Goal: Task Accomplishment & Management: Use online tool/utility

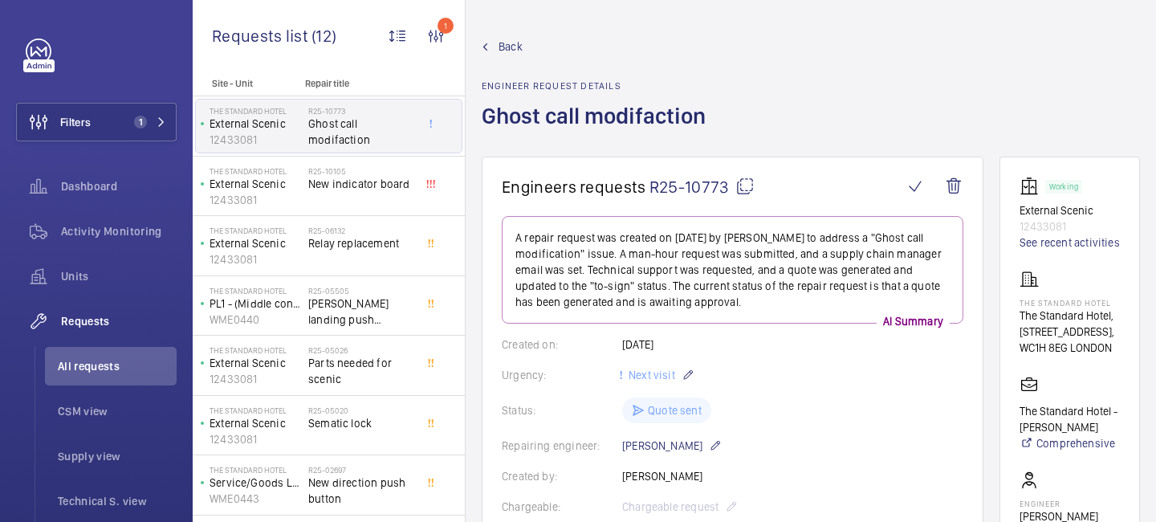
scroll to position [577, 0]
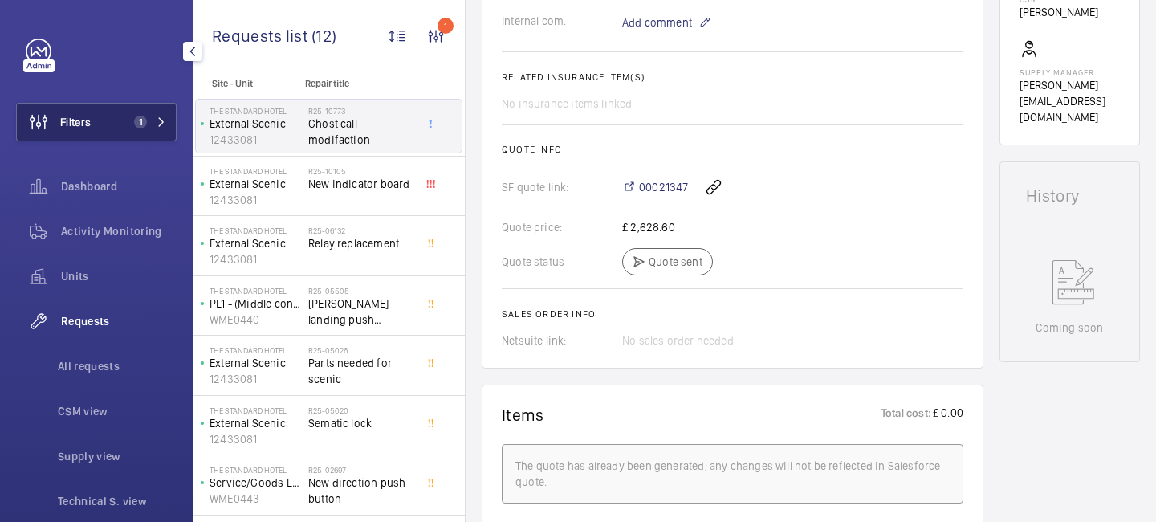
click at [164, 128] on button "Filters 1" at bounding box center [96, 122] width 161 height 39
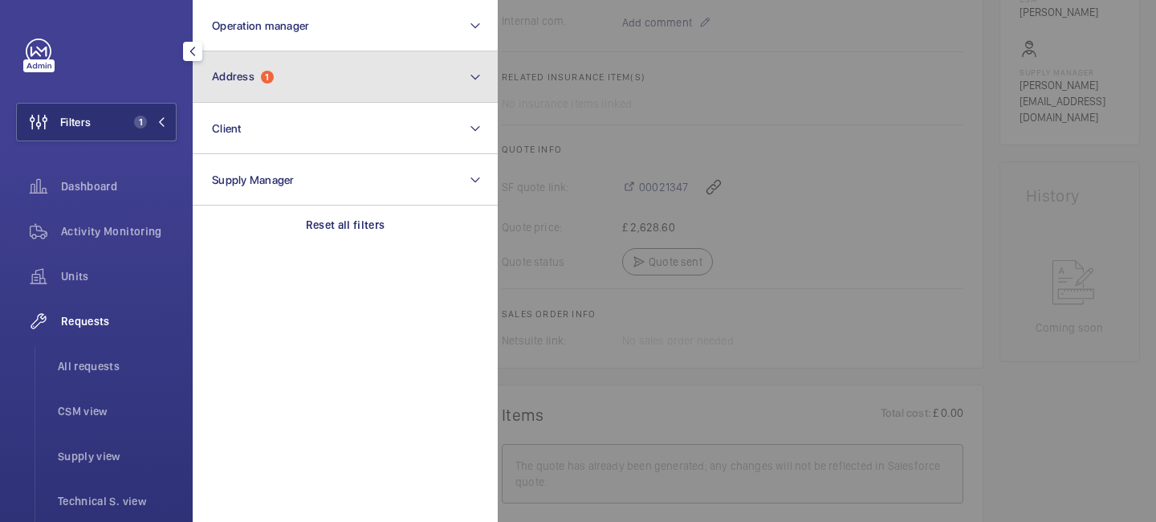
click at [298, 85] on button "Address 1" at bounding box center [345, 76] width 305 height 51
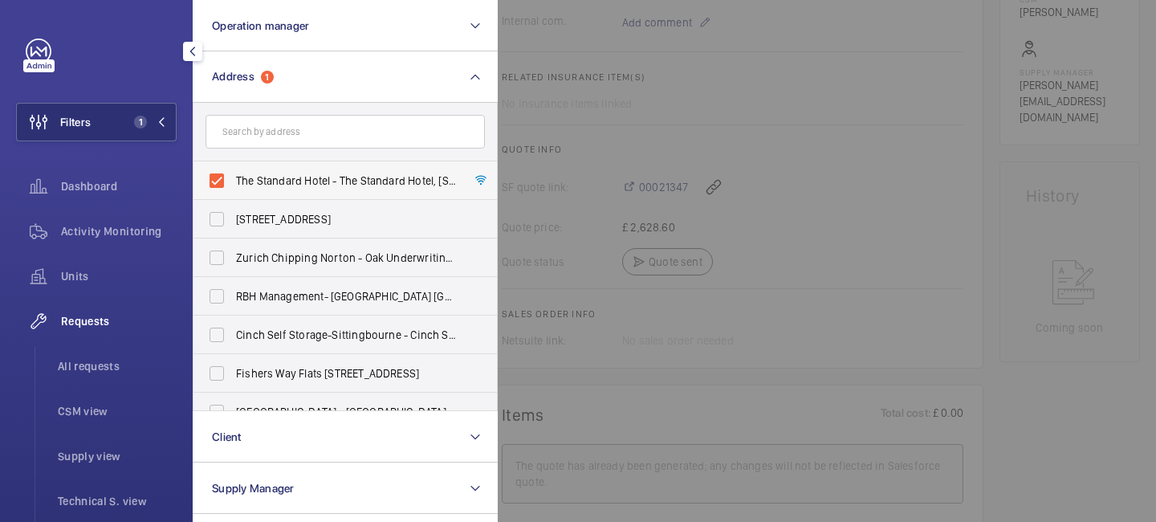
click at [216, 183] on label "The Standard Hotel - The Standard Hotel, [STREET_ADDRESS]" at bounding box center [333, 180] width 279 height 39
click at [216, 183] on input "The Standard Hotel - The Standard Hotel, [STREET_ADDRESS]" at bounding box center [217, 181] width 32 height 32
checkbox input "false"
click at [259, 133] on input "text" at bounding box center [345, 132] width 279 height 34
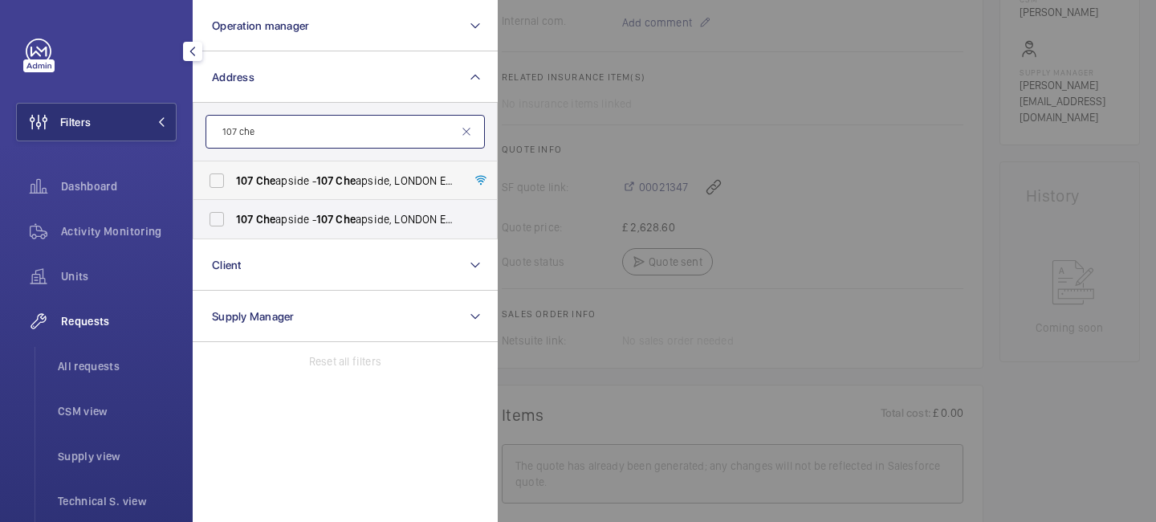
type input "107 che"
click at [282, 175] on span "[STREET_ADDRESS]" at bounding box center [346, 181] width 221 height 16
click at [233, 175] on input "[STREET_ADDRESS]" at bounding box center [217, 181] width 32 height 32
checkbox input "true"
click at [728, 142] on div at bounding box center [1076, 261] width 1156 height 522
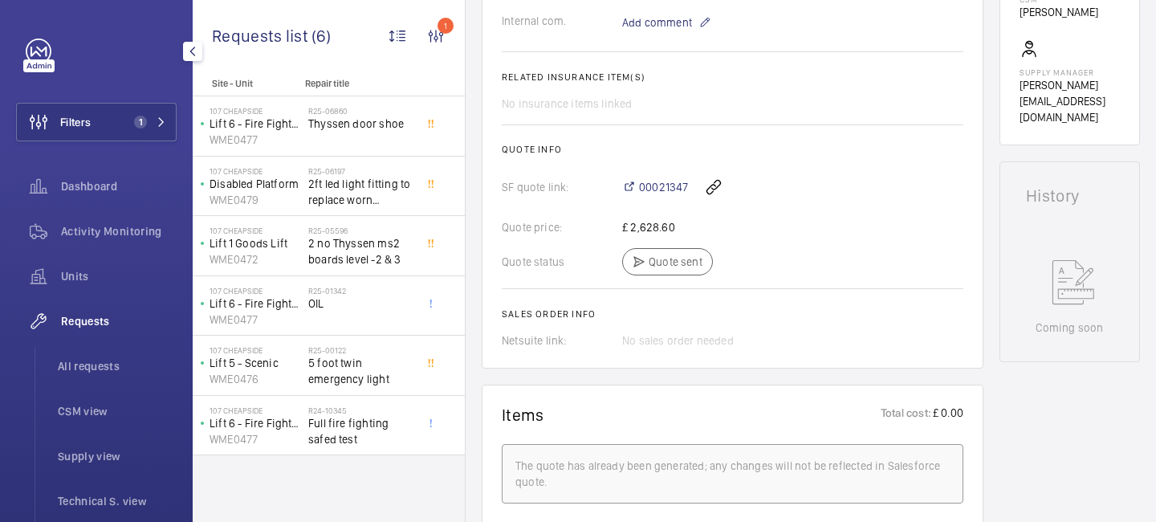
click at [100, 325] on span "Requests" at bounding box center [119, 321] width 116 height 16
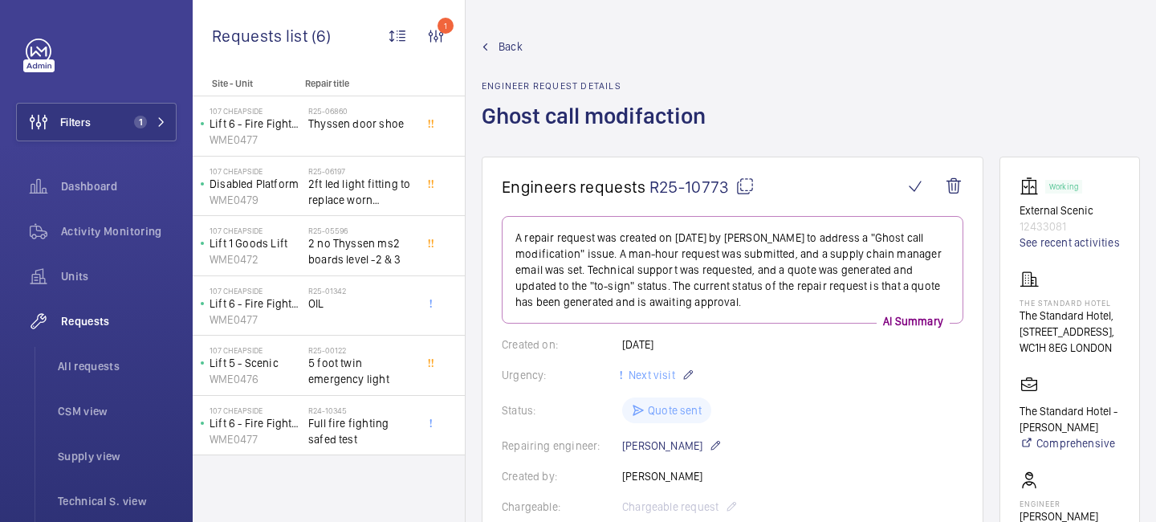
click at [497, 47] on link "Back" at bounding box center [599, 47] width 234 height 16
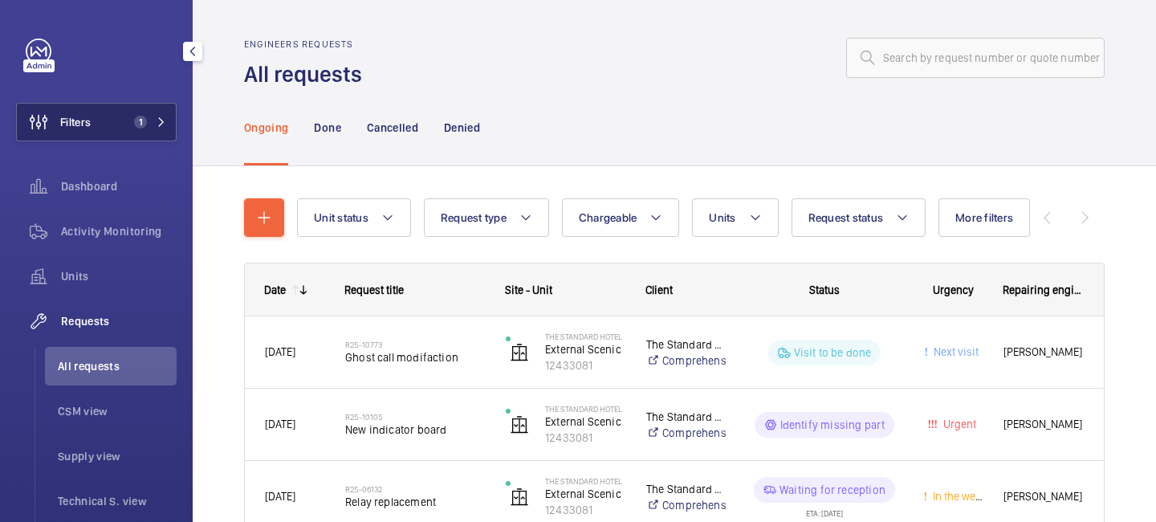
click at [142, 122] on span "1" at bounding box center [140, 122] width 13 height 13
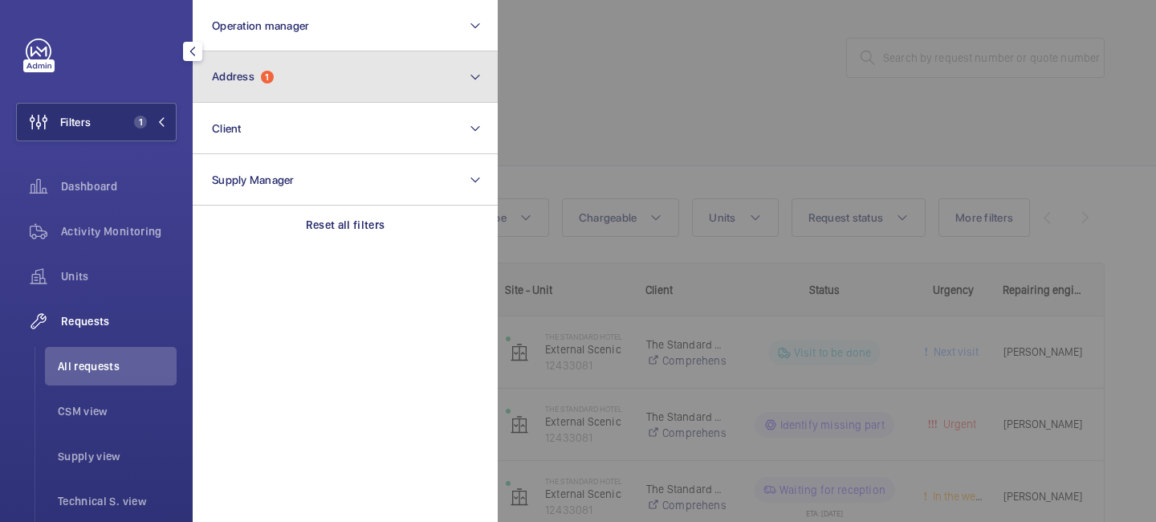
click at [280, 68] on button "Address 1" at bounding box center [345, 76] width 305 height 51
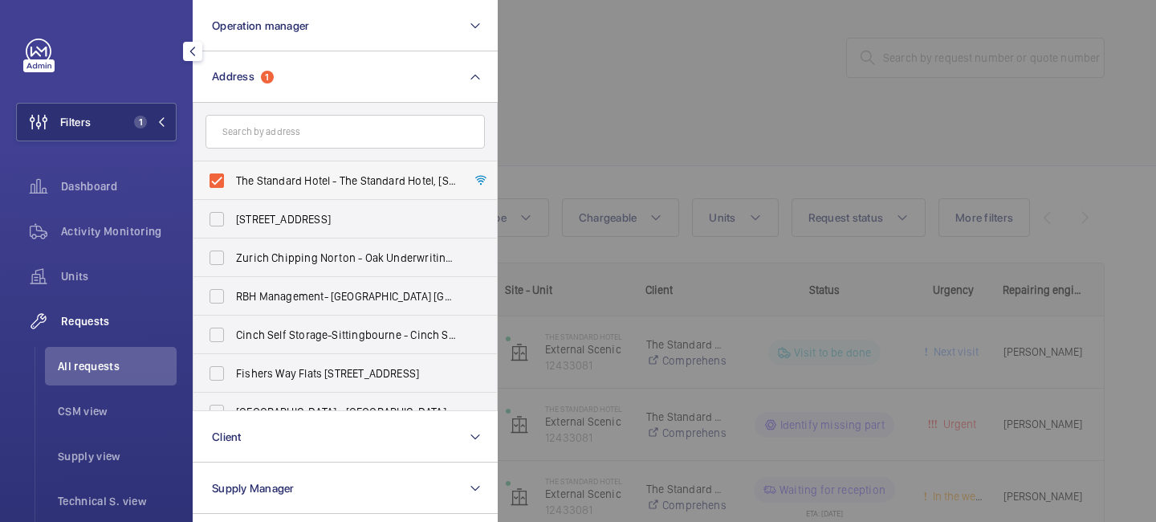
click at [300, 174] on span "The Standard Hotel - The Standard Hotel, [STREET_ADDRESS]" at bounding box center [346, 181] width 221 height 16
click at [233, 174] on input "The Standard Hotel - The Standard Hotel, [STREET_ADDRESS]" at bounding box center [217, 181] width 32 height 32
checkbox input "false"
click at [296, 133] on input "text" at bounding box center [345, 132] width 279 height 34
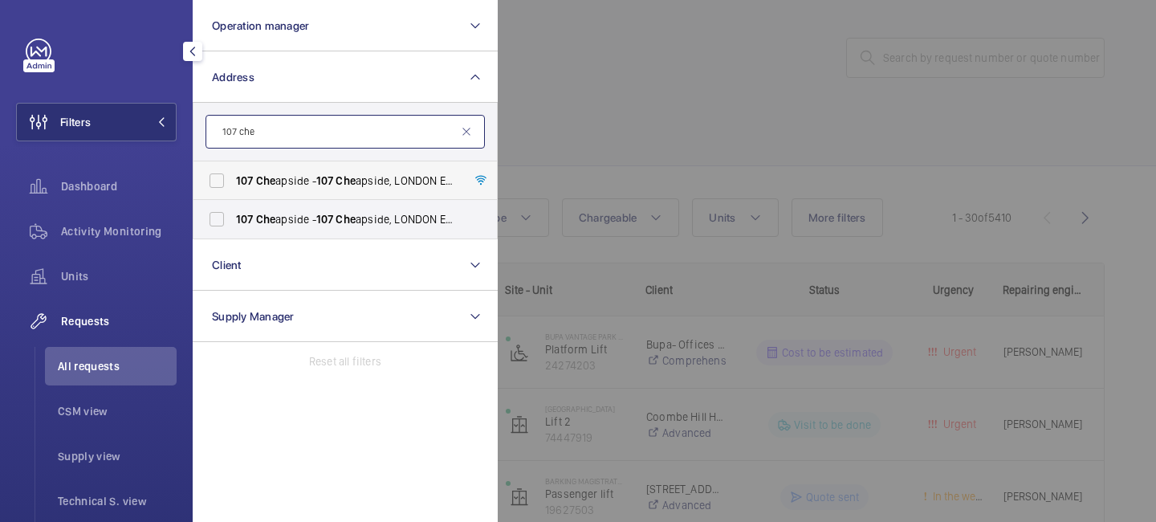
type input "107 che"
click at [301, 181] on span "[STREET_ADDRESS]" at bounding box center [346, 181] width 221 height 16
click at [233, 181] on input "[STREET_ADDRESS]" at bounding box center [217, 181] width 32 height 32
checkbox input "true"
click at [573, 123] on div at bounding box center [1076, 261] width 1156 height 522
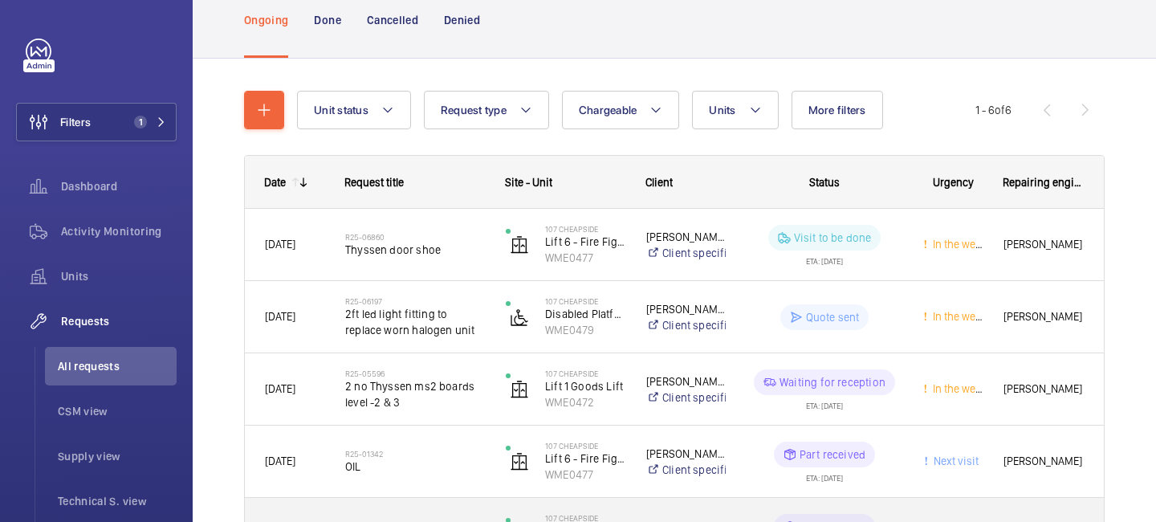
scroll to position [30, 0]
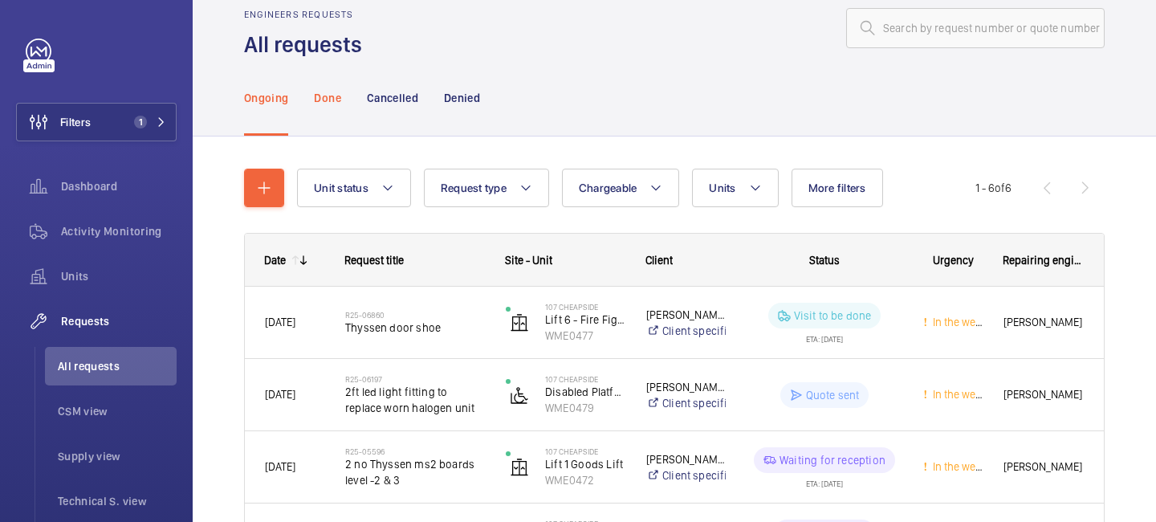
click at [323, 107] on div "Done" at bounding box center [327, 97] width 26 height 76
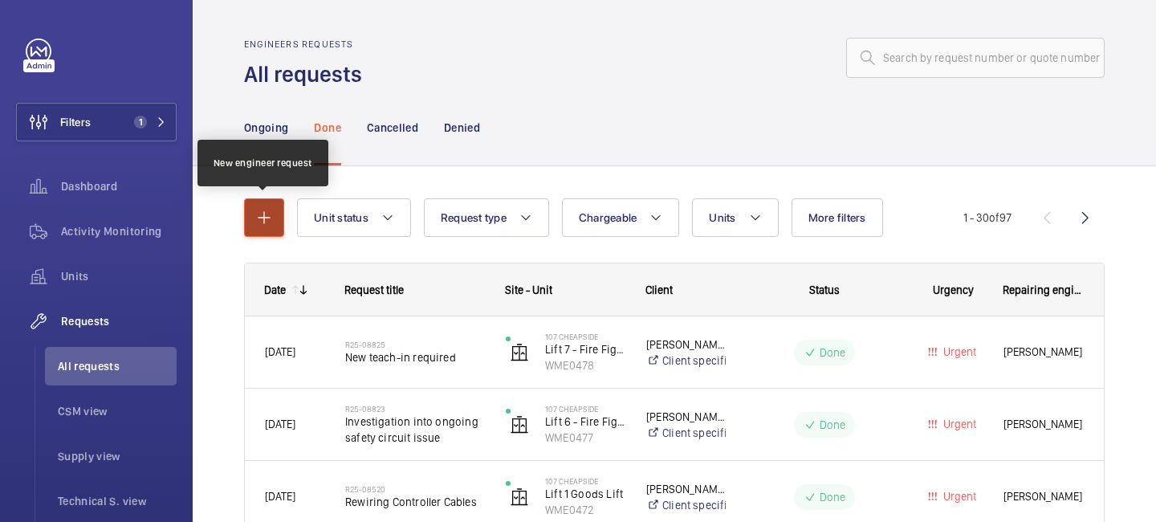
click at [270, 224] on mat-icon "button" at bounding box center [264, 217] width 19 height 19
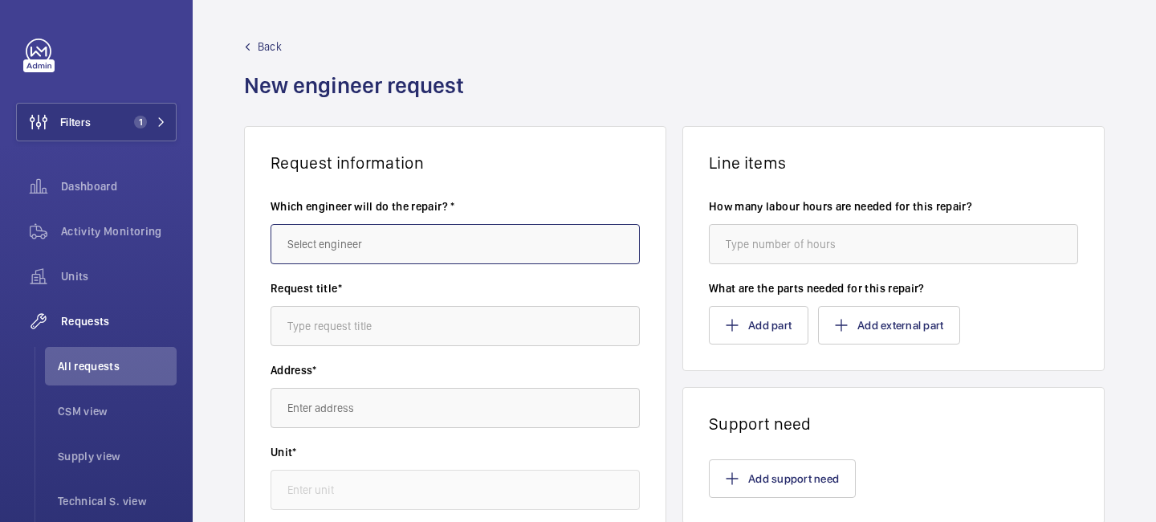
click at [355, 251] on input "text" at bounding box center [455, 244] width 369 height 40
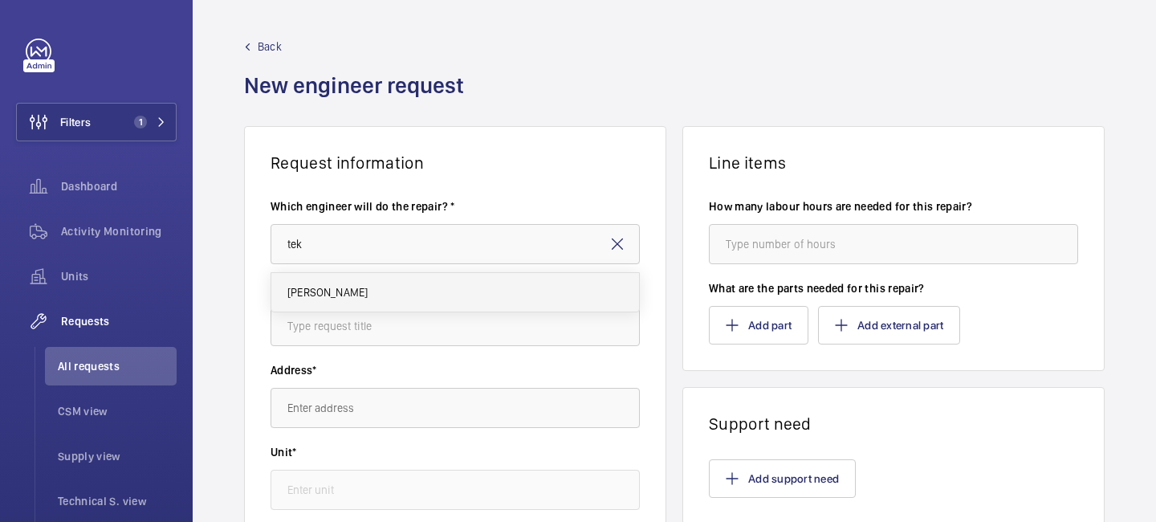
click at [373, 298] on mat-option "[PERSON_NAME]" at bounding box center [455, 292] width 368 height 39
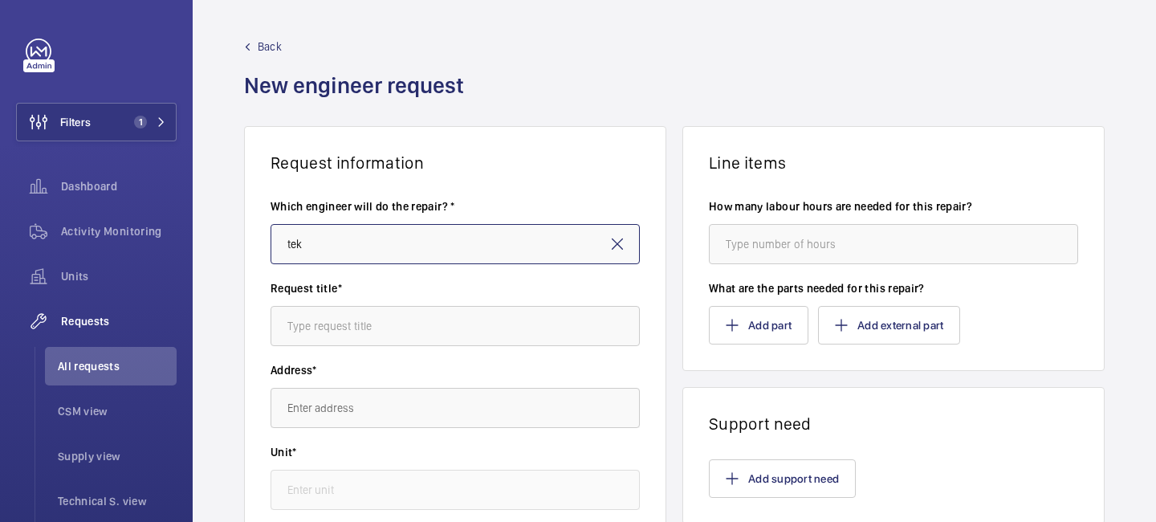
type input "[PERSON_NAME]"
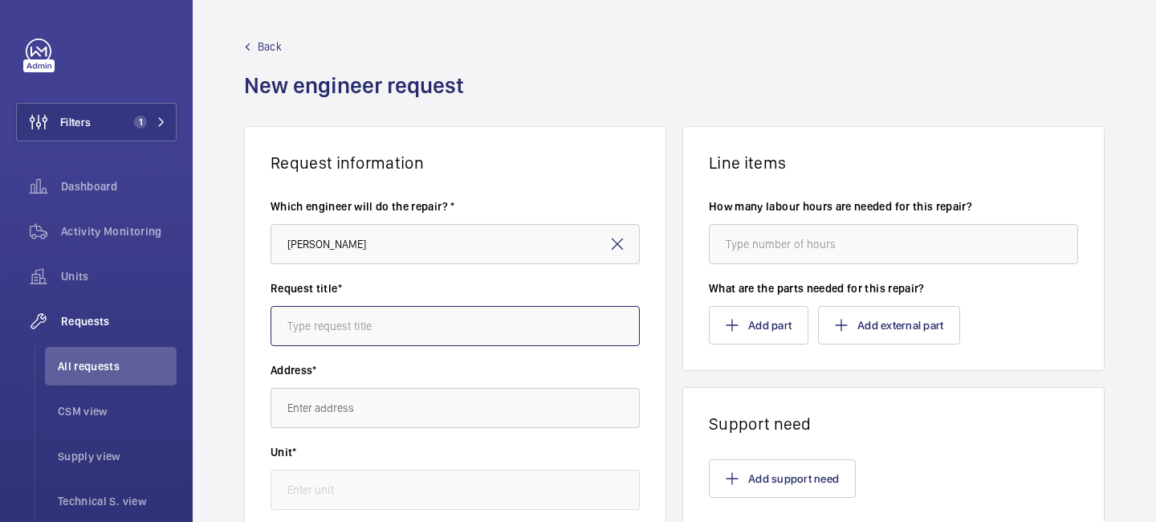
click at [366, 327] on input "text" at bounding box center [455, 326] width 369 height 40
type input "TKE Destination Fault Finding"
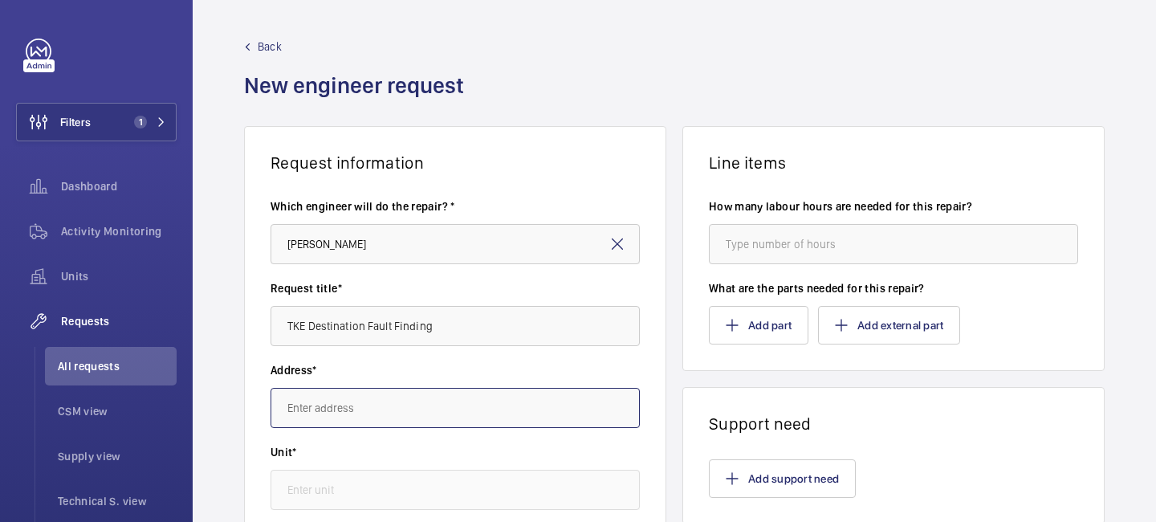
click at [341, 412] on input "text" at bounding box center [455, 408] width 369 height 40
type input "1"
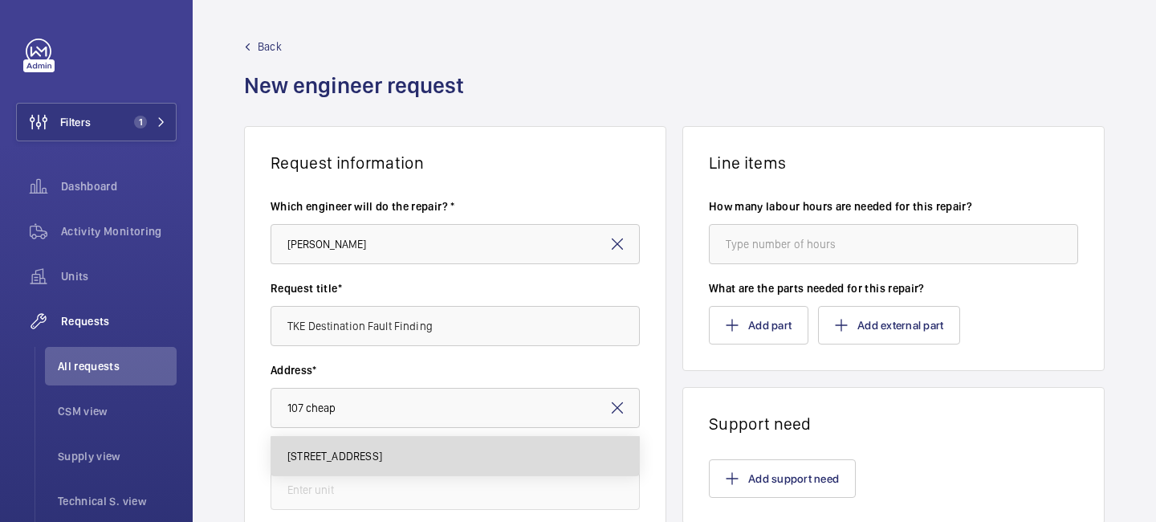
click at [342, 448] on span "[STREET_ADDRESS]" at bounding box center [334, 456] width 95 height 16
type input "[STREET_ADDRESS]"
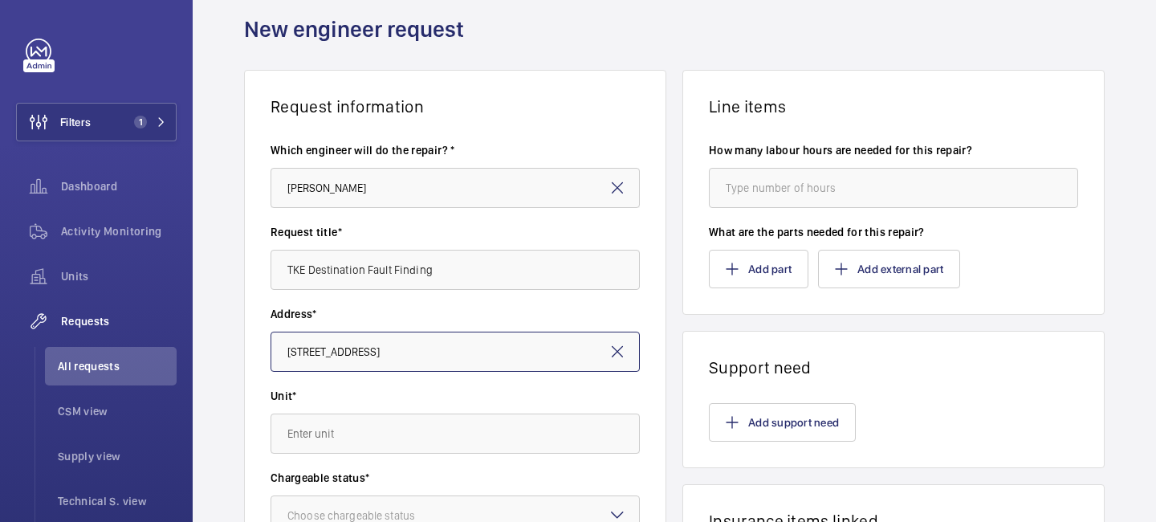
scroll to position [87, 0]
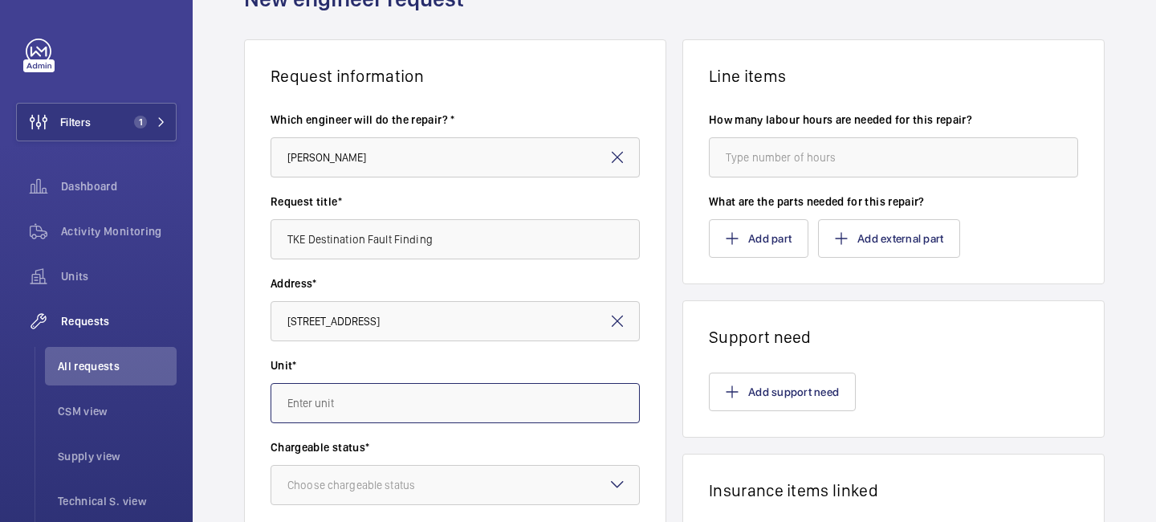
click at [389, 404] on input "text" at bounding box center [455, 403] width 369 height 40
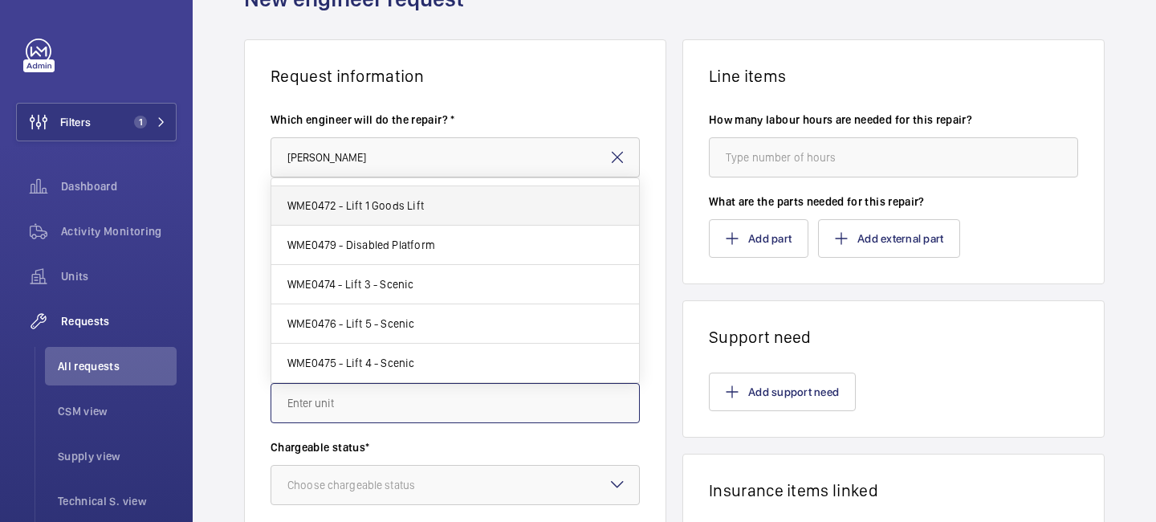
scroll to position [0, 0]
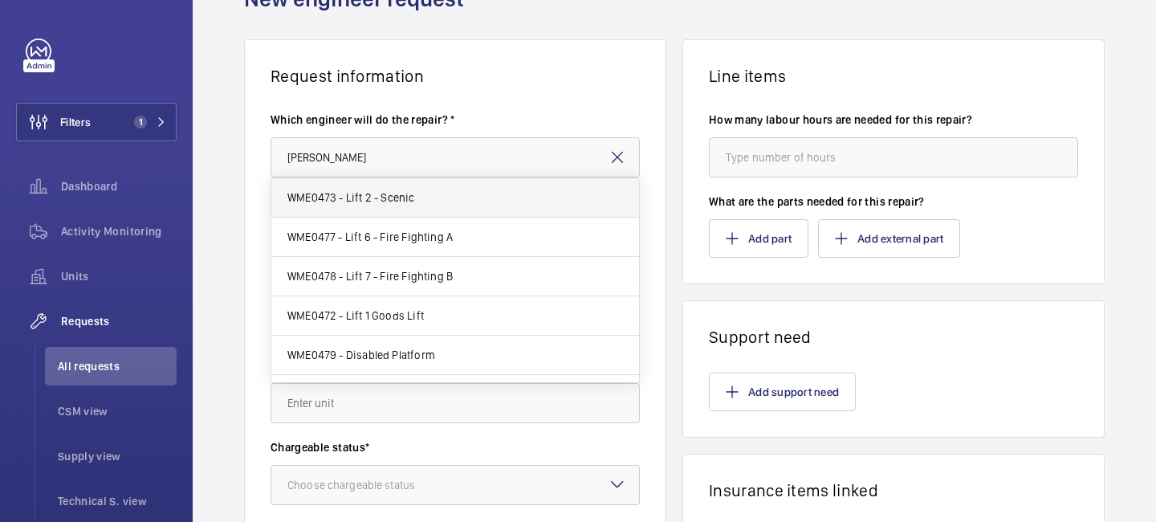
click at [417, 193] on mat-option "WME0473 - Lift 2 - Scenic" at bounding box center [455, 197] width 368 height 39
type input "WME0473 - Lift 2 - Scenic"
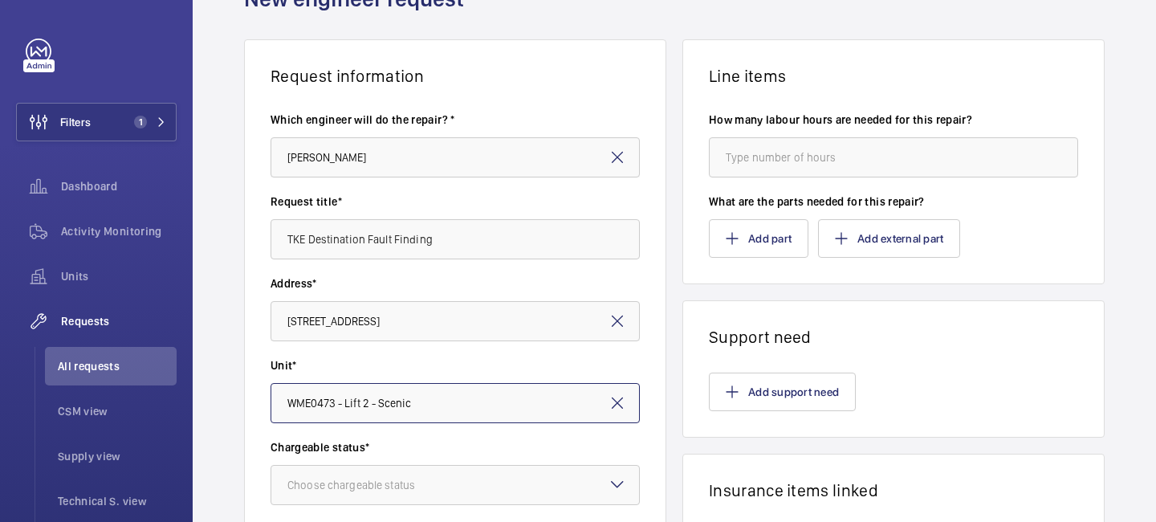
scroll to position [268, 0]
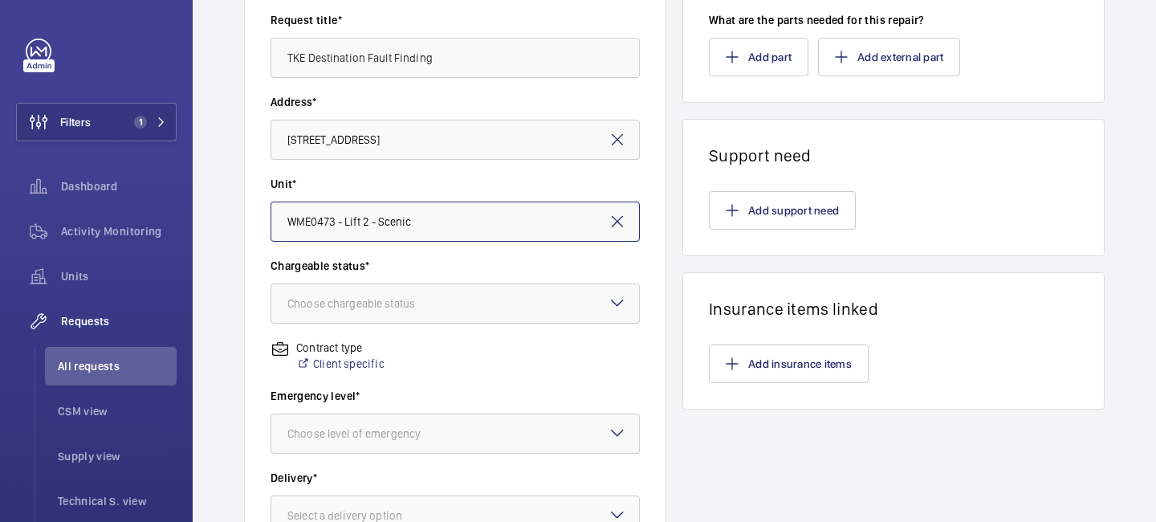
click at [439, 303] on div "Choose chargeable status" at bounding box center [371, 303] width 168 height 16
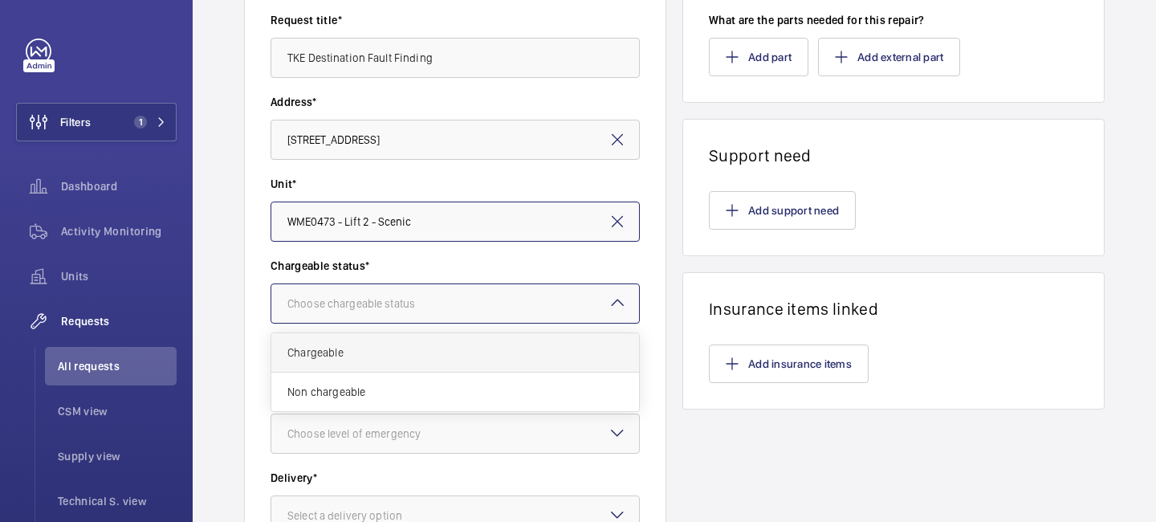
click at [425, 356] on span "Chargeable" at bounding box center [455, 352] width 336 height 16
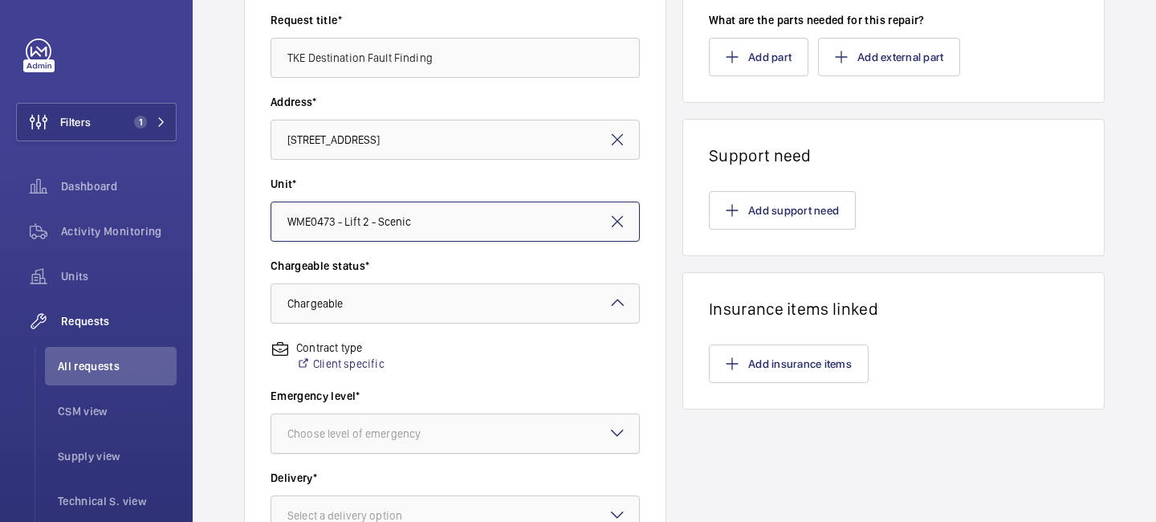
click at [413, 423] on div at bounding box center [455, 433] width 368 height 39
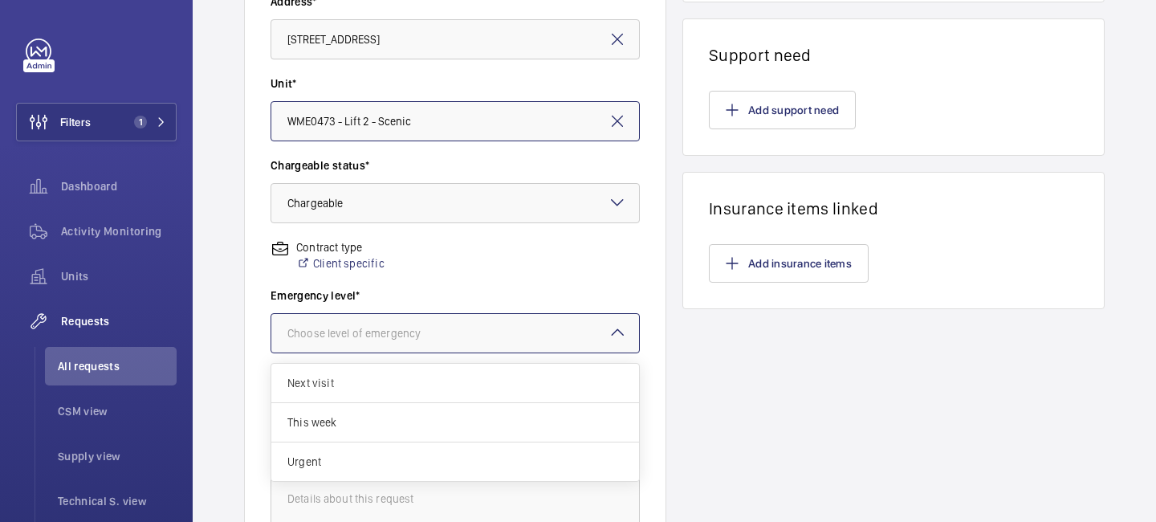
scroll to position [464, 0]
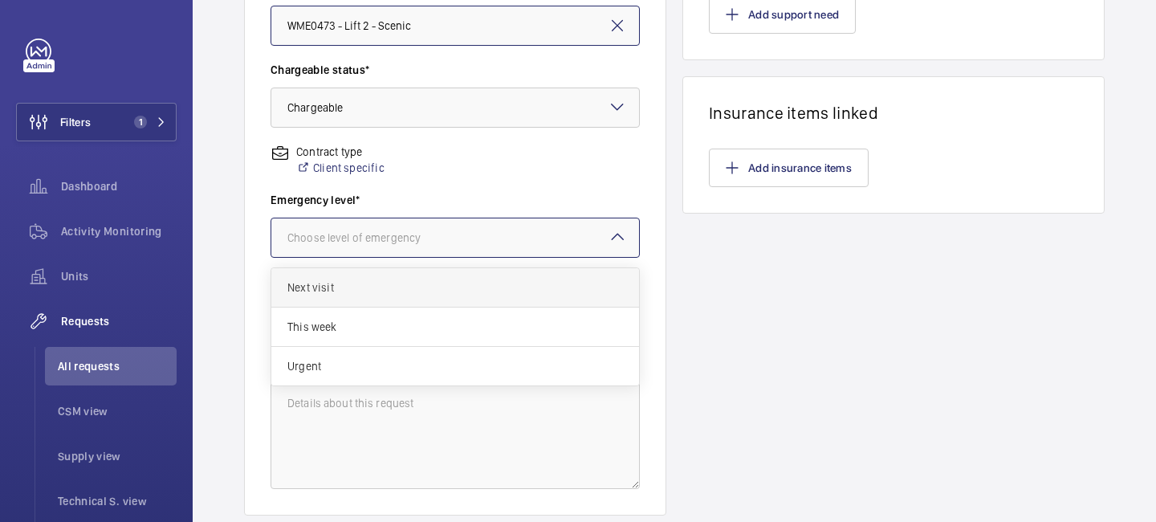
click at [394, 300] on div "Next visit" at bounding box center [455, 287] width 368 height 39
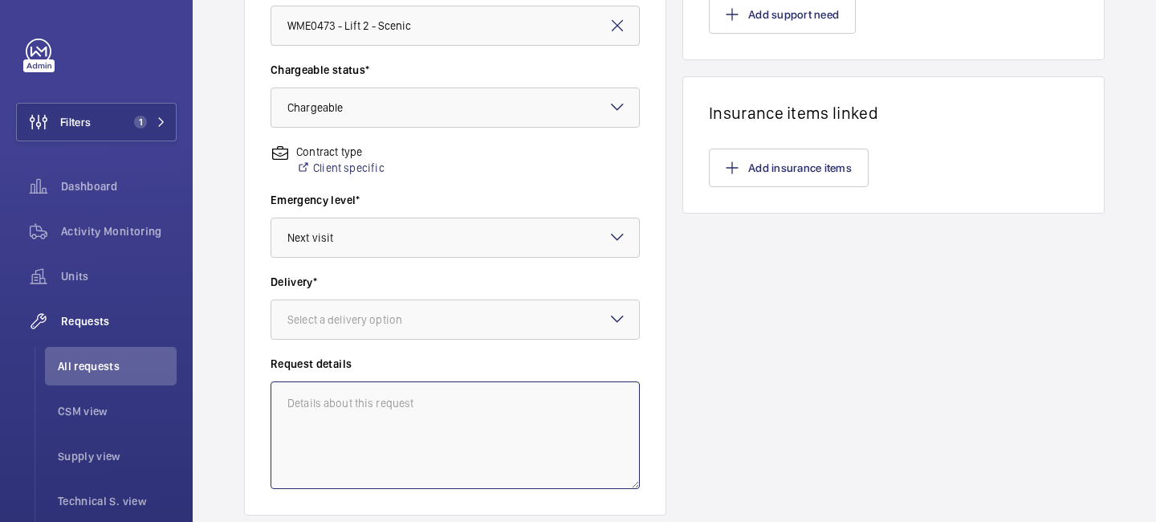
click at [374, 410] on textarea at bounding box center [455, 435] width 369 height 108
type textarea "Tek dealing. Work already complete."
click at [767, 313] on div "Line items How many labour hours are needed for this repair? What are the parts…" at bounding box center [894, 89] width 422 height 854
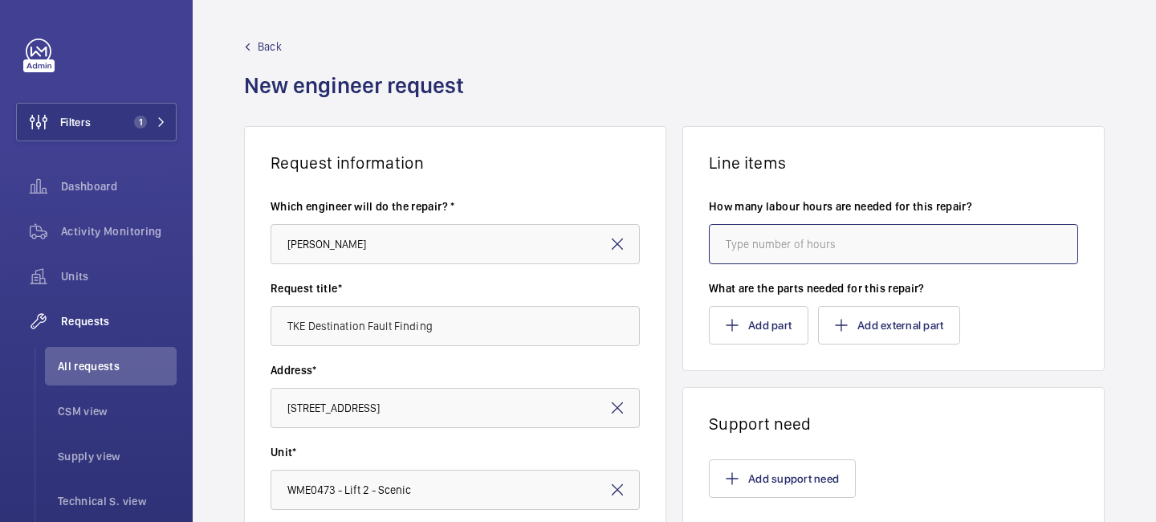
click at [775, 228] on input "number" at bounding box center [893, 244] width 369 height 40
type input "8"
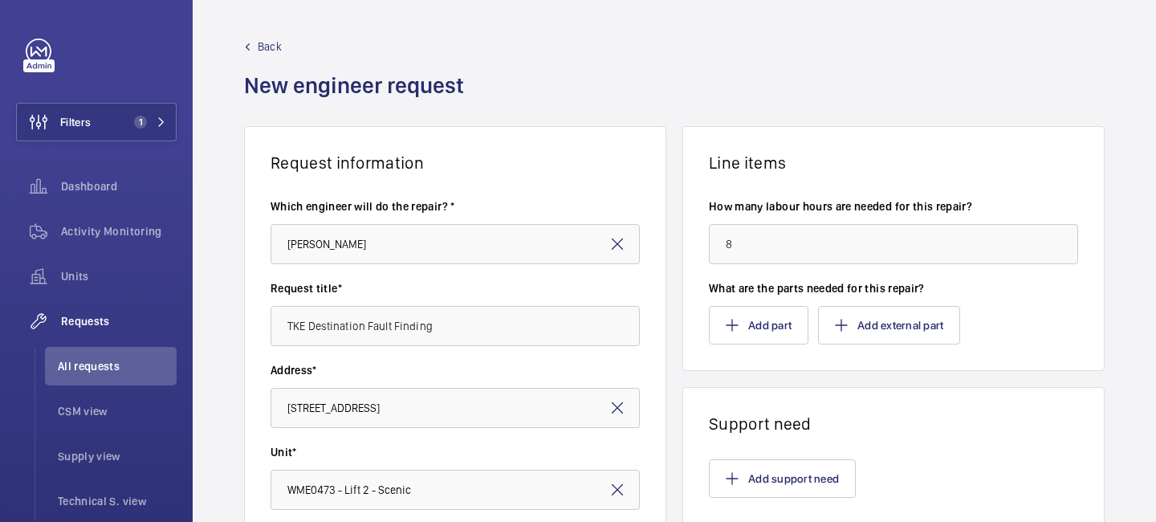
click at [801, 402] on wm-front-card-header "Support need" at bounding box center [893, 411] width 421 height 46
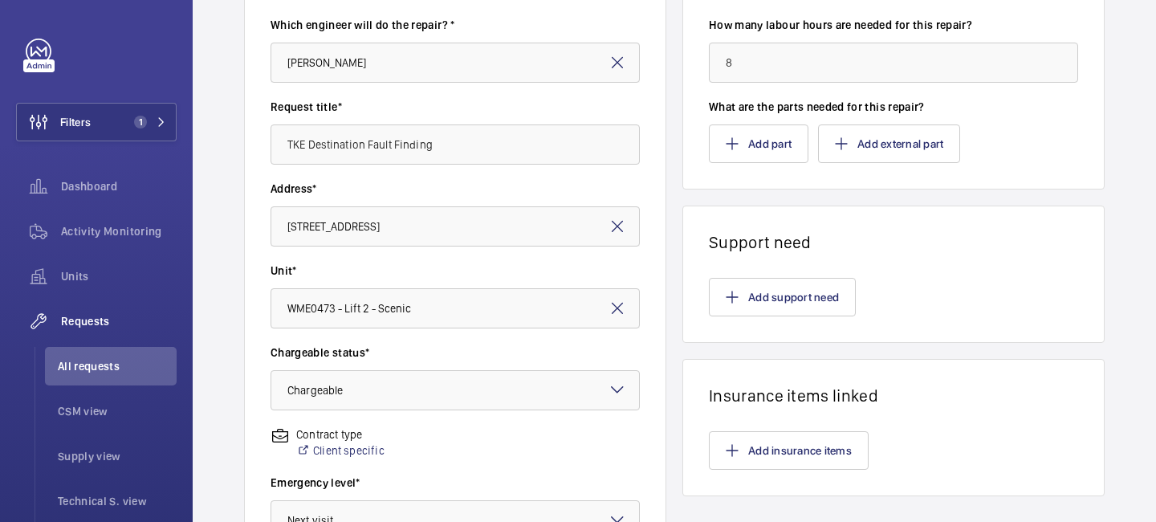
scroll to position [180, 0]
click at [783, 108] on label "What are the parts needed for this repair?" at bounding box center [893, 108] width 369 height 16
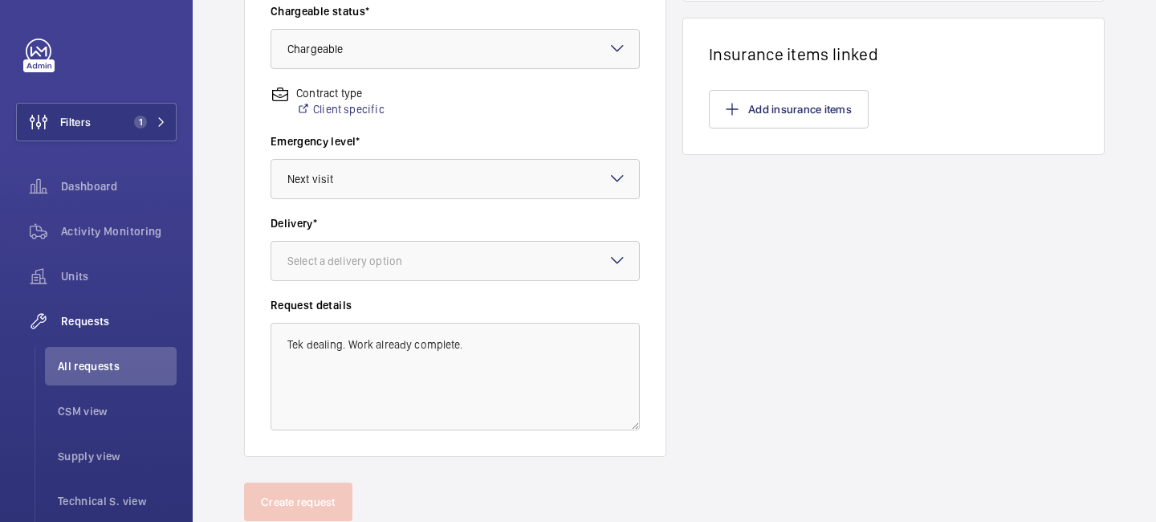
scroll to position [573, 0]
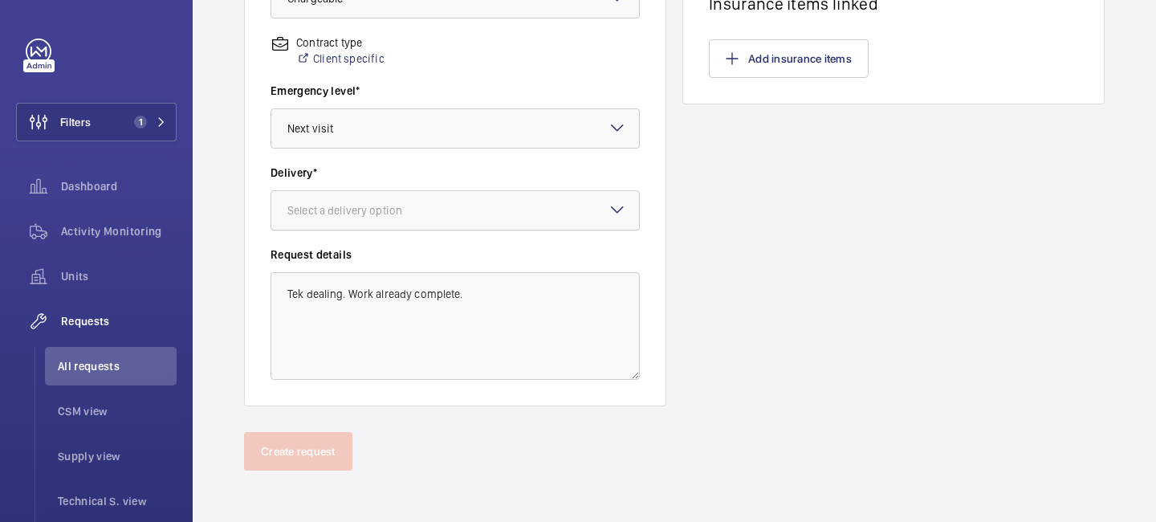
click at [572, 214] on div at bounding box center [455, 210] width 368 height 39
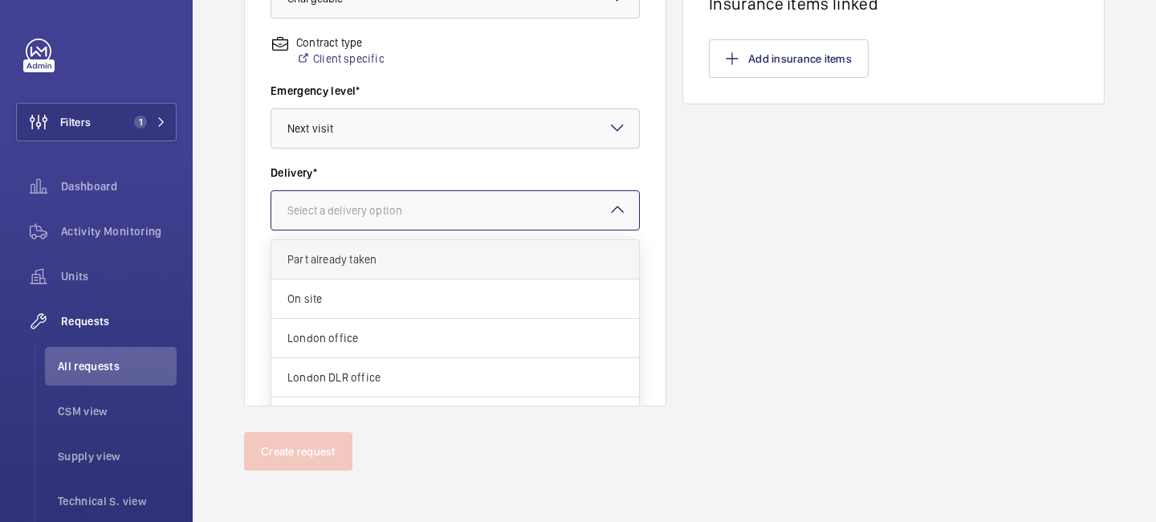
click at [468, 262] on span "Part already taken" at bounding box center [455, 259] width 336 height 16
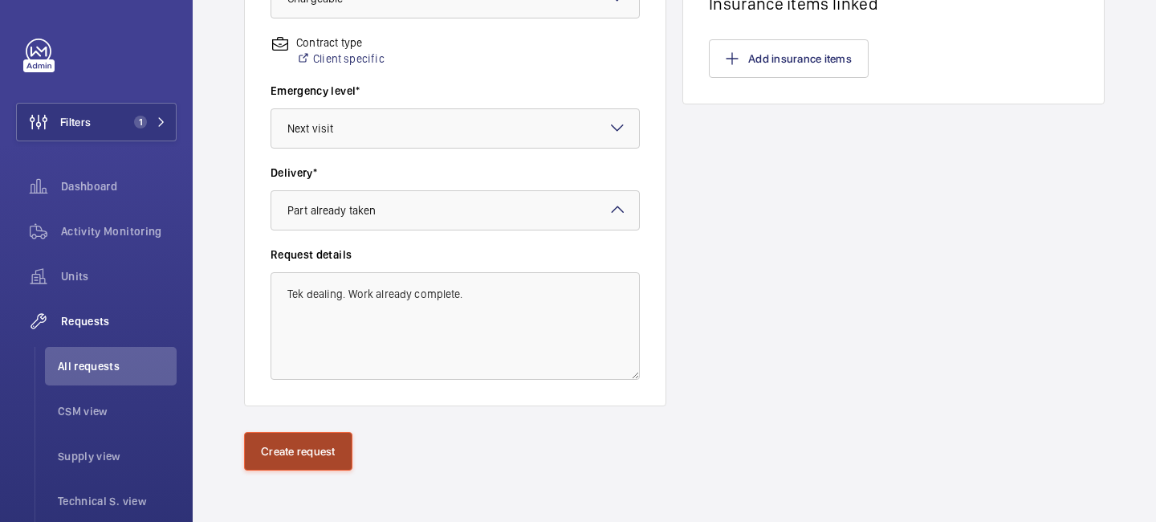
click at [319, 463] on button "Create request" at bounding box center [298, 451] width 108 height 39
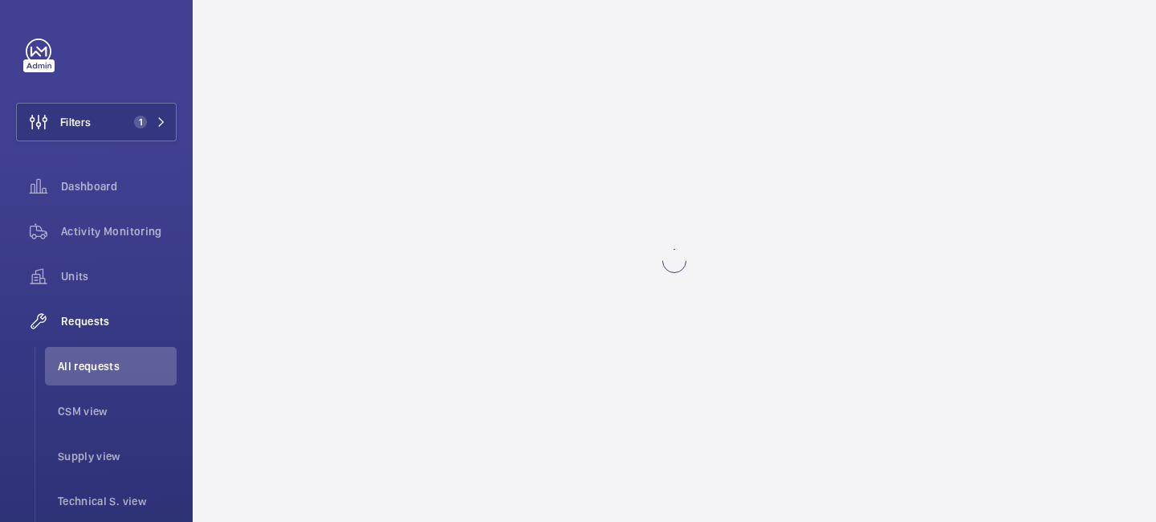
scroll to position [0, 0]
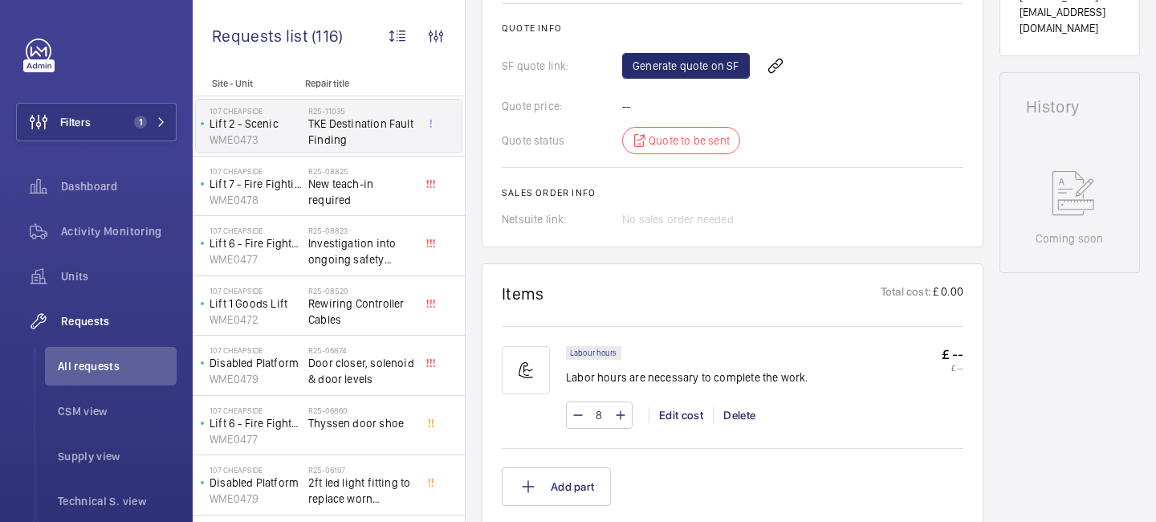
scroll to position [328, 0]
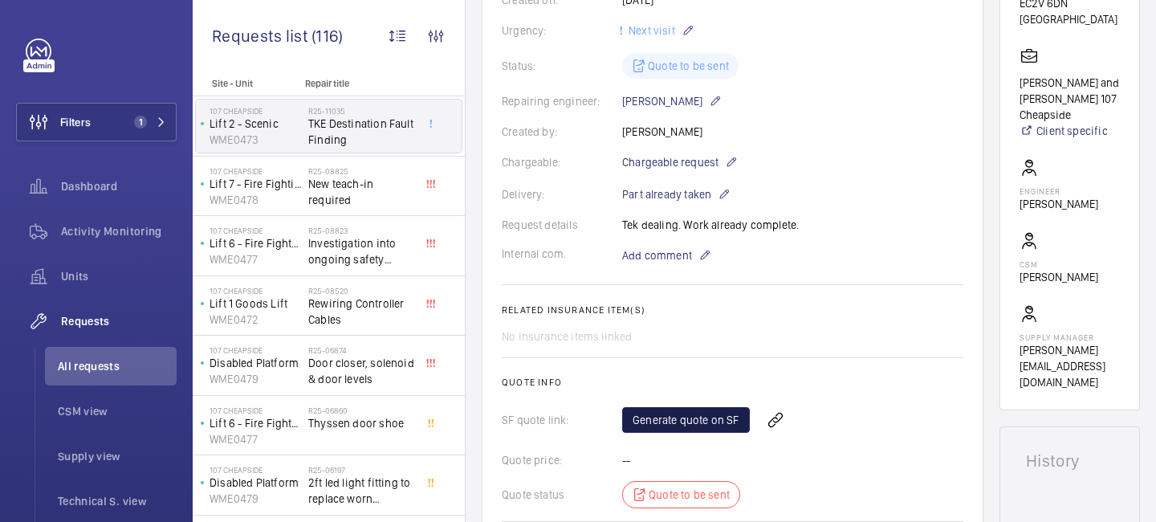
click at [660, 407] on link "Generate quote on SF" at bounding box center [686, 420] width 128 height 26
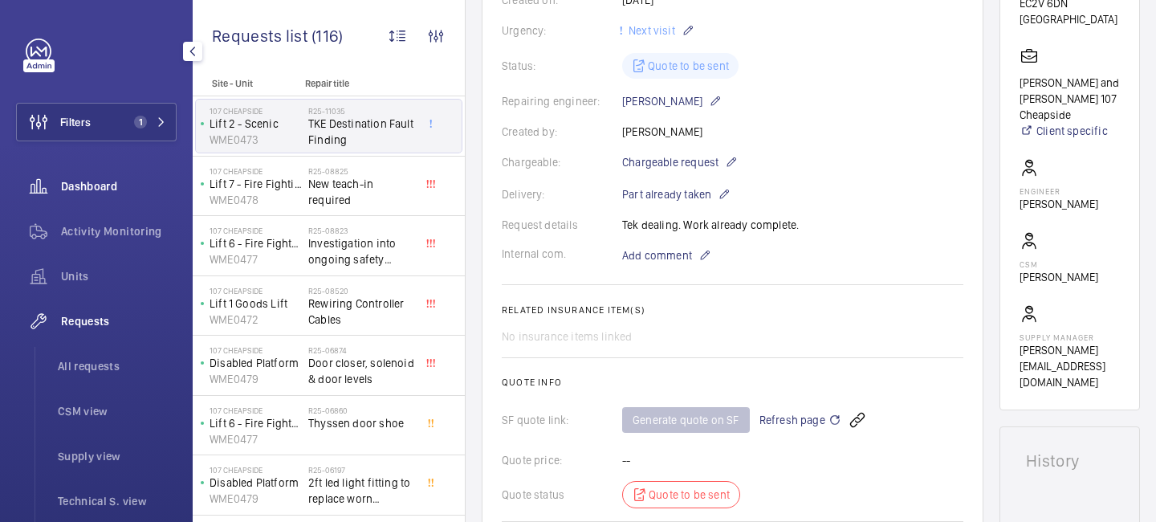
click at [96, 189] on span "Dashboard" at bounding box center [119, 186] width 116 height 16
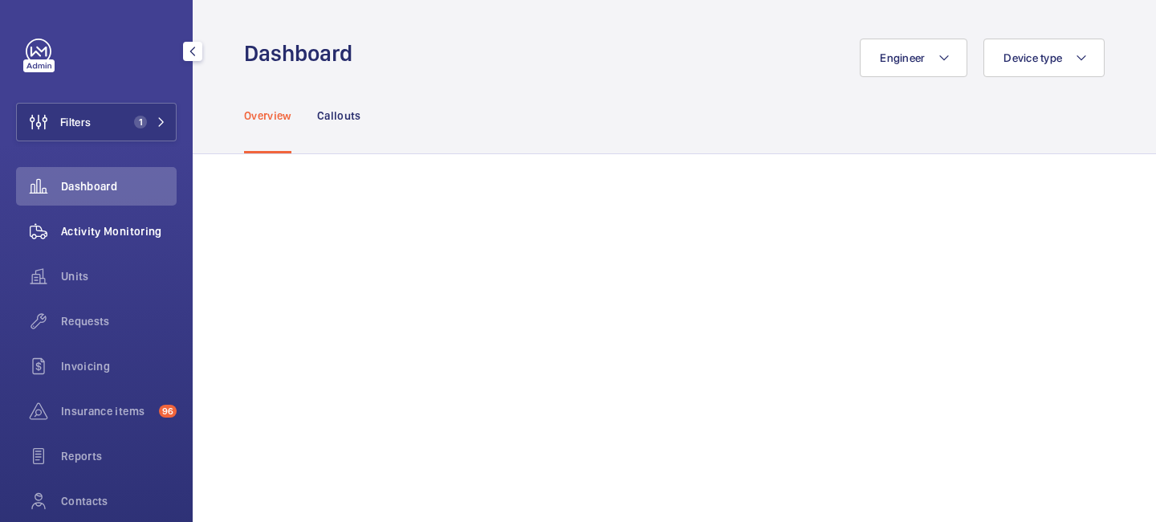
click at [99, 237] on span "Activity Monitoring" at bounding box center [119, 231] width 116 height 16
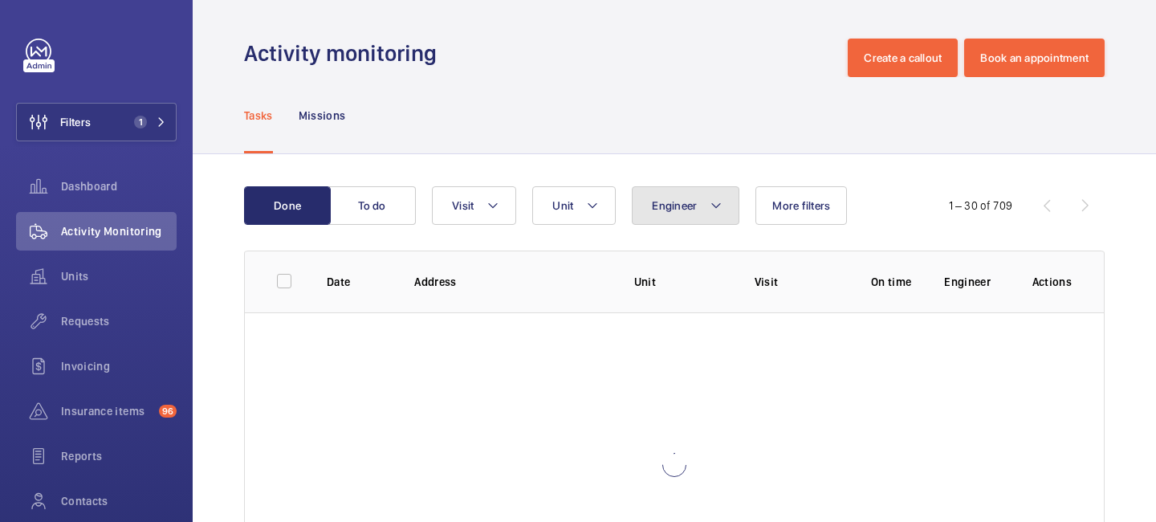
click at [715, 209] on mat-icon at bounding box center [716, 205] width 13 height 19
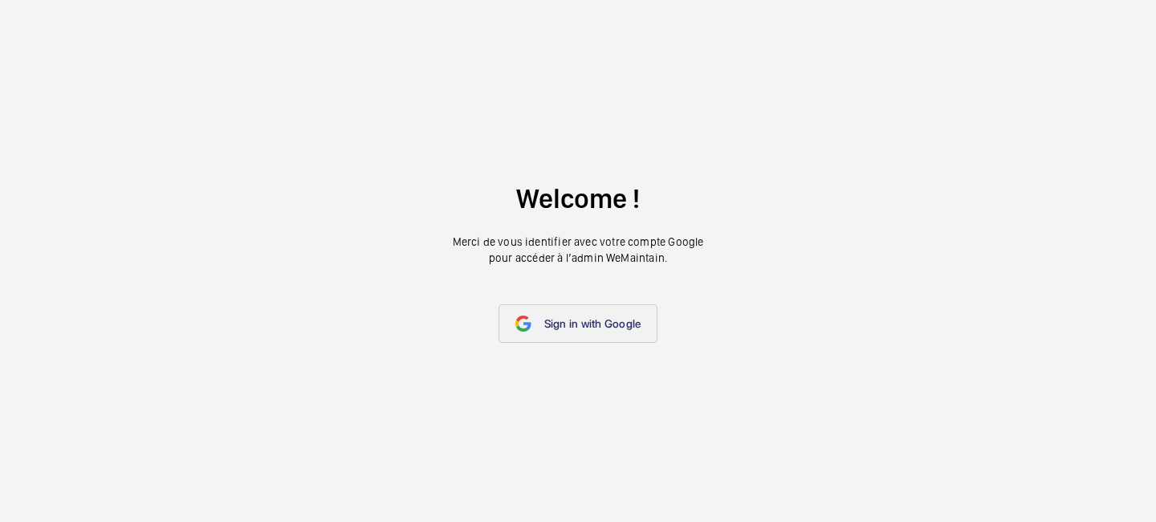
click at [571, 324] on span "Sign in with Google" at bounding box center [592, 323] width 97 height 13
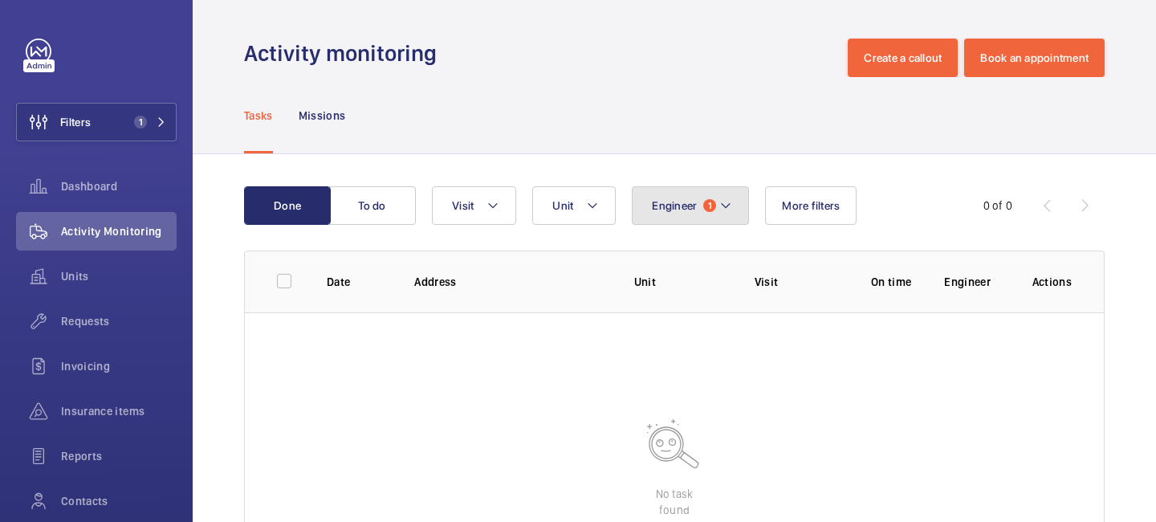
click at [733, 210] on button "Engineer 1" at bounding box center [690, 205] width 117 height 39
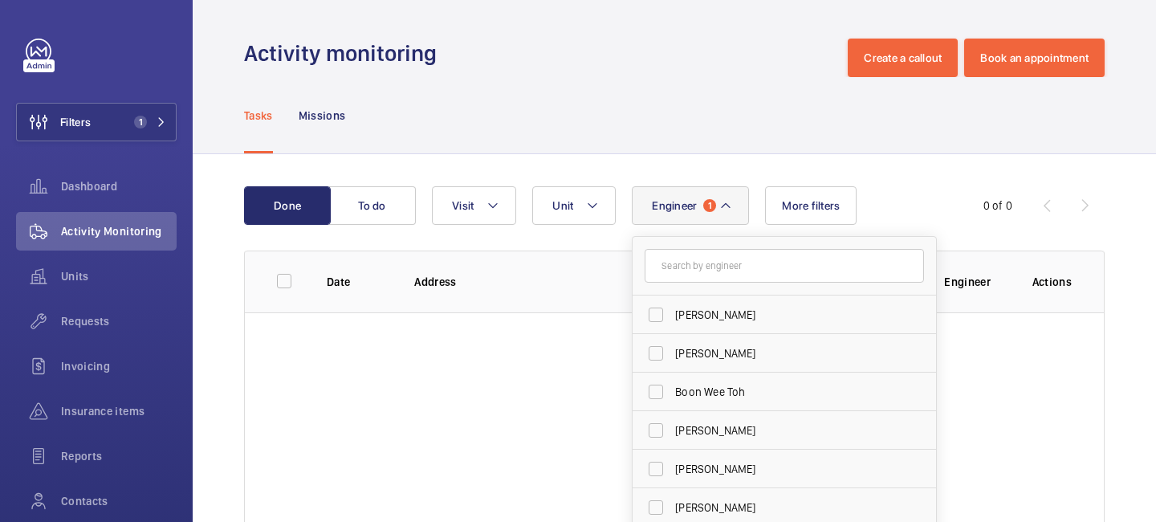
click at [697, 264] on input "text" at bounding box center [784, 266] width 279 height 34
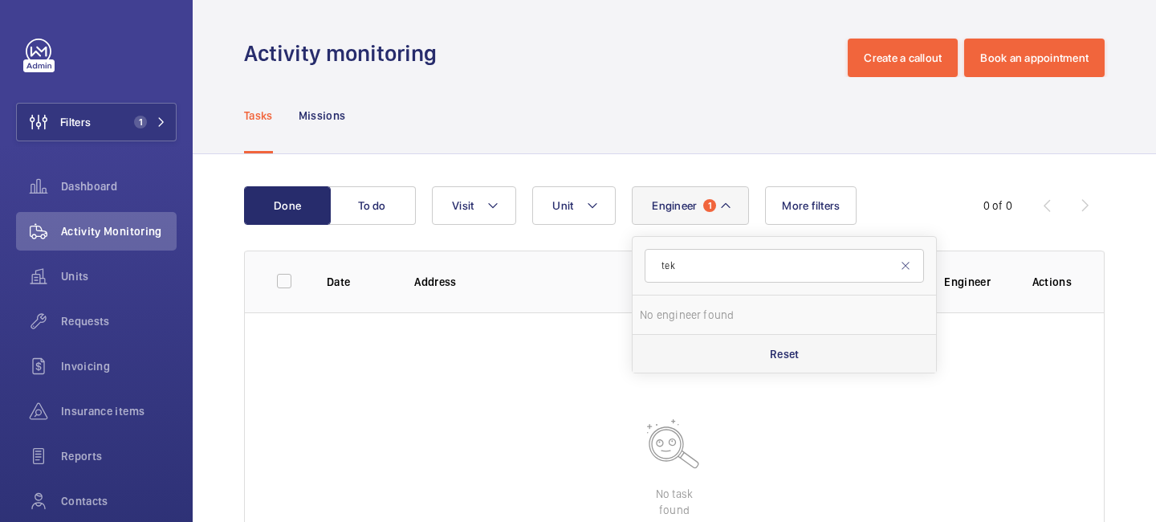
type input "tek"
click at [785, 354] on p "Reset" at bounding box center [785, 354] width 30 height 16
click at [507, 334] on wm-front-table-empty-state "No task found" at bounding box center [674, 464] width 859 height 305
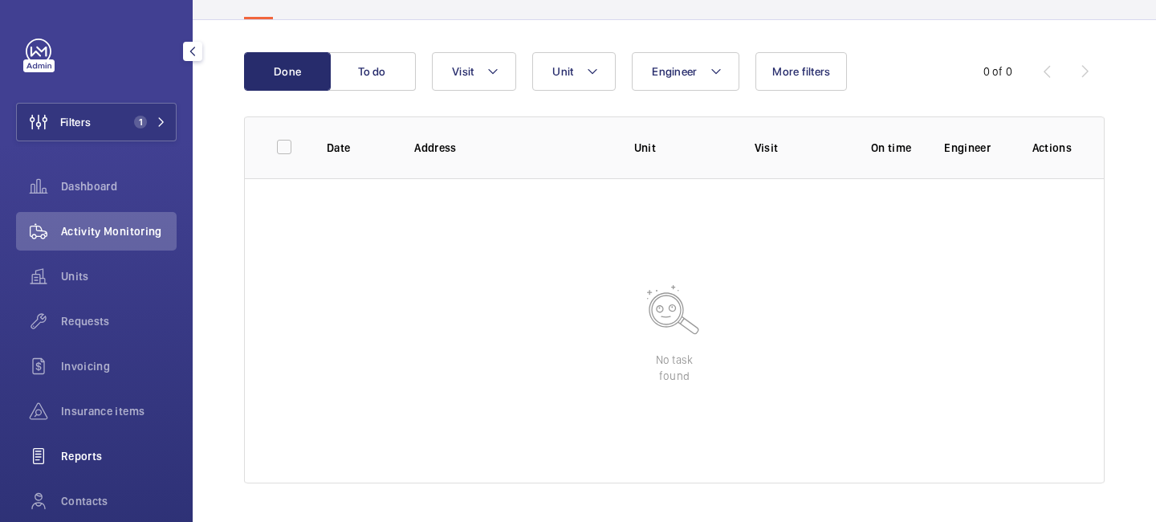
scroll to position [120, 0]
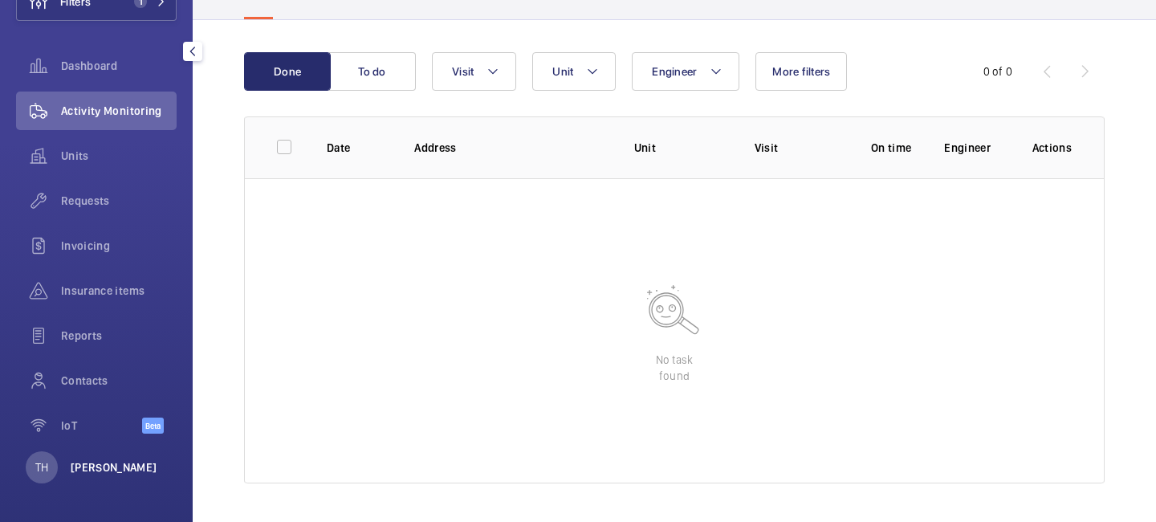
click at [92, 473] on p "[PERSON_NAME]" at bounding box center [114, 467] width 87 height 16
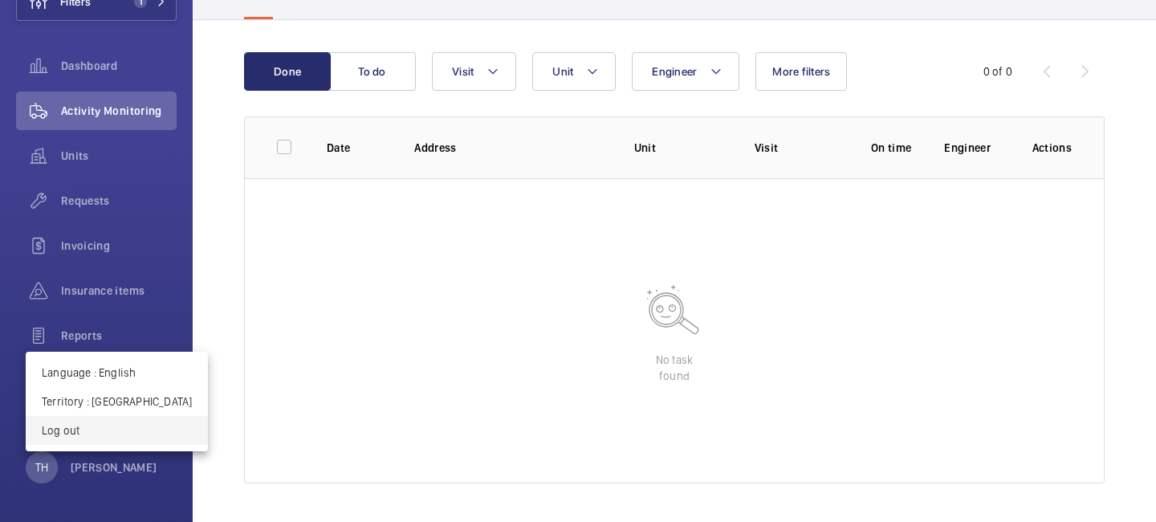
click at [109, 418] on button "Log out" at bounding box center [117, 430] width 182 height 29
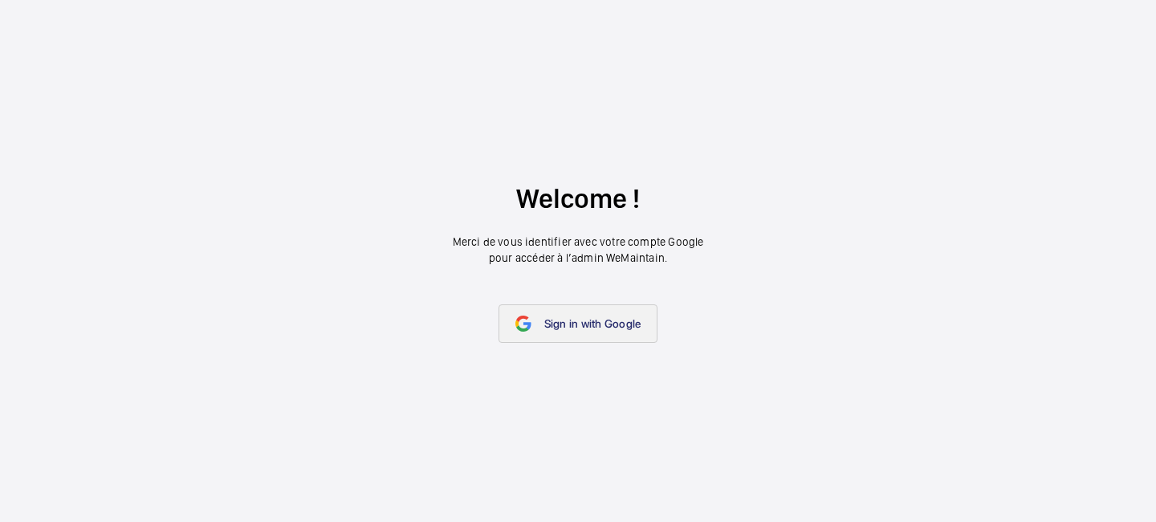
click at [534, 318] on link "Sign in with Google" at bounding box center [579, 323] width 160 height 39
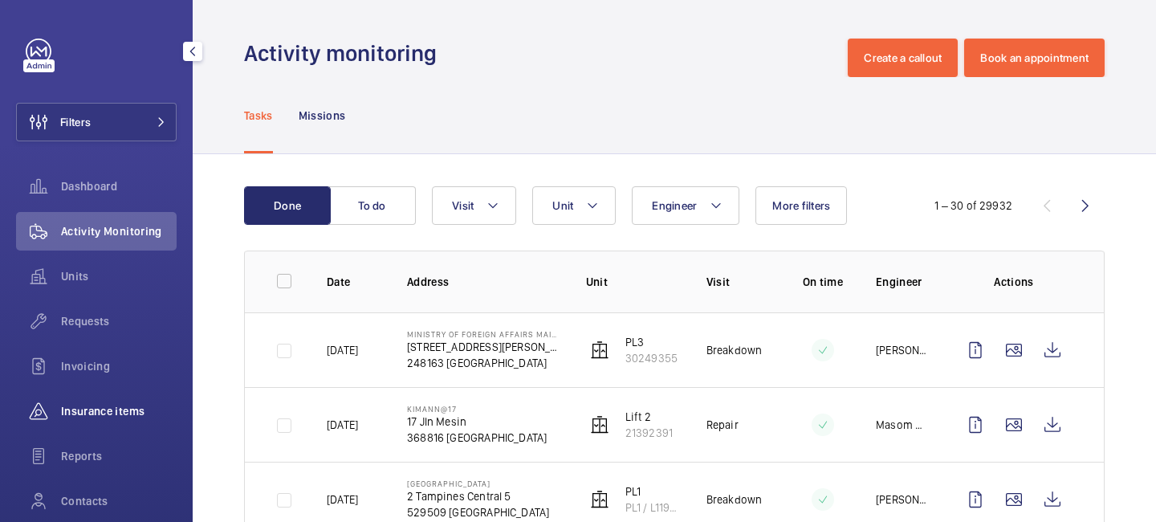
scroll to position [120, 0]
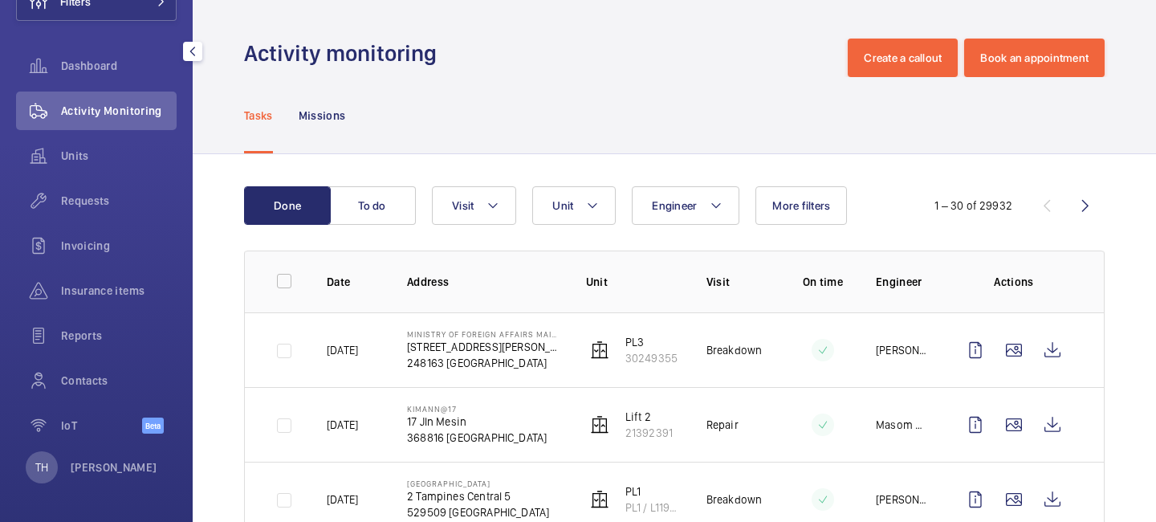
click at [123, 451] on div "TH Tek Hussein" at bounding box center [92, 467] width 132 height 32
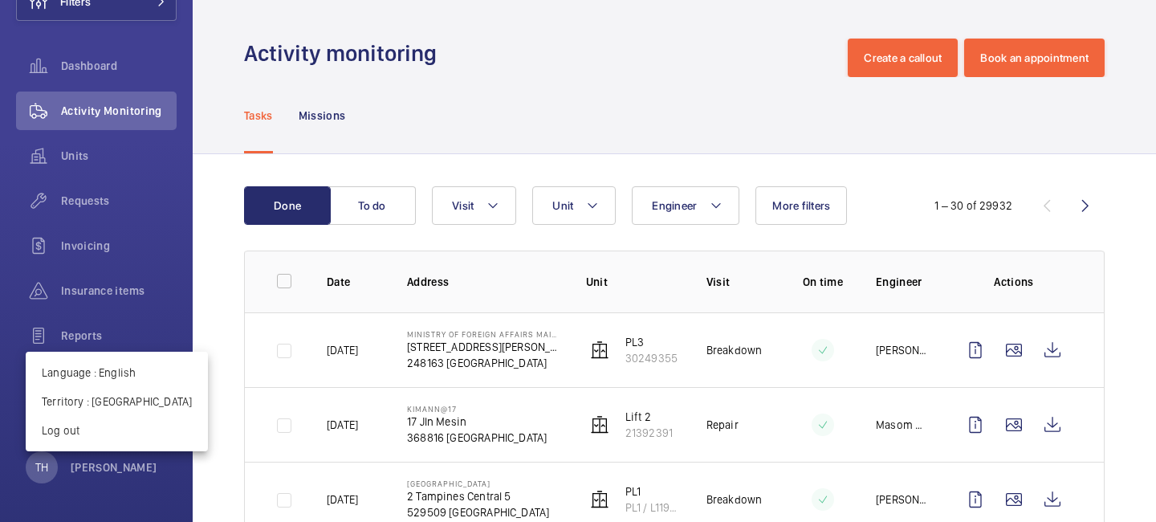
click at [107, 472] on div at bounding box center [578, 261] width 1156 height 522
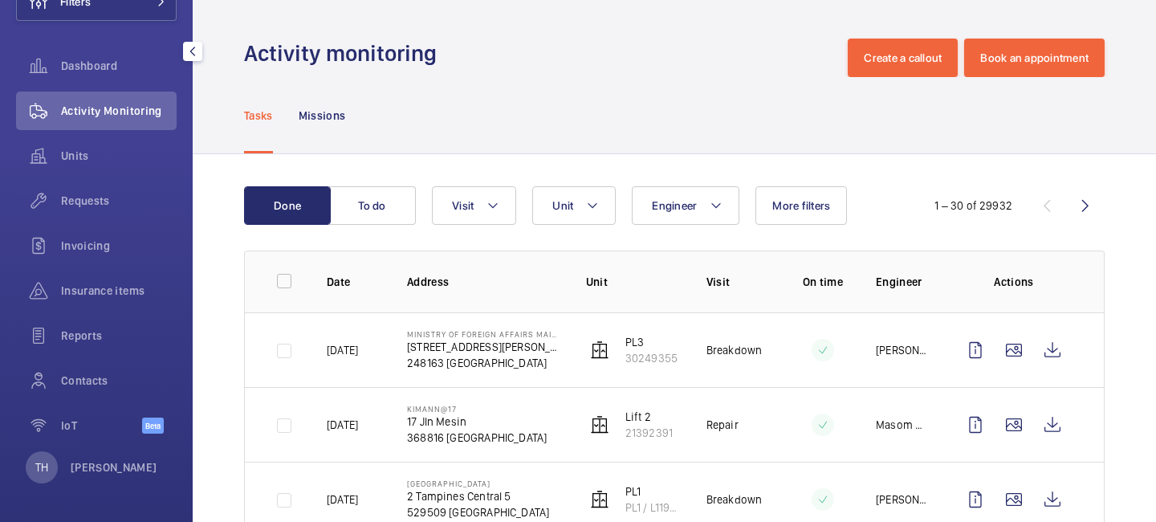
click at [107, 472] on p "[PERSON_NAME]" at bounding box center [114, 467] width 87 height 16
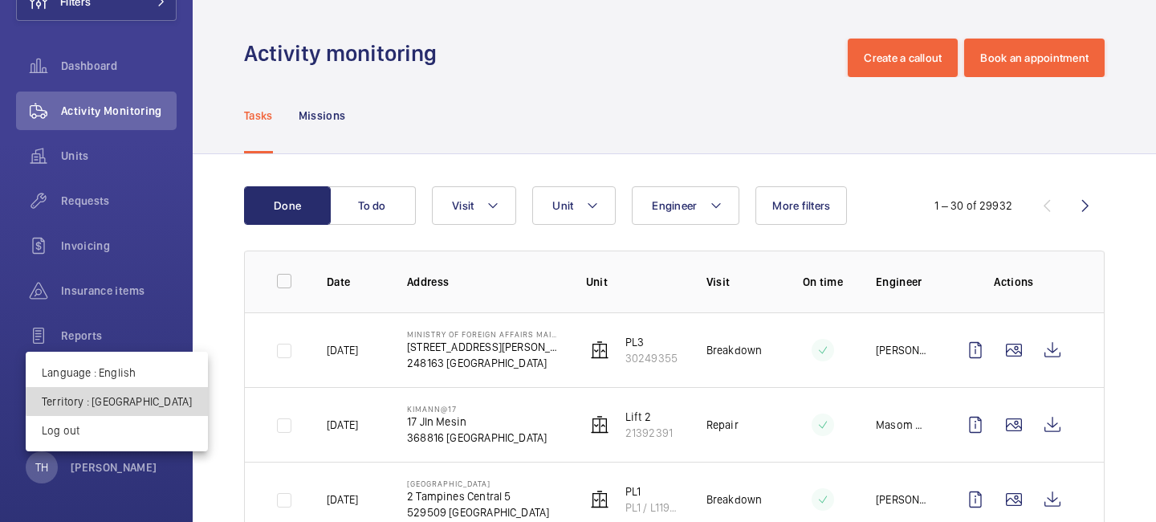
click at [128, 401] on p "Territory : Singapour" at bounding box center [117, 401] width 150 height 16
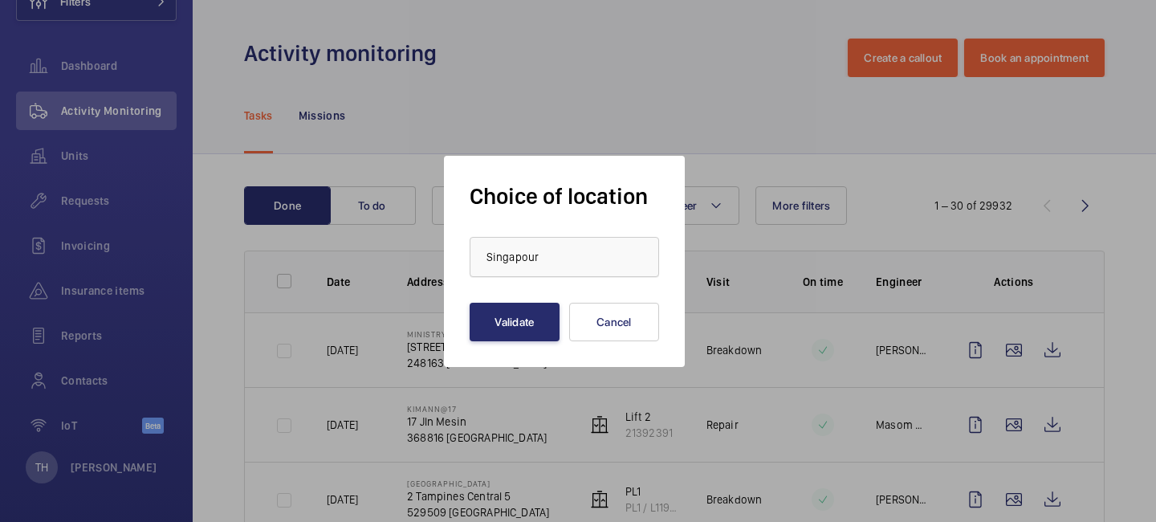
click at [527, 259] on span "Singapour" at bounding box center [513, 257] width 52 height 13
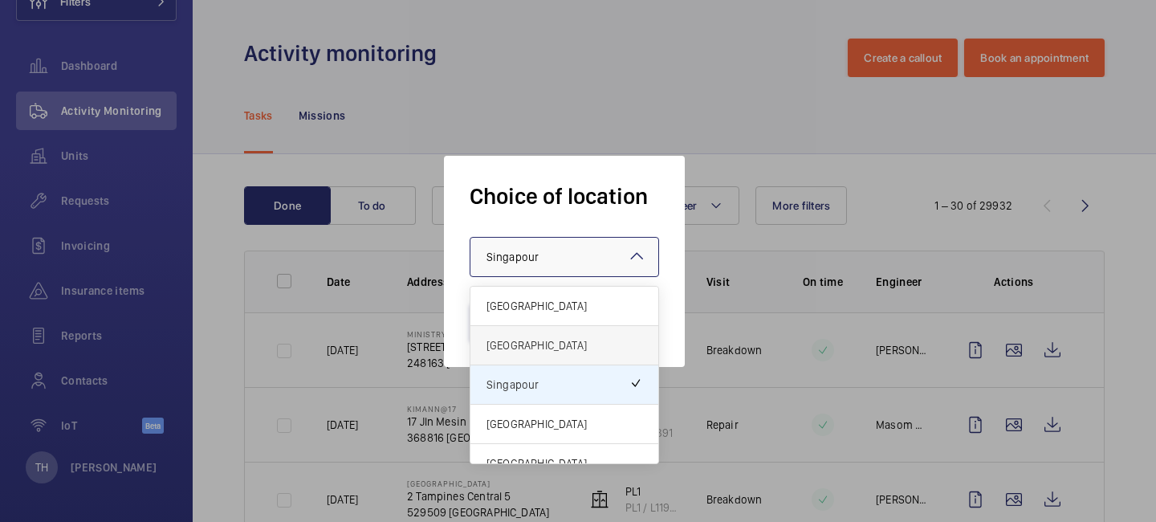
click at [523, 354] on div "[GEOGRAPHIC_DATA]" at bounding box center [565, 345] width 188 height 39
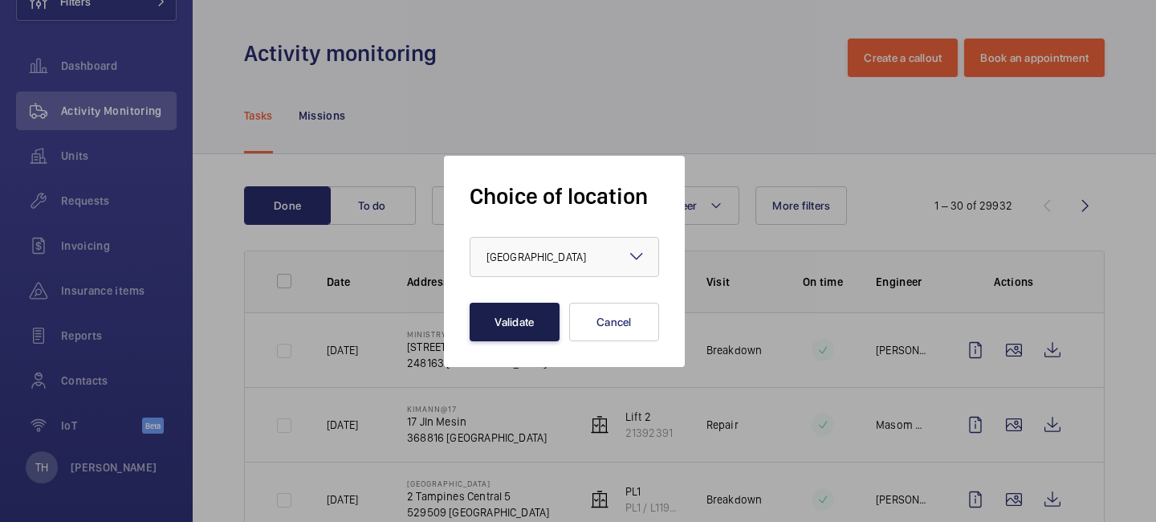
click at [527, 310] on button "Validate" at bounding box center [515, 322] width 90 height 39
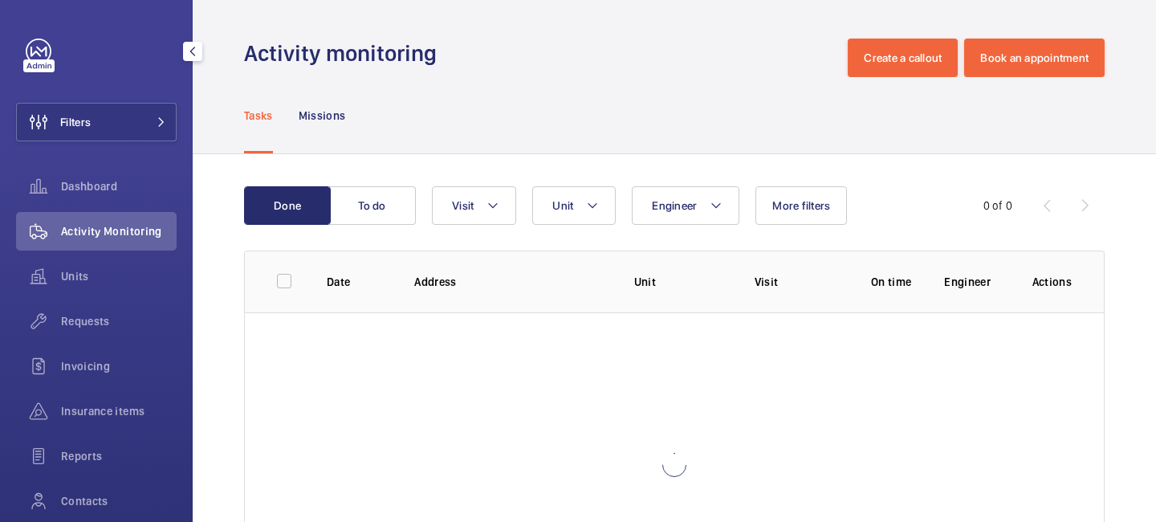
click at [178, 128] on div "Filters Dashboard Activity Monitoring Units Requests Invoicing Insurance items …" at bounding box center [96, 261] width 193 height 522
click at [169, 125] on button "Filters" at bounding box center [96, 122] width 161 height 39
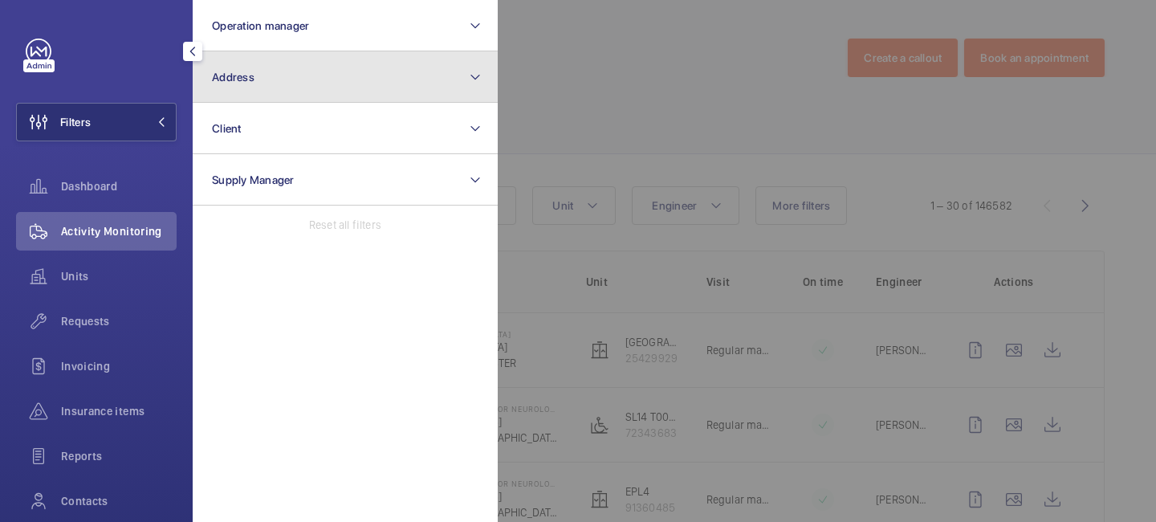
click at [250, 72] on span "Address" at bounding box center [233, 77] width 43 height 13
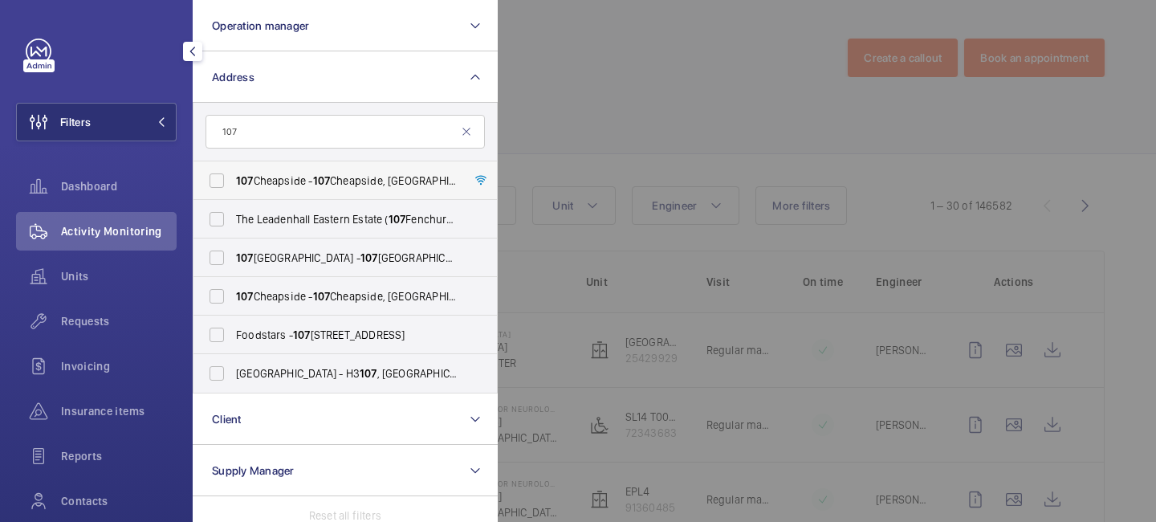
type input "107"
click at [259, 185] on span "107 Cheapside - 107 Cheapside, LONDON EC2V 6DN" at bounding box center [346, 181] width 221 height 16
click at [233, 185] on input "107 Cheapside - 107 Cheapside, LONDON EC2V 6DN" at bounding box center [217, 181] width 32 height 32
checkbox input "true"
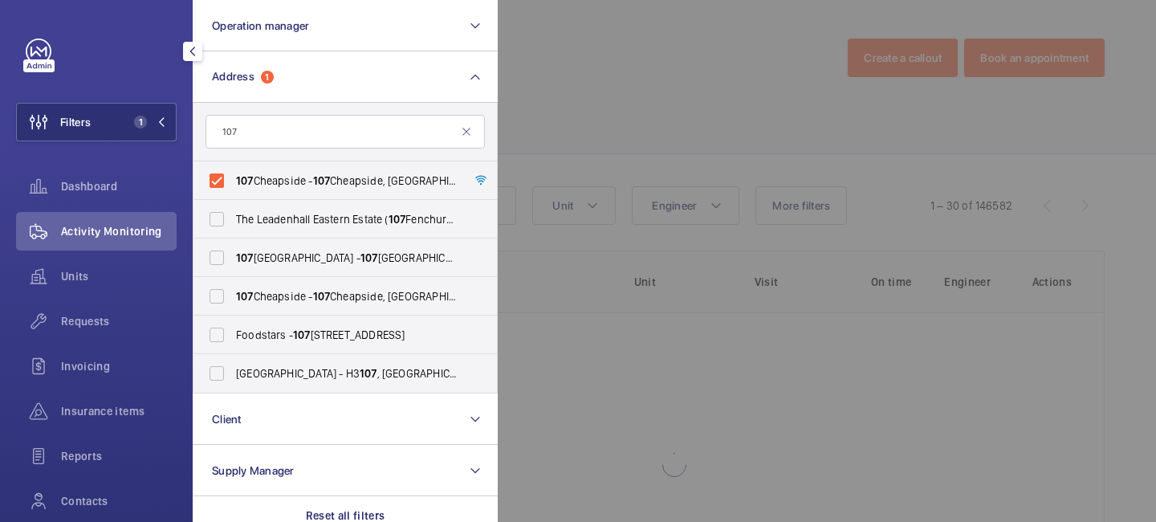
click at [726, 101] on div at bounding box center [1076, 261] width 1156 height 522
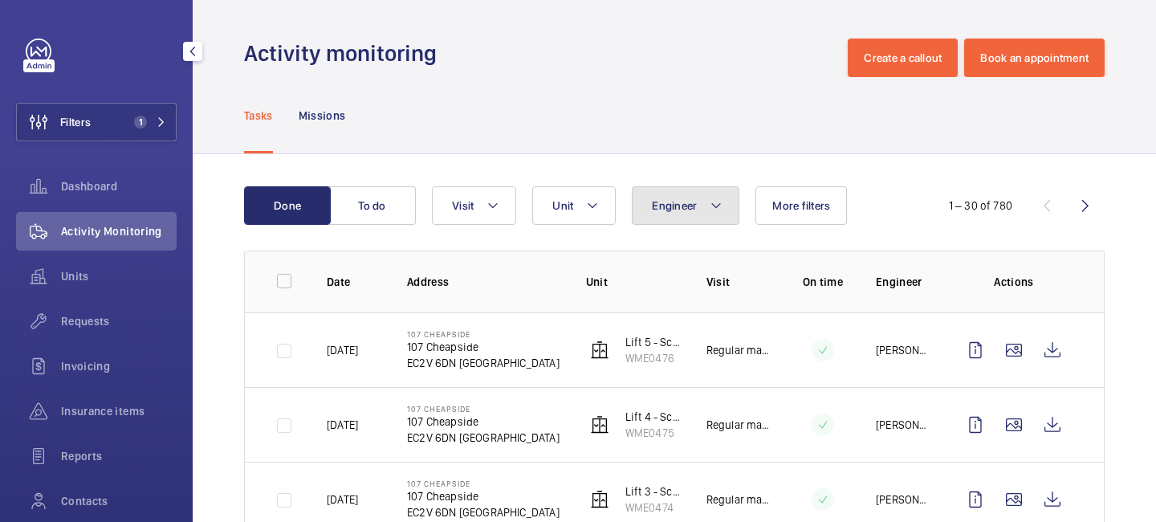
click at [725, 202] on button "Engineer" at bounding box center [686, 205] width 108 height 39
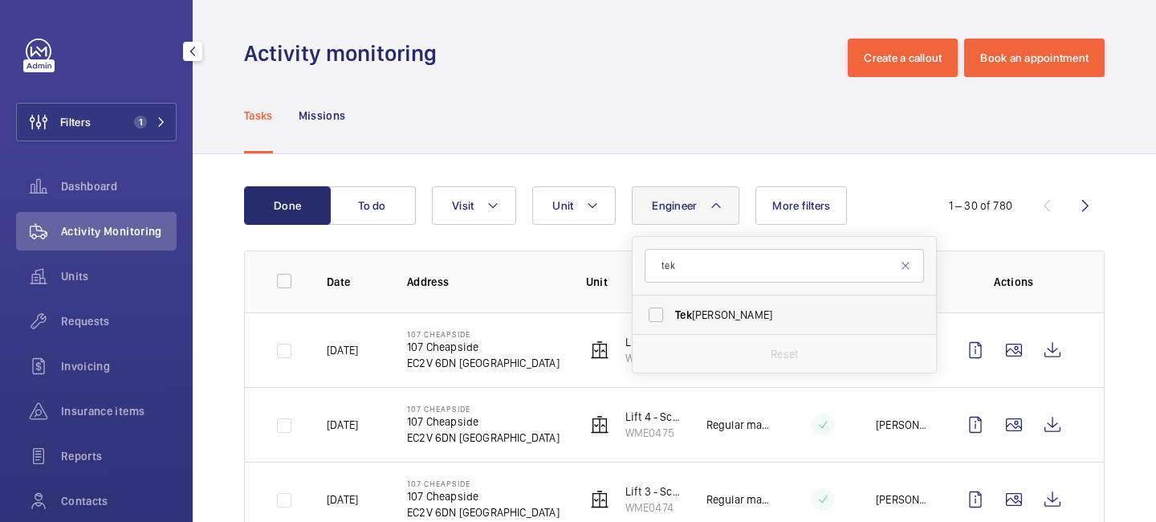
type input "tek"
click at [703, 318] on span "Tek Hussein" at bounding box center [785, 315] width 221 height 16
click at [672, 318] on input "Tek Hussein" at bounding box center [656, 315] width 32 height 32
checkbox input "true"
click at [196, 55] on mat-icon "button" at bounding box center [192, 51] width 19 height 13
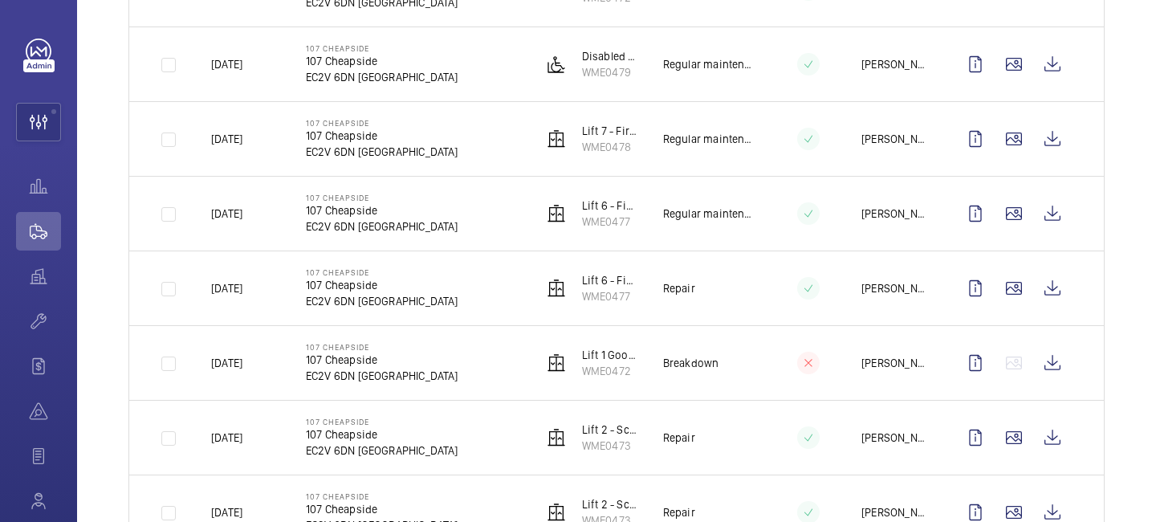
scroll to position [738, 0]
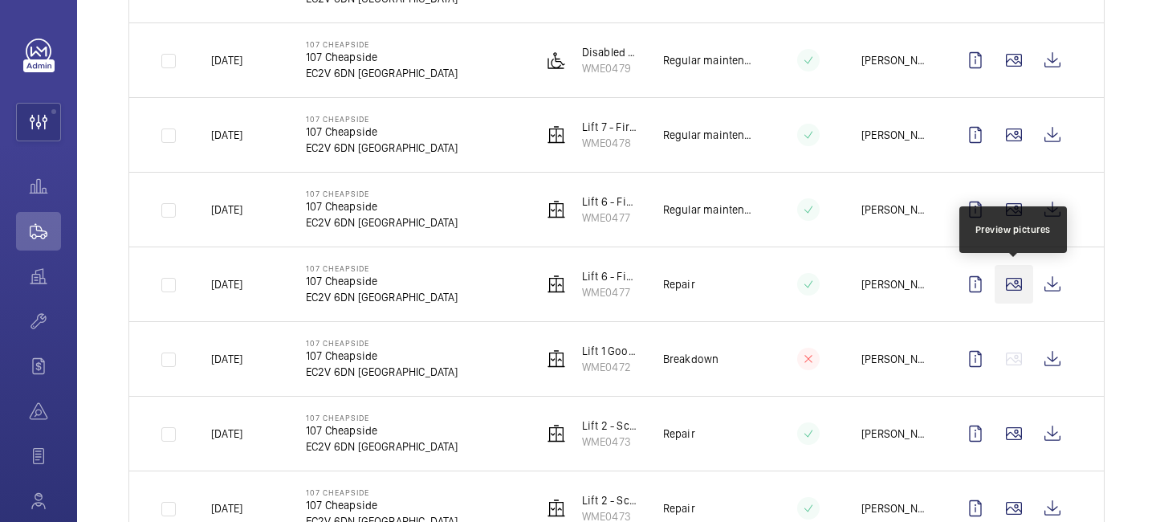
click at [1017, 284] on wm-front-icon-button at bounding box center [1014, 284] width 39 height 39
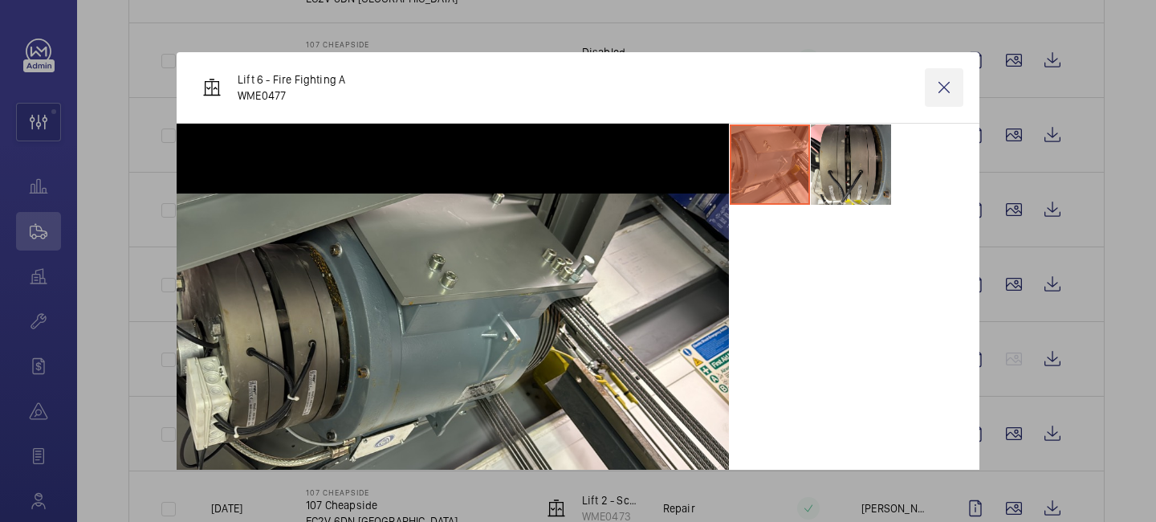
click at [951, 83] on wm-front-icon-button at bounding box center [944, 87] width 39 height 39
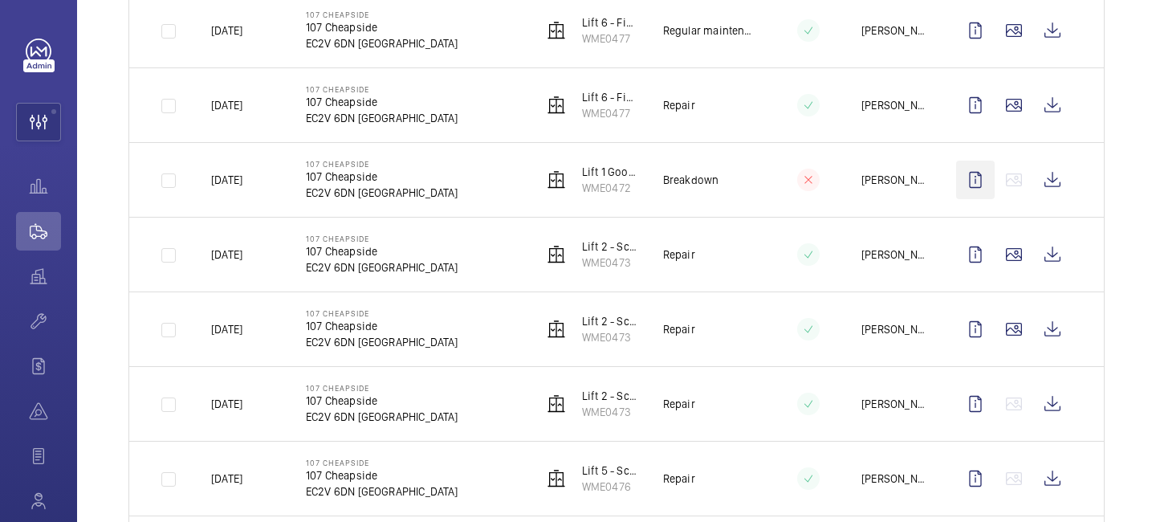
scroll to position [932, 0]
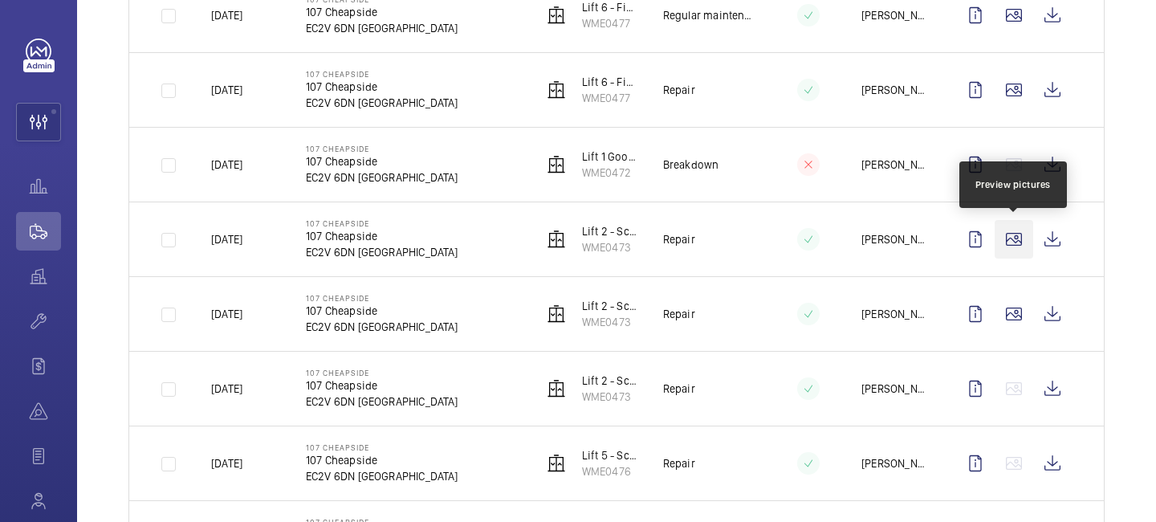
click at [1017, 244] on wm-front-icon-button at bounding box center [1014, 239] width 39 height 39
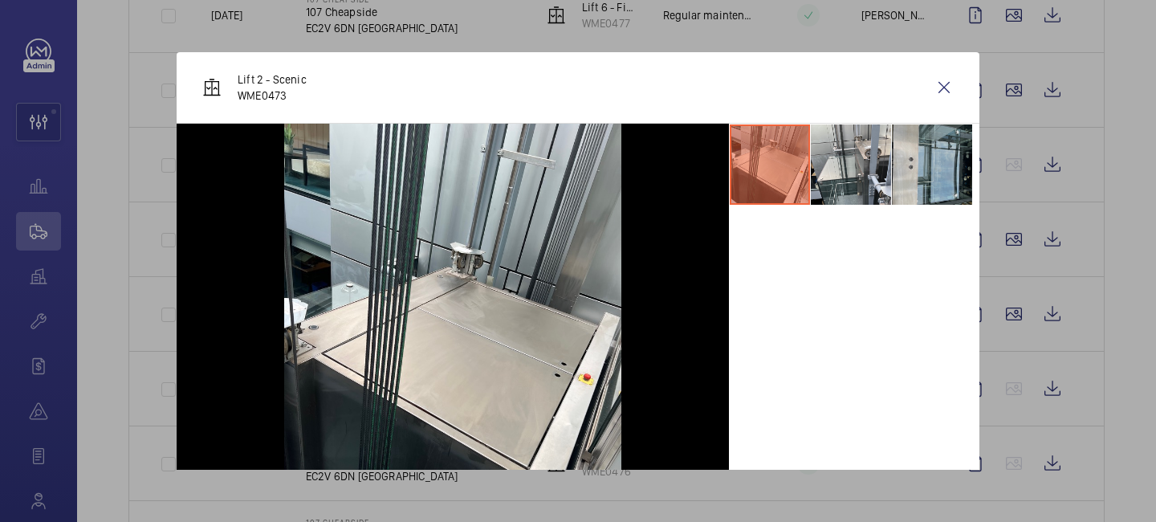
click at [927, 166] on li at bounding box center [932, 164] width 80 height 80
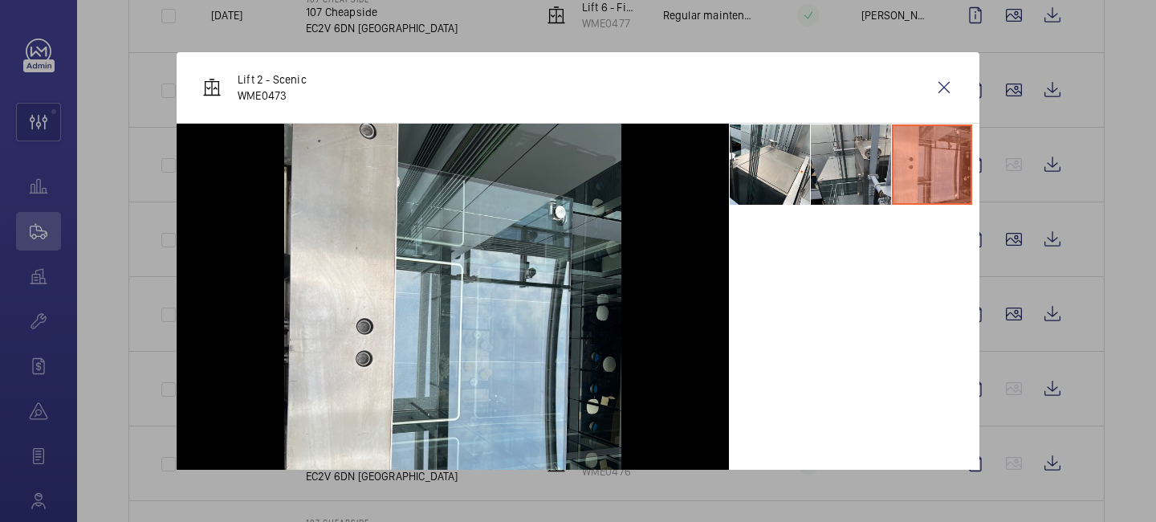
click at [854, 169] on li at bounding box center [851, 164] width 80 height 80
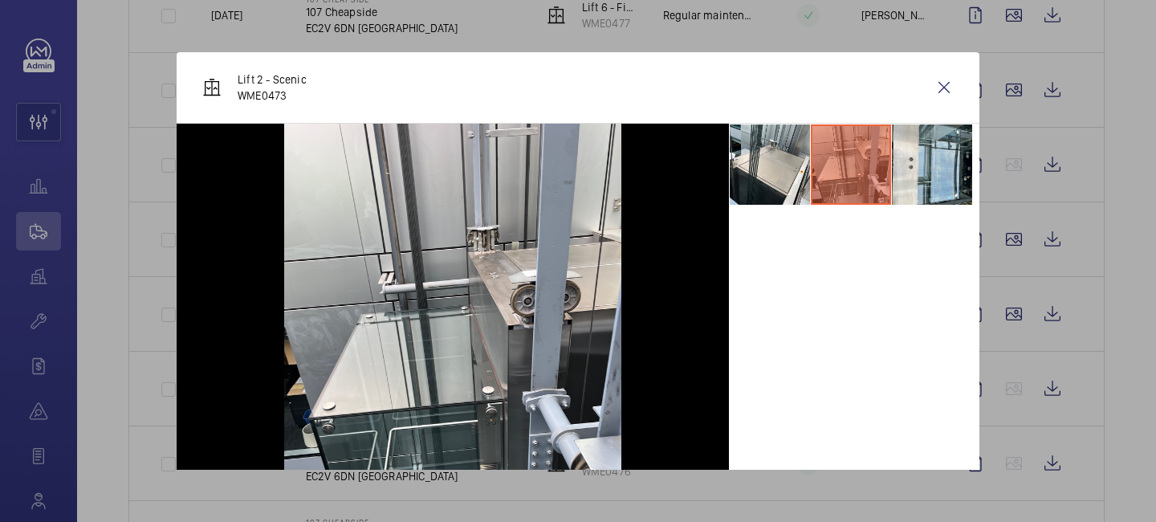
click at [1000, 284] on div at bounding box center [578, 261] width 1156 height 522
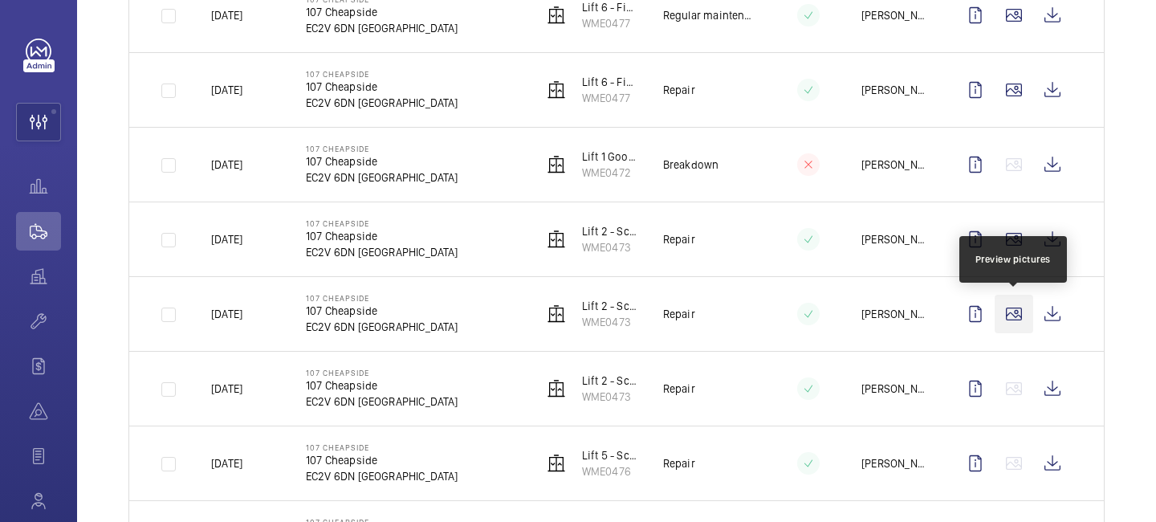
click at [1015, 320] on wm-front-icon-button at bounding box center [1014, 314] width 39 height 39
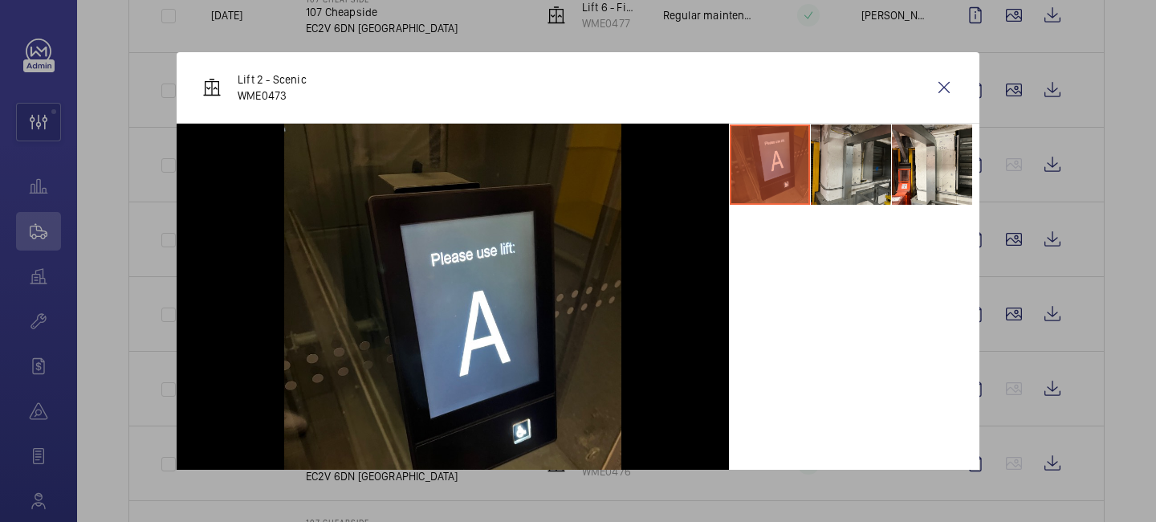
click at [863, 189] on li at bounding box center [851, 164] width 80 height 80
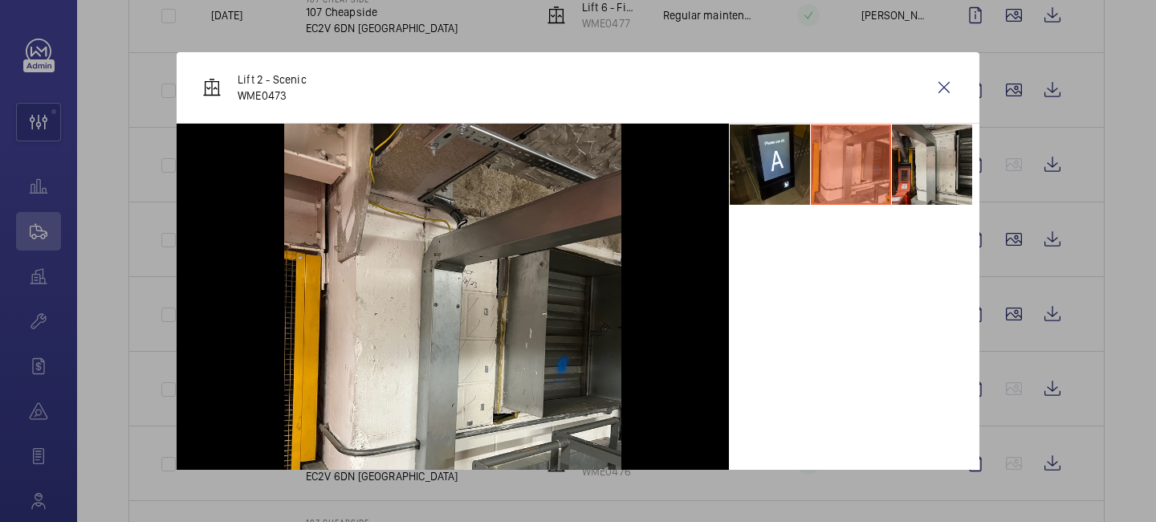
click at [906, 189] on li at bounding box center [932, 164] width 80 height 80
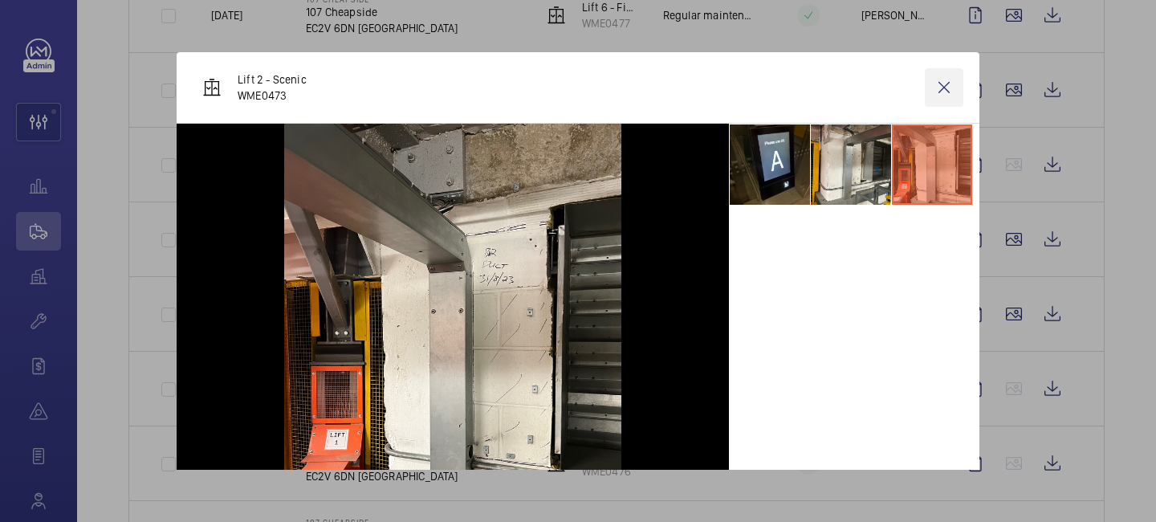
click at [938, 88] on wm-front-icon-button at bounding box center [944, 87] width 39 height 39
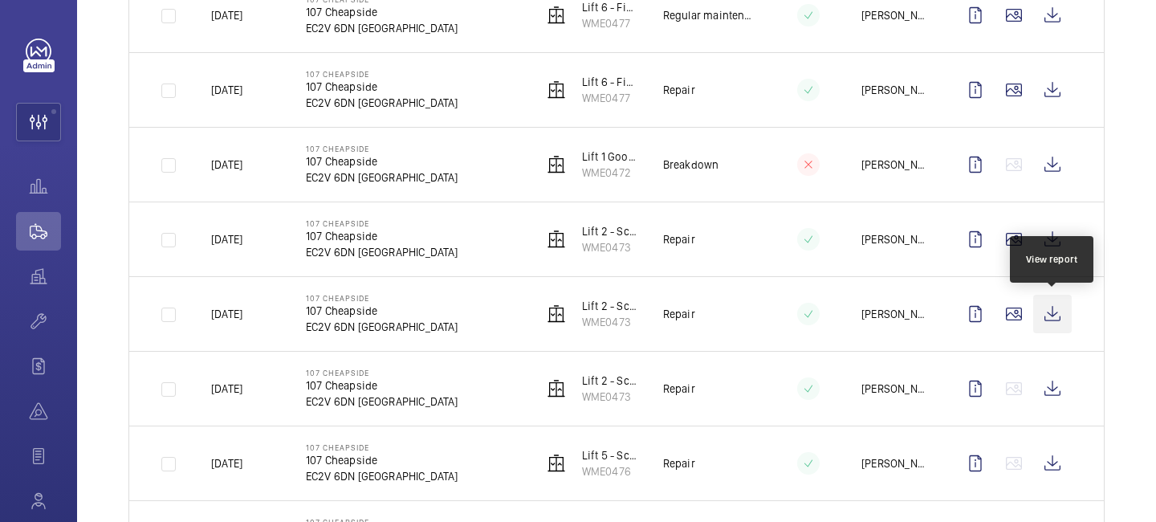
click at [1048, 313] on wm-front-icon-button at bounding box center [1052, 314] width 39 height 39
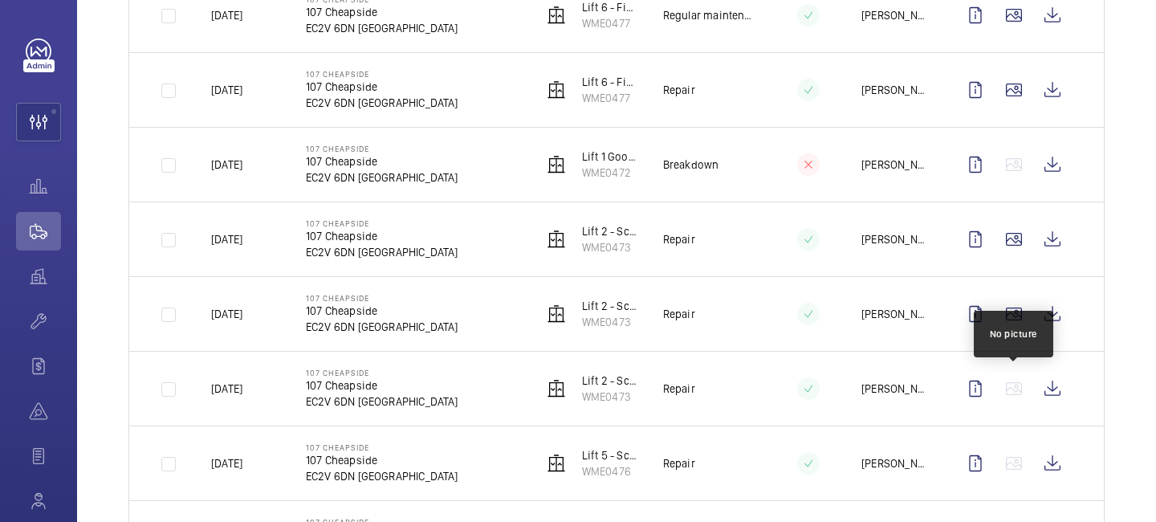
scroll to position [939, 0]
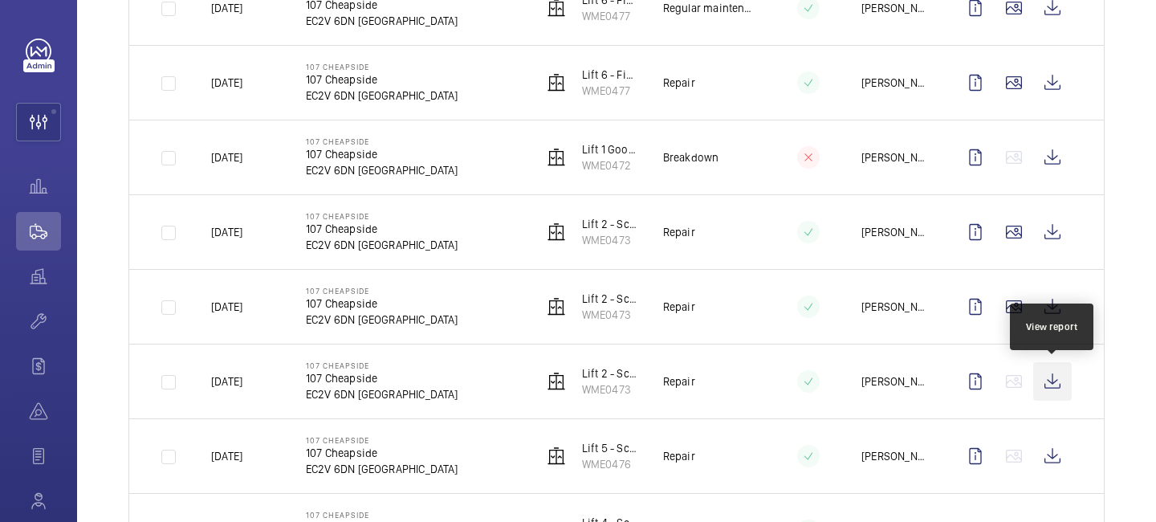
click at [1047, 385] on wm-front-icon-button at bounding box center [1052, 381] width 39 height 39
click at [1052, 382] on wm-front-icon-button at bounding box center [1052, 381] width 39 height 39
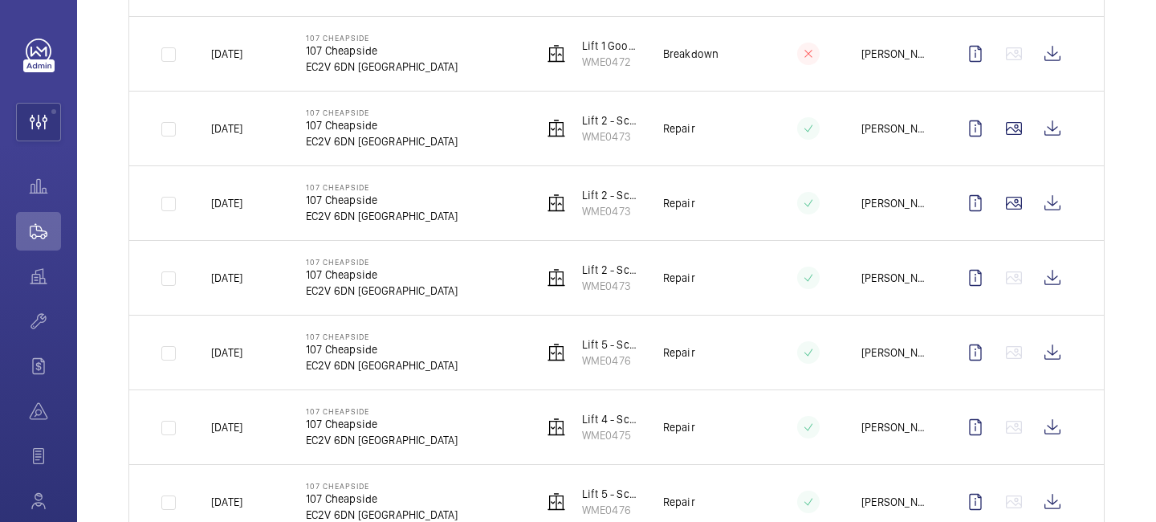
scroll to position [0, 0]
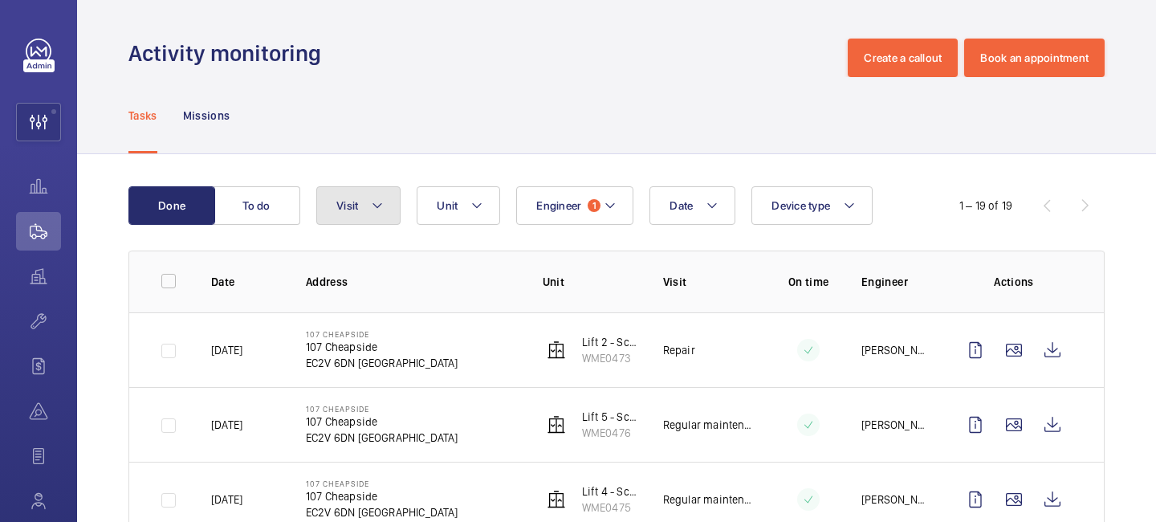
click at [378, 202] on mat-icon at bounding box center [377, 205] width 13 height 19
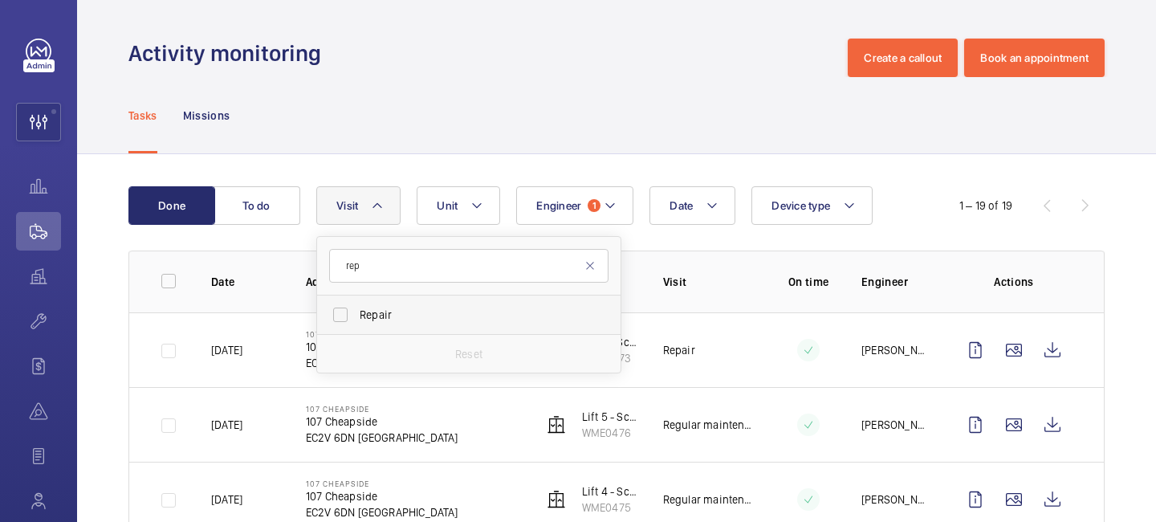
type input "rep"
click at [392, 319] on span "Repair" at bounding box center [470, 315] width 221 height 16
click at [357, 319] on input "Repair" at bounding box center [340, 315] width 32 height 32
checkbox input "true"
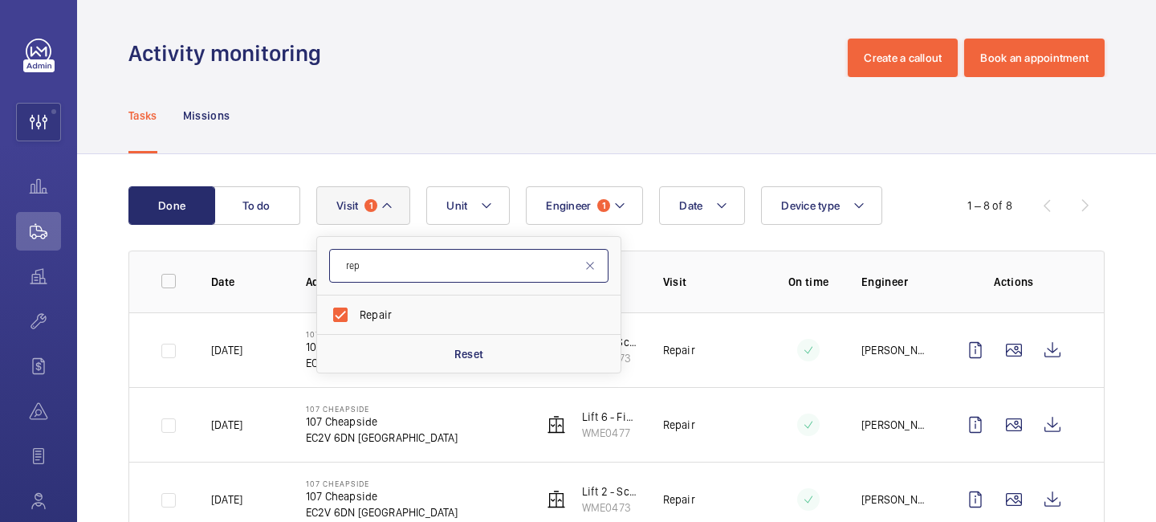
click at [387, 269] on input "rep" at bounding box center [468, 266] width 279 height 34
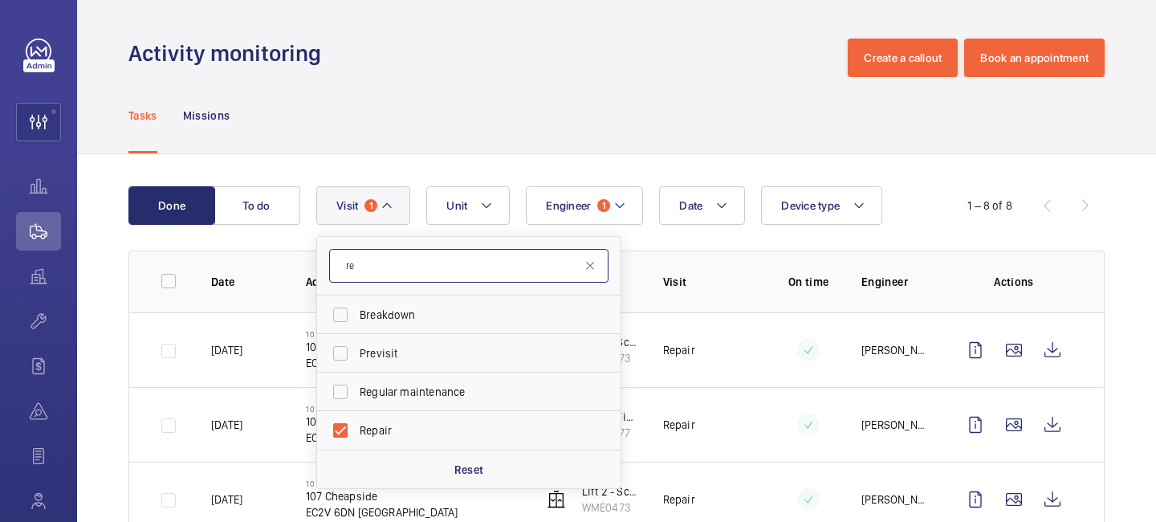
type input "r"
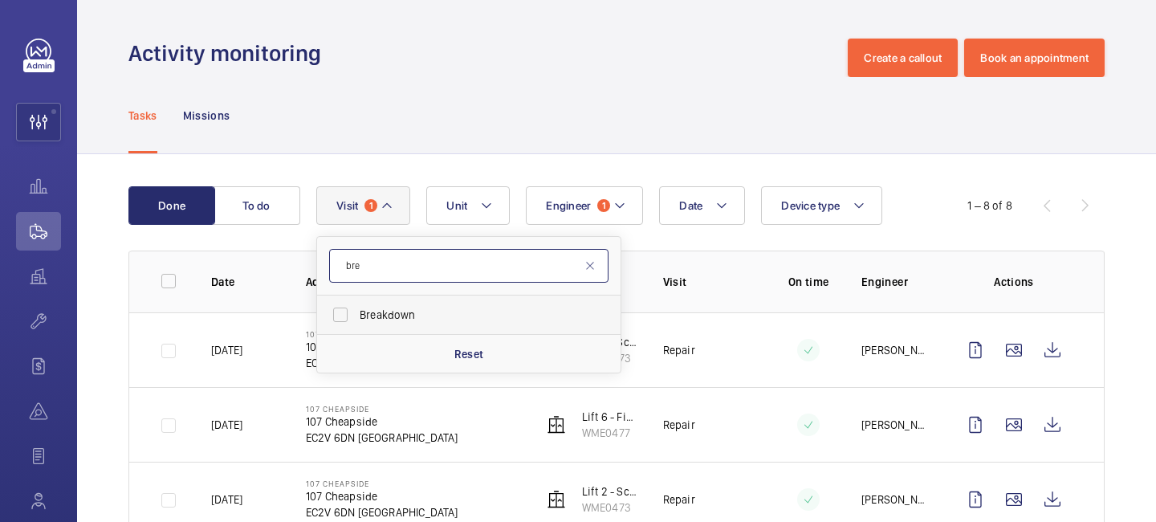
type input "bre"
click at [393, 318] on span "Breakdown" at bounding box center [470, 315] width 221 height 16
click at [357, 318] on input "Breakdown" at bounding box center [340, 315] width 32 height 32
checkbox input "true"
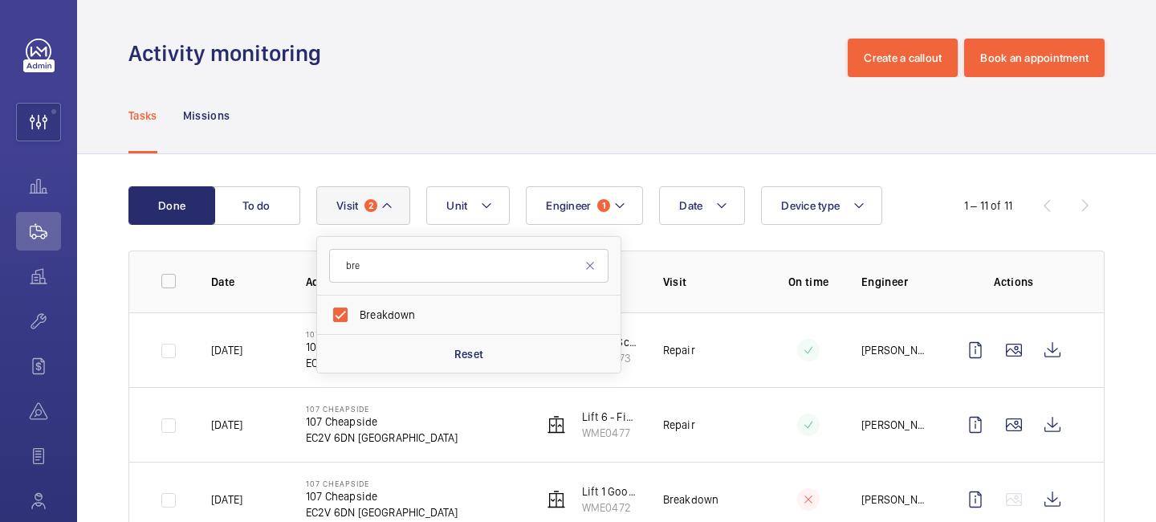
click at [968, 209] on div "1 – 11 of 11" at bounding box center [988, 206] width 48 height 16
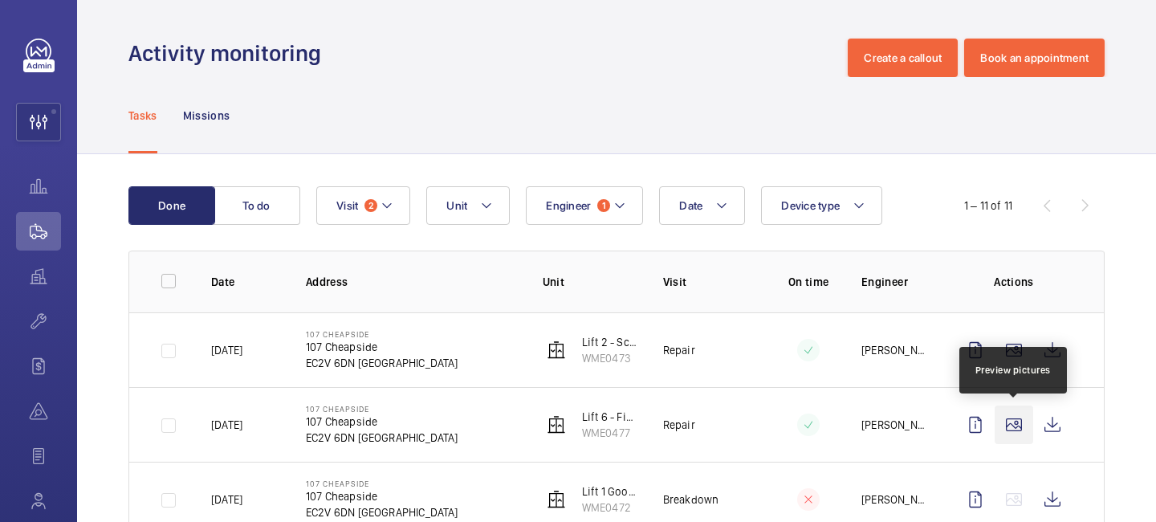
click at [1009, 428] on wm-front-icon-button at bounding box center [1014, 424] width 39 height 39
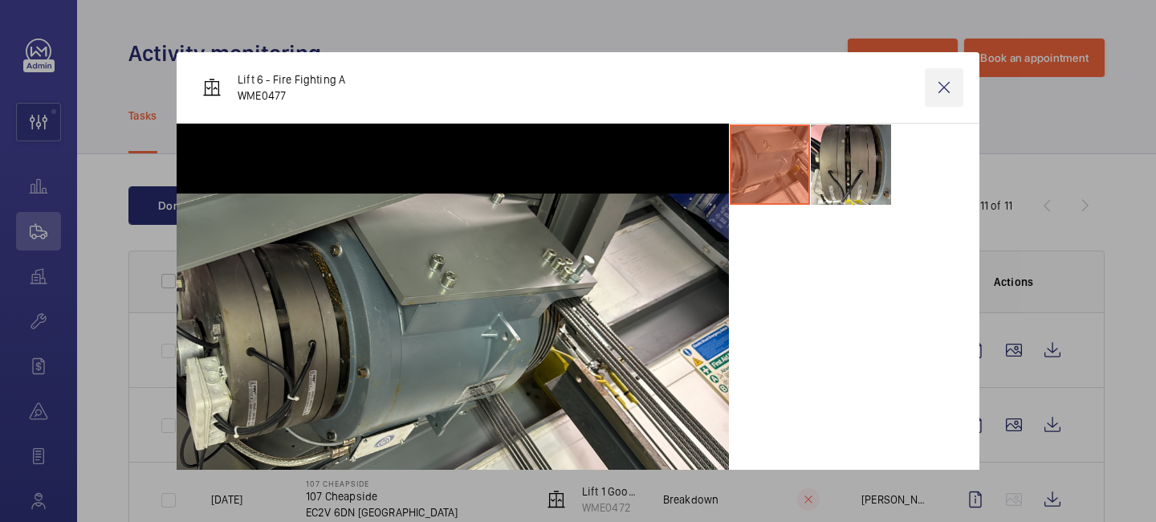
click at [939, 84] on wm-front-icon-button at bounding box center [944, 87] width 39 height 39
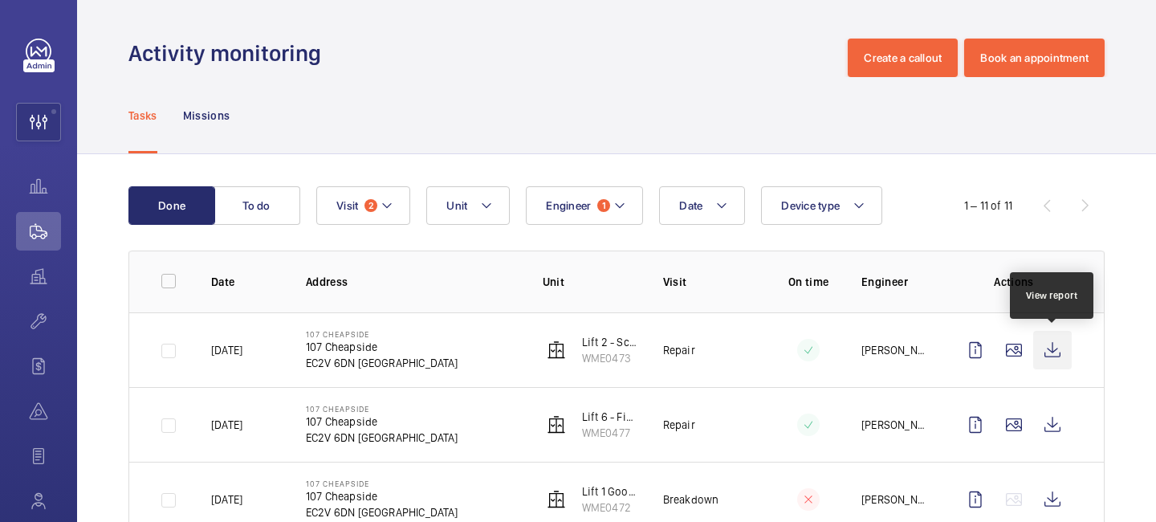
click at [1055, 352] on wm-front-icon-button at bounding box center [1052, 350] width 39 height 39
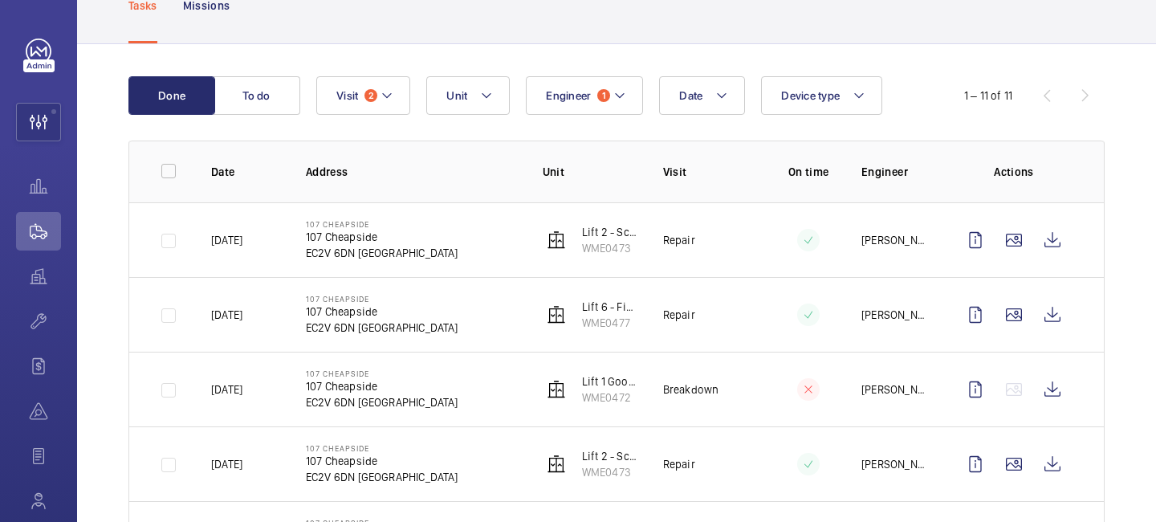
scroll to position [173, 0]
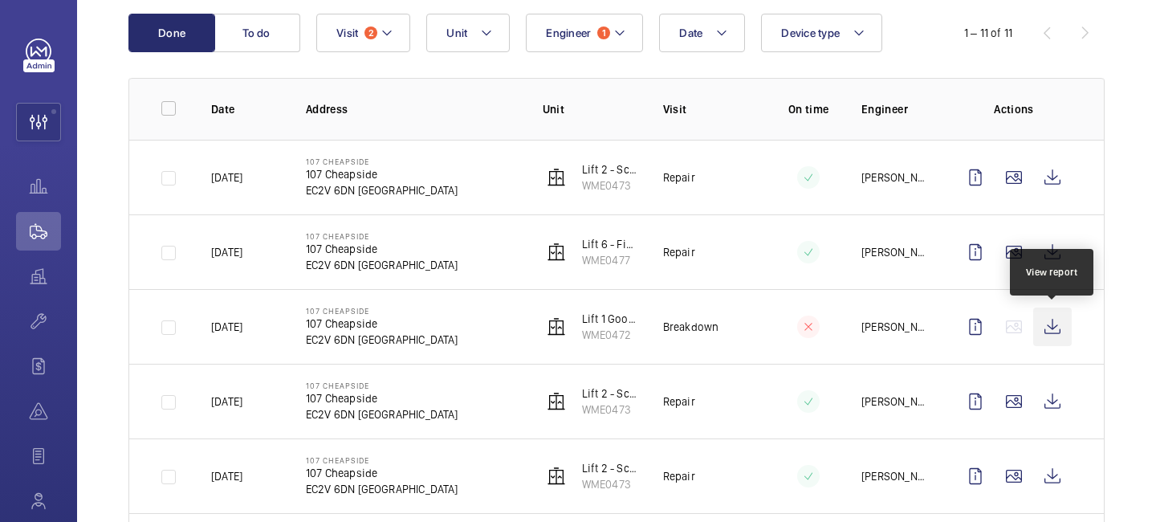
click at [1047, 330] on wm-front-icon-button at bounding box center [1052, 327] width 39 height 39
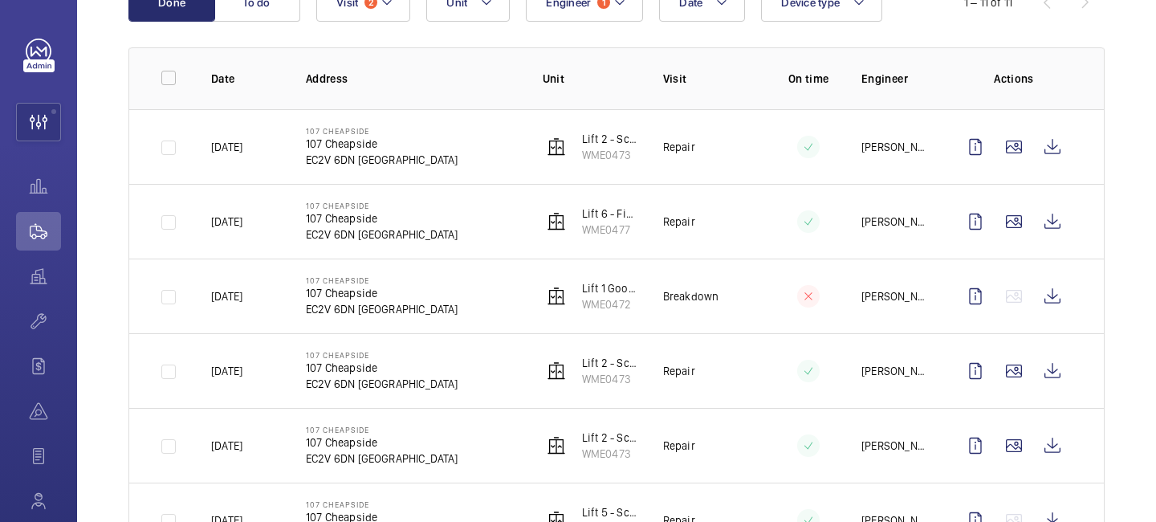
scroll to position [220, 0]
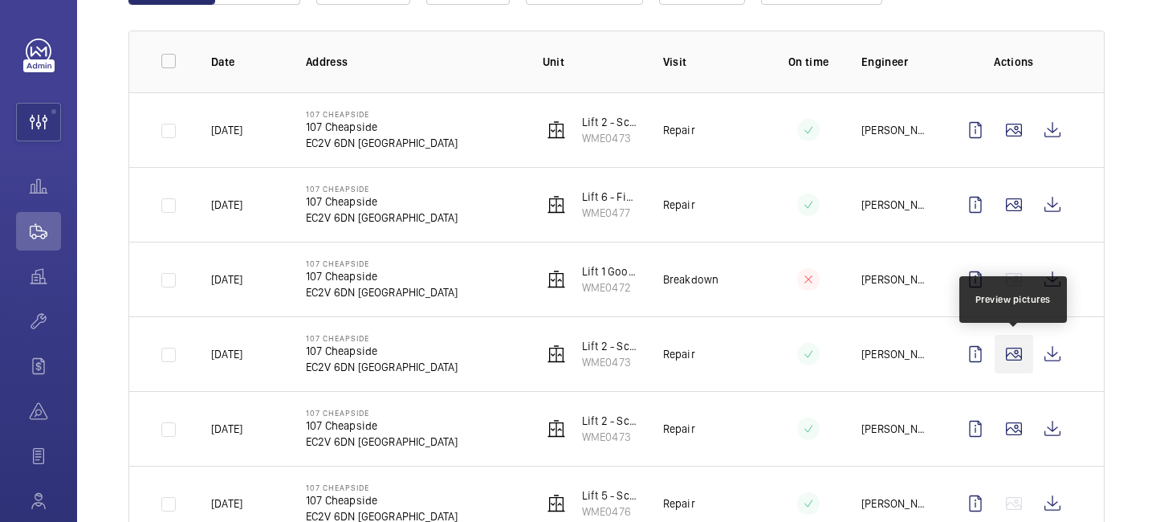
click at [1013, 367] on wm-front-icon-button at bounding box center [1014, 354] width 39 height 39
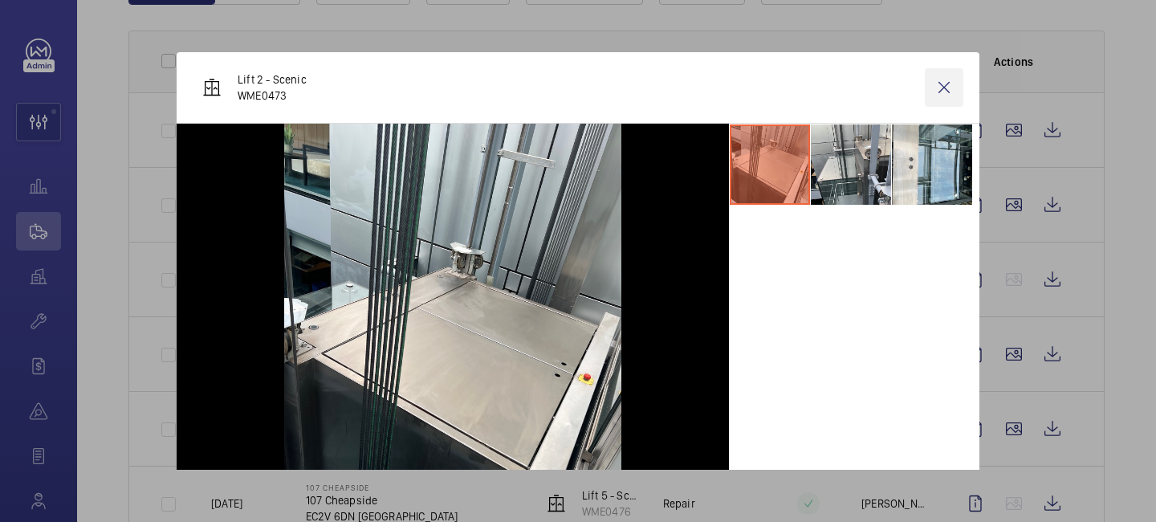
click at [950, 75] on wm-front-icon-button at bounding box center [944, 87] width 39 height 39
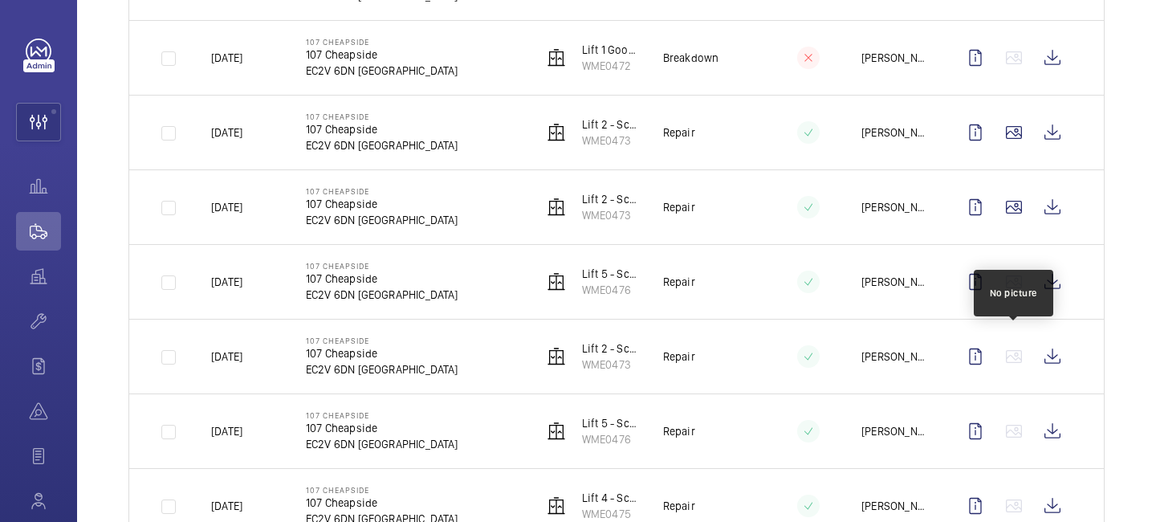
scroll to position [450, 0]
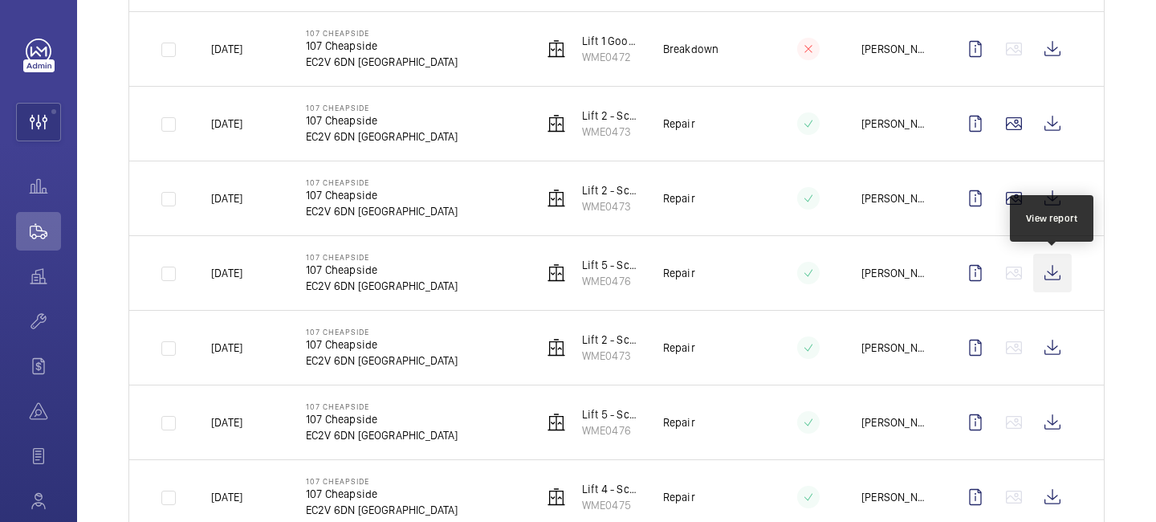
click at [1044, 281] on wm-front-icon-button at bounding box center [1052, 273] width 39 height 39
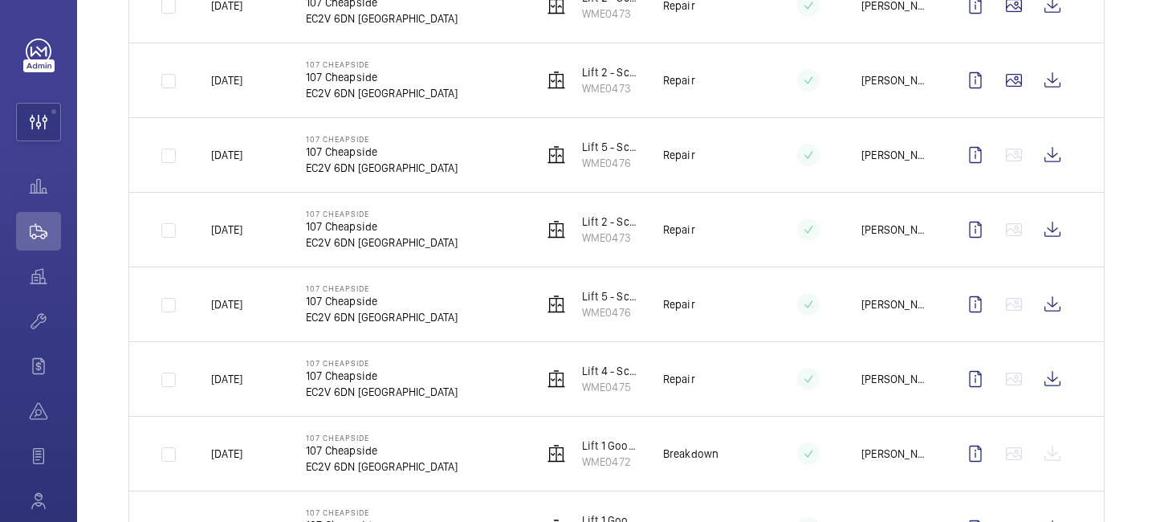
scroll to position [651, 0]
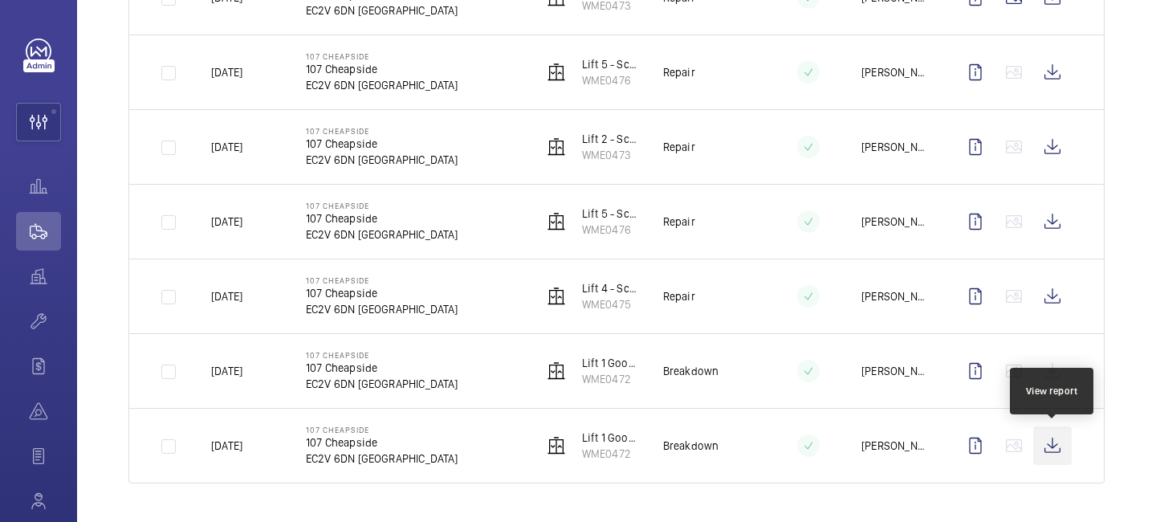
click at [1049, 443] on wm-front-icon-button at bounding box center [1052, 445] width 39 height 39
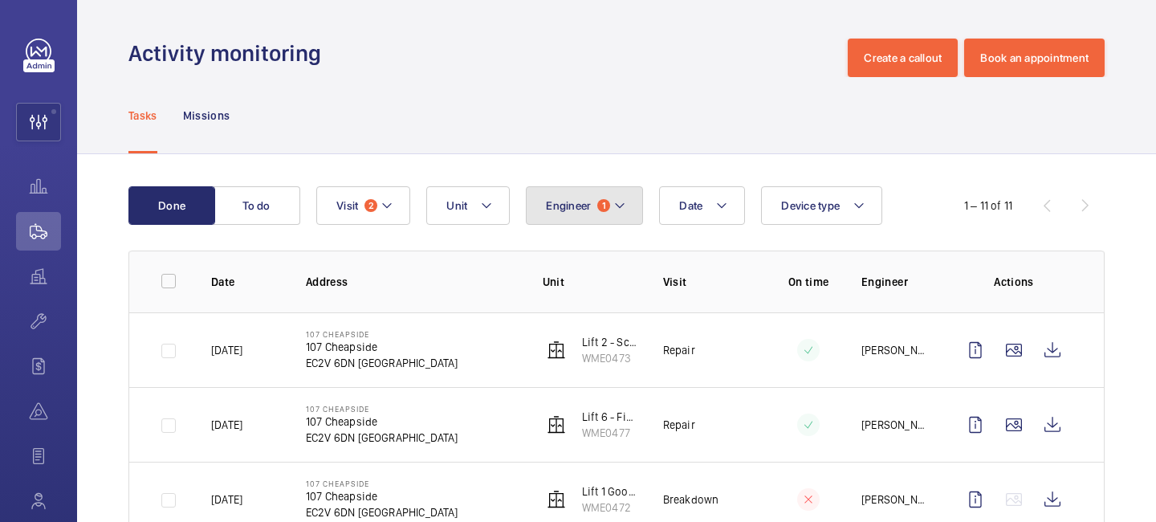
click at [624, 205] on mat-icon at bounding box center [619, 205] width 13 height 19
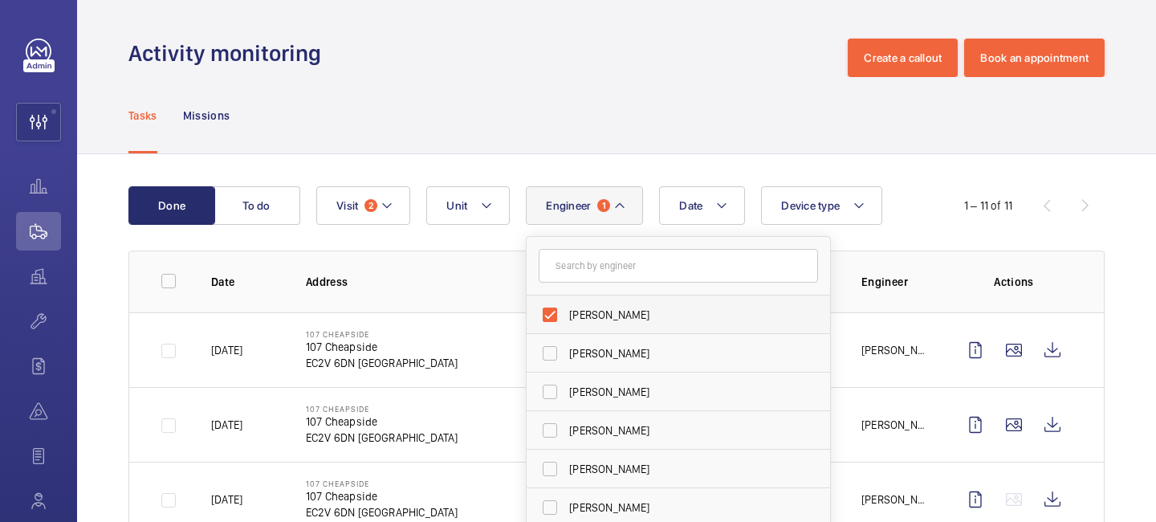
click at [548, 308] on label "[PERSON_NAME]" at bounding box center [666, 314] width 279 height 39
click at [548, 308] on input "[PERSON_NAME]" at bounding box center [550, 315] width 32 height 32
checkbox input "false"
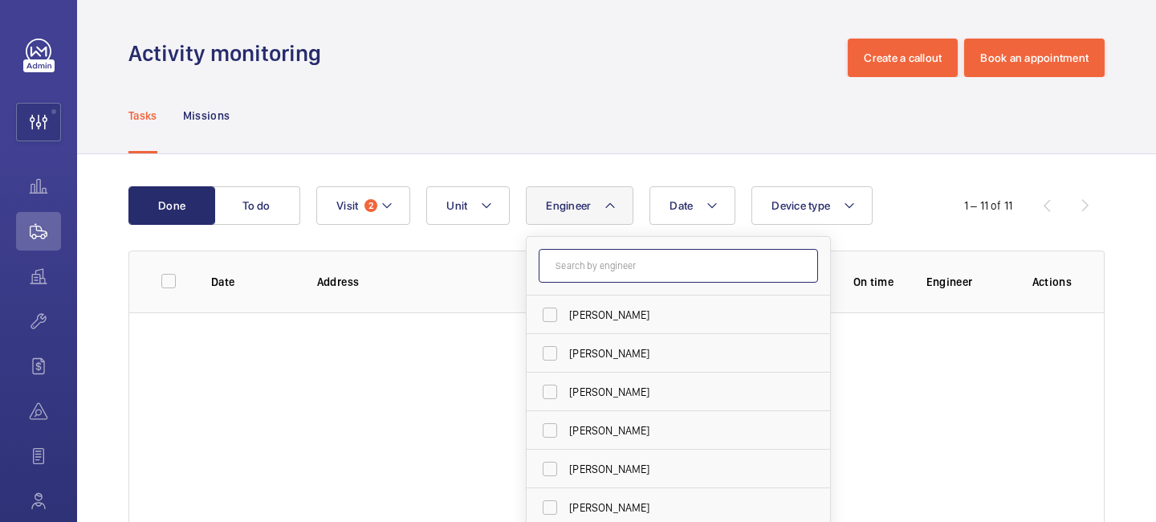
click at [582, 277] on input "text" at bounding box center [678, 266] width 279 height 34
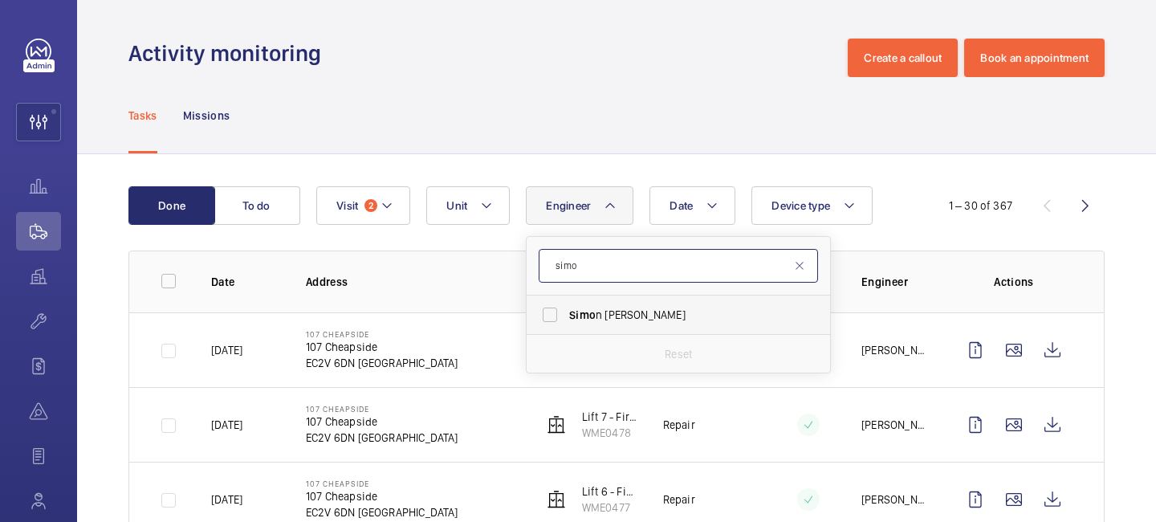
type input "simo"
click at [594, 311] on span "Simo" at bounding box center [582, 314] width 26 height 13
click at [566, 311] on input "Simo n Raymond" at bounding box center [550, 315] width 32 height 32
checkbox input "true"
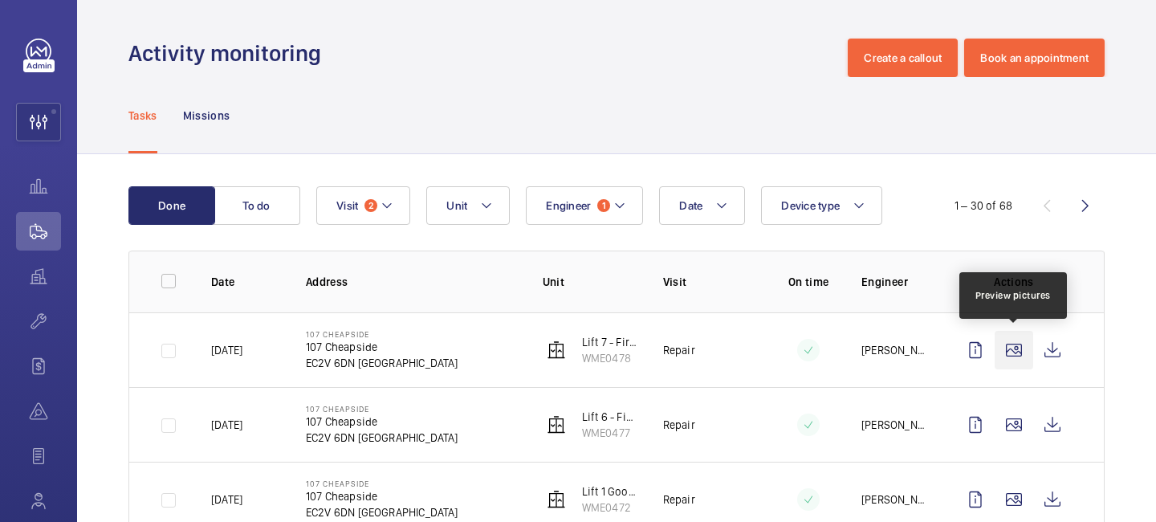
click at [1009, 344] on wm-front-icon-button at bounding box center [1014, 350] width 39 height 39
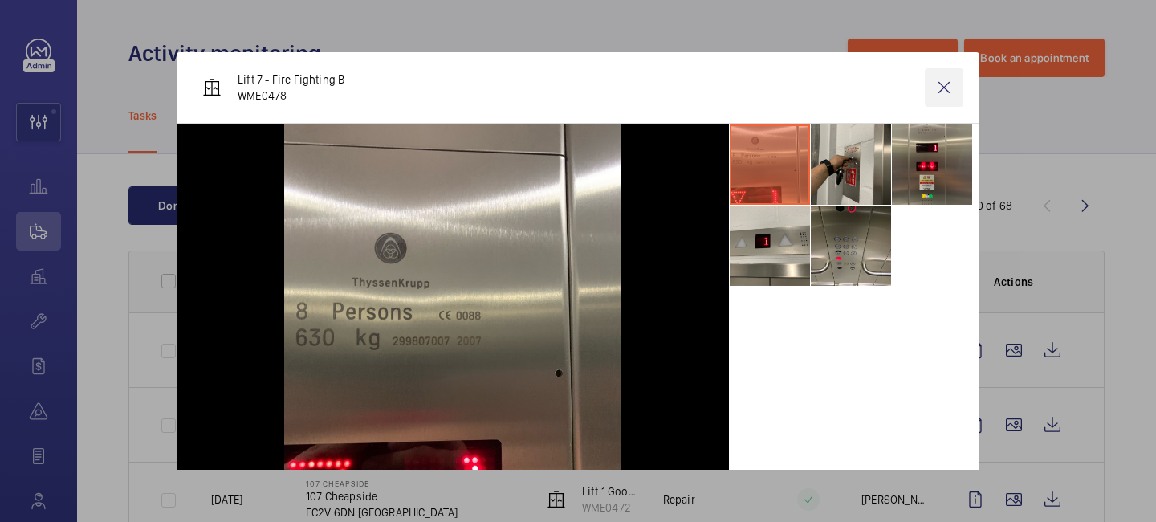
click at [948, 69] on wm-front-icon-button at bounding box center [944, 87] width 39 height 39
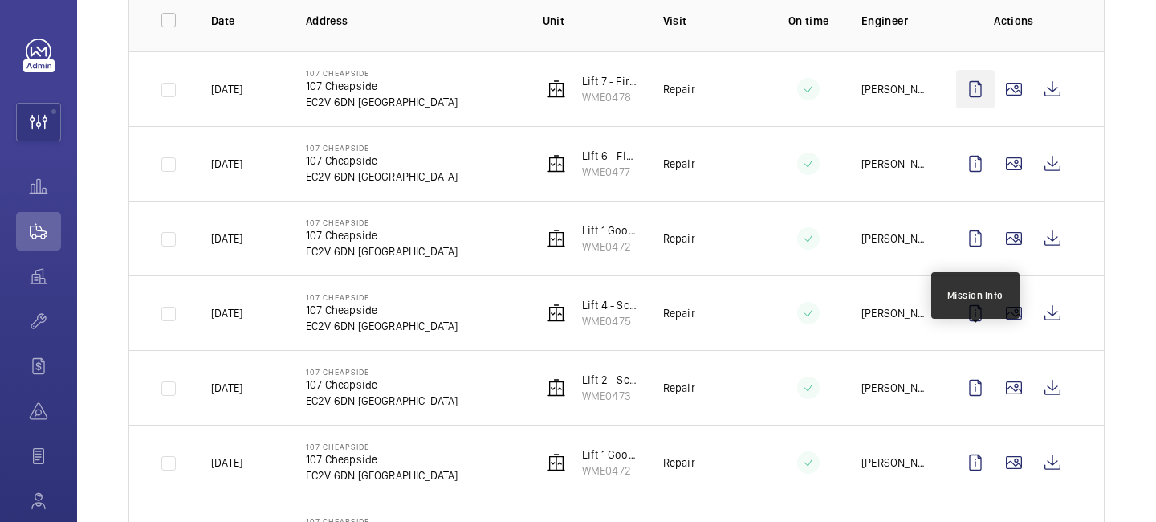
scroll to position [291, 0]
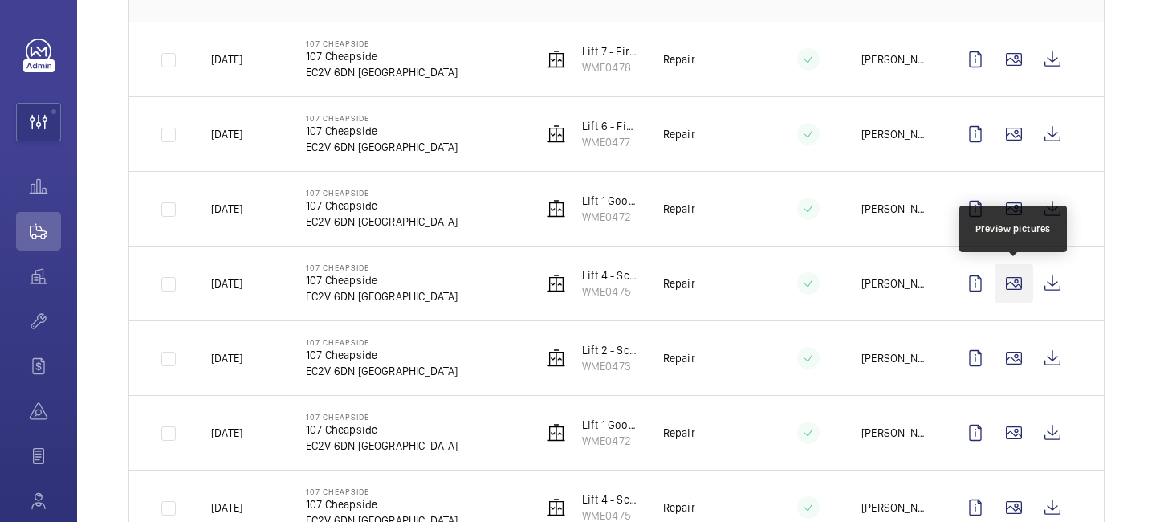
click at [1010, 287] on wm-front-icon-button at bounding box center [1014, 283] width 39 height 39
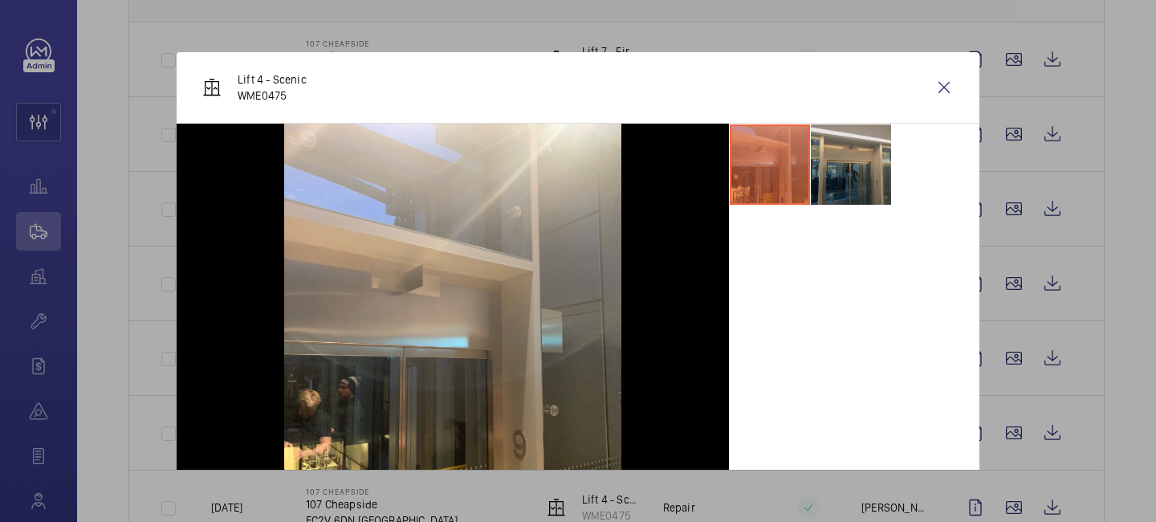
click at [865, 198] on li at bounding box center [851, 164] width 80 height 80
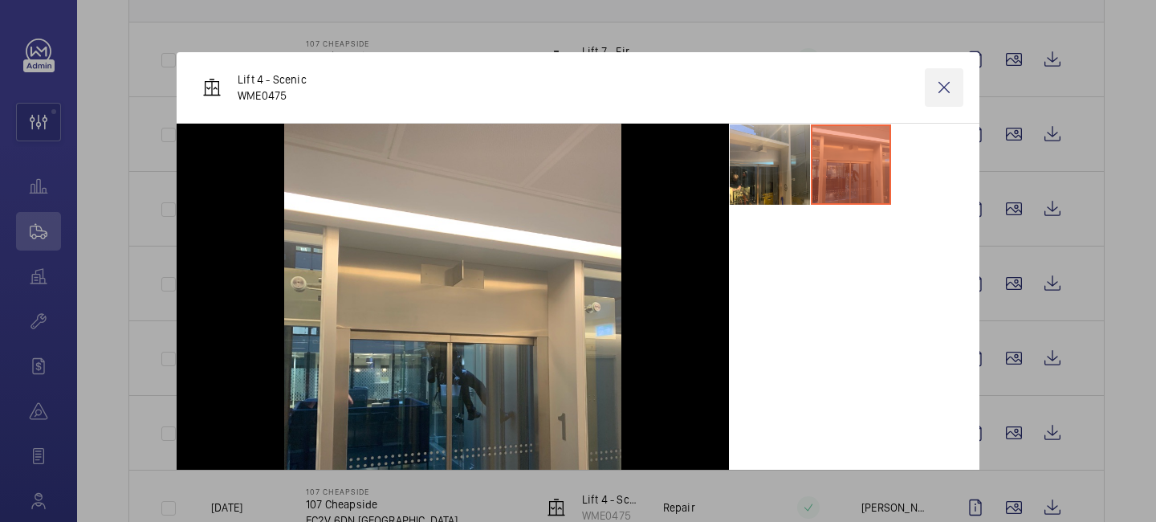
click at [946, 90] on wm-front-icon-button at bounding box center [944, 87] width 39 height 39
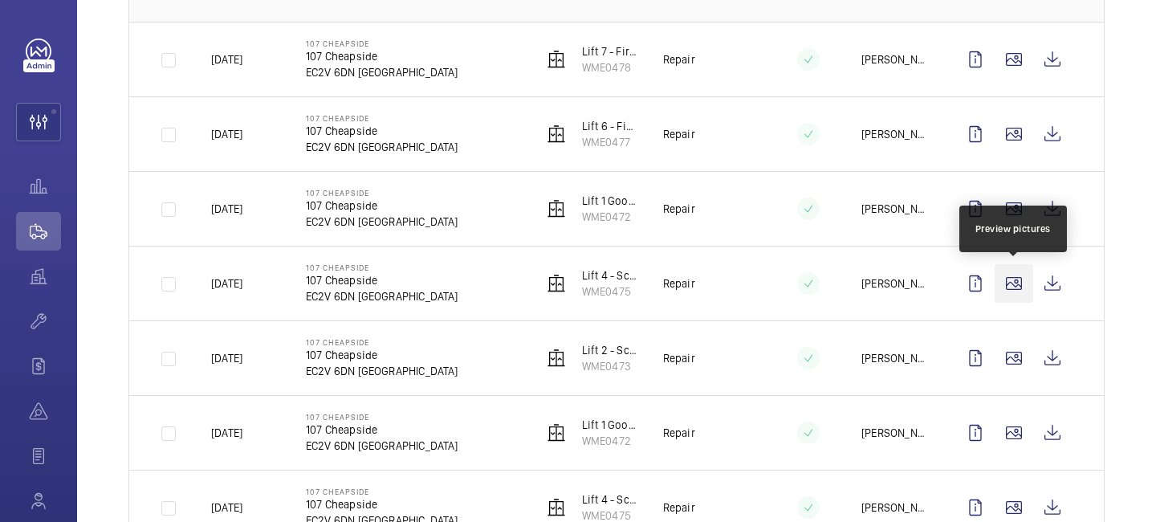
click at [1017, 281] on wm-front-icon-button at bounding box center [1014, 283] width 39 height 39
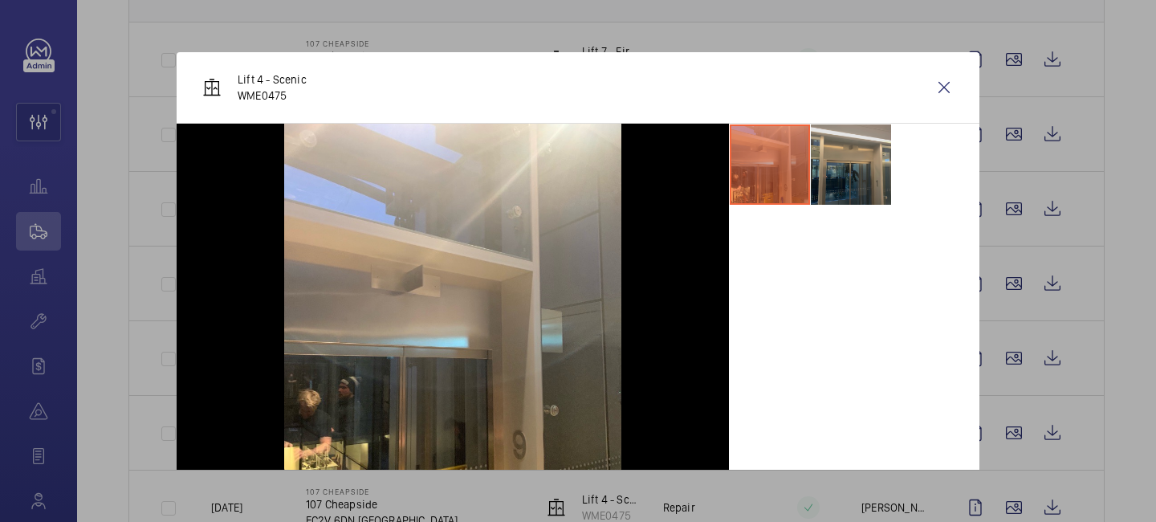
click at [848, 175] on li at bounding box center [851, 164] width 80 height 80
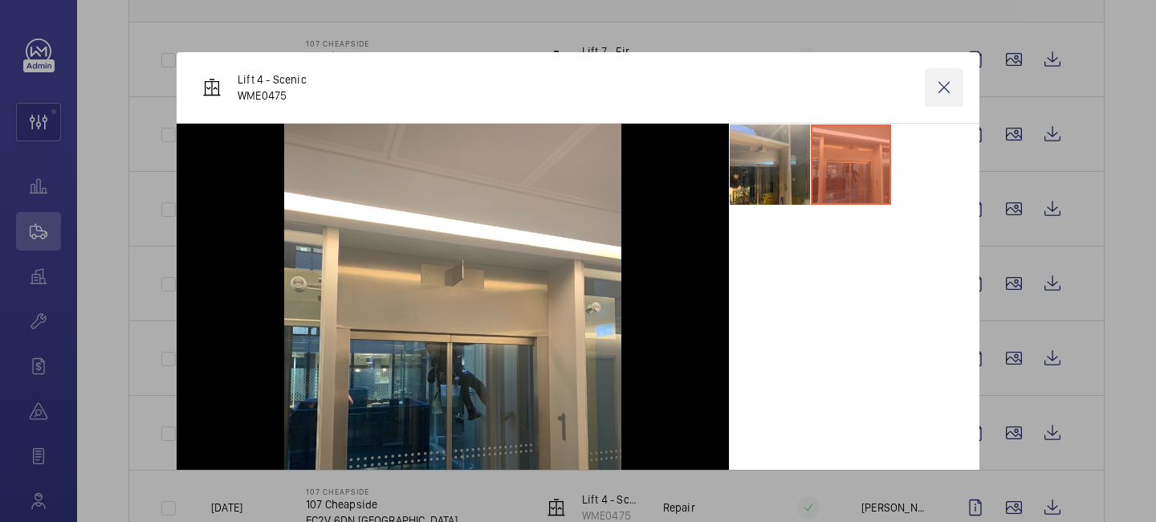
click at [952, 99] on wm-front-icon-button at bounding box center [944, 87] width 39 height 39
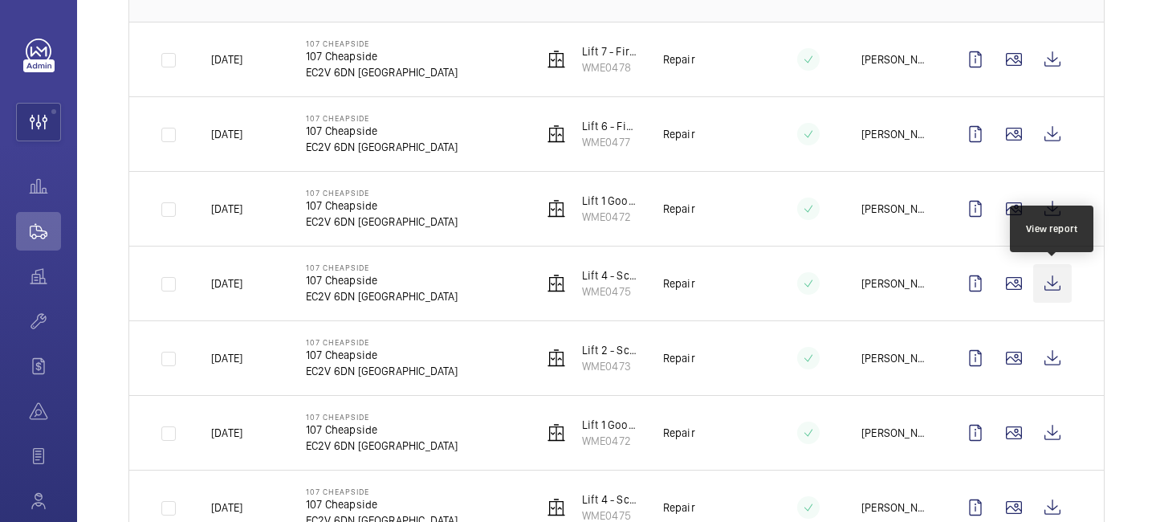
click at [1065, 293] on wm-front-icon-button at bounding box center [1052, 283] width 39 height 39
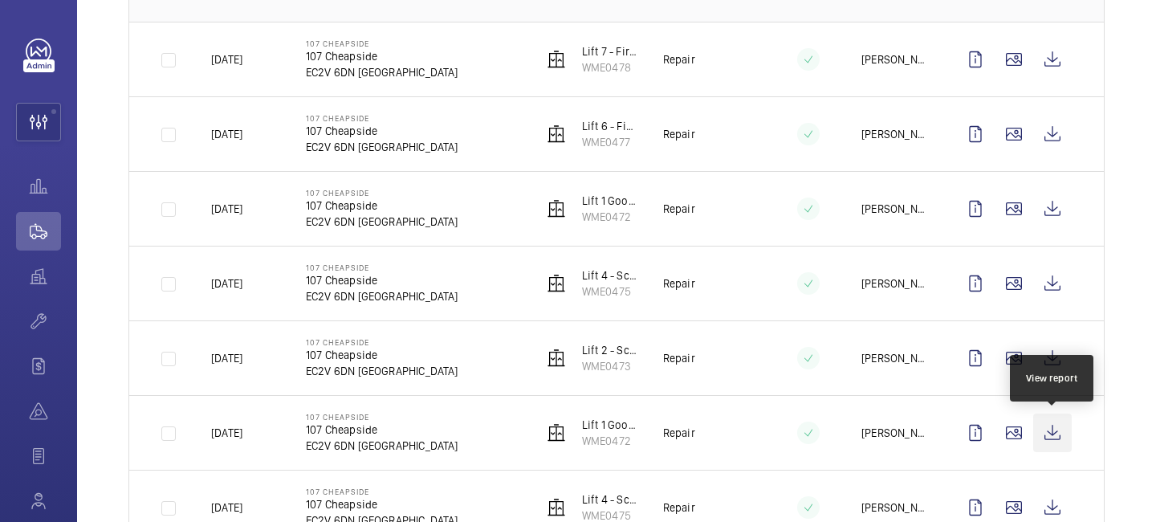
click at [1045, 444] on wm-front-icon-button at bounding box center [1052, 433] width 39 height 39
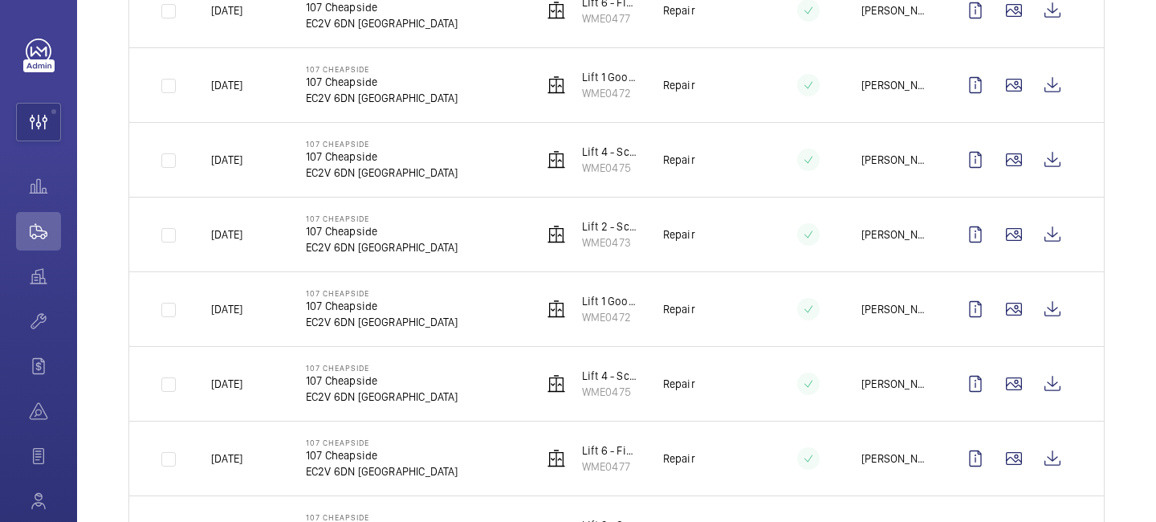
scroll to position [535, 0]
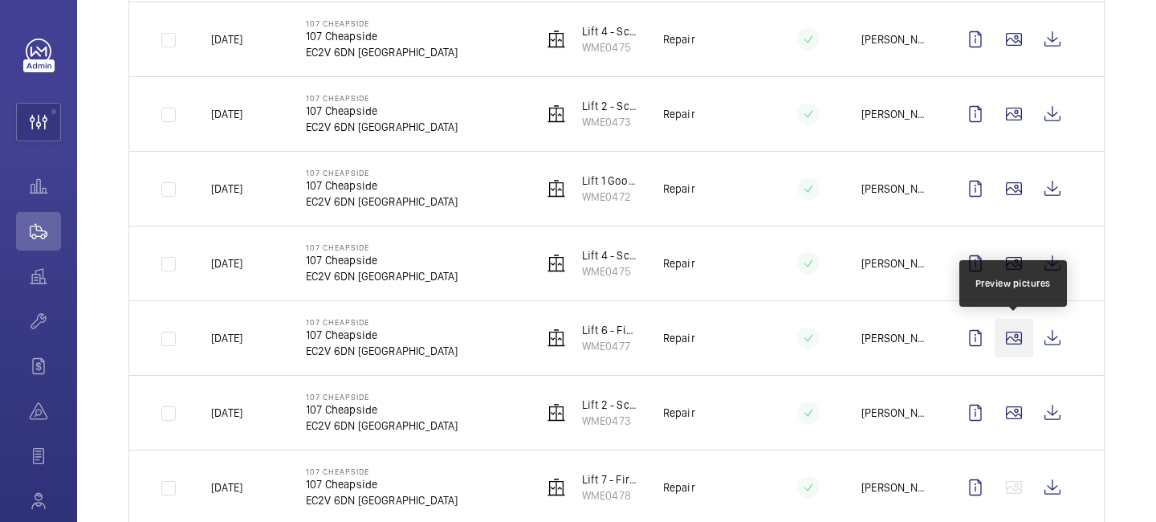
click at [1024, 327] on wm-front-icon-button at bounding box center [1014, 338] width 39 height 39
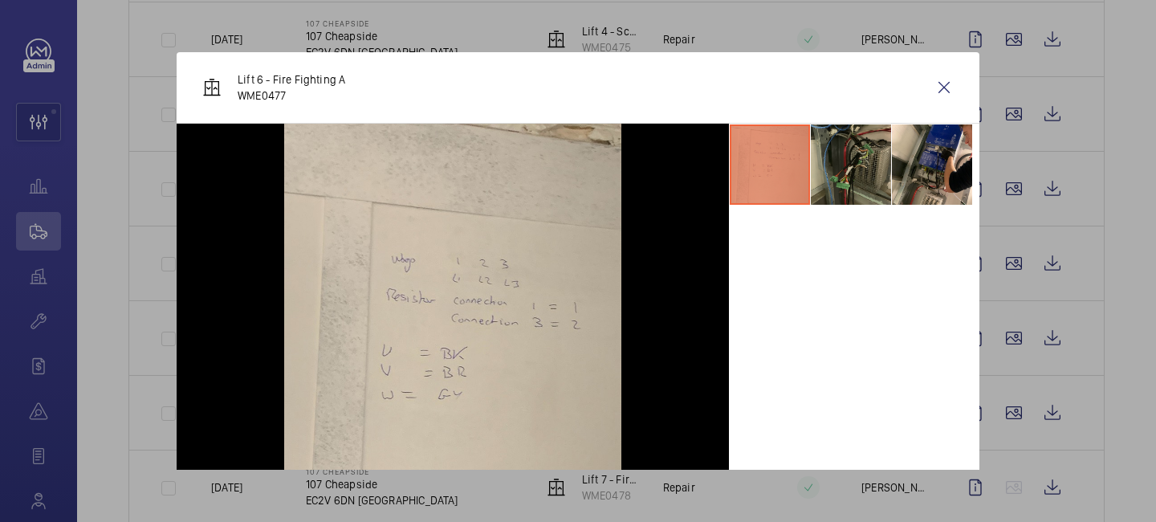
click at [1017, 276] on div at bounding box center [578, 261] width 1156 height 522
click at [1017, 276] on wm-front-icon-button at bounding box center [1014, 263] width 39 height 39
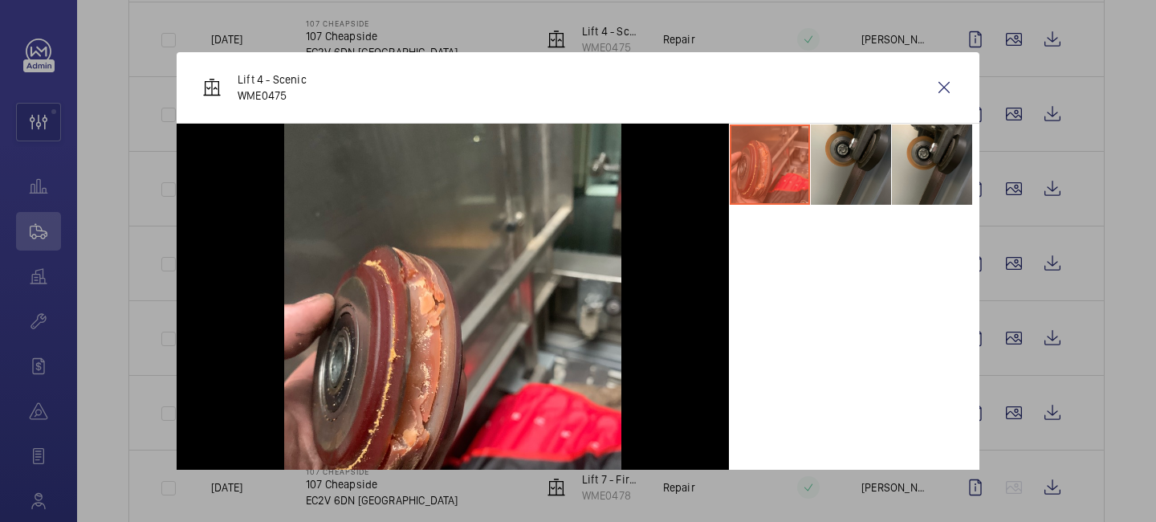
click at [1017, 276] on div at bounding box center [578, 261] width 1156 height 522
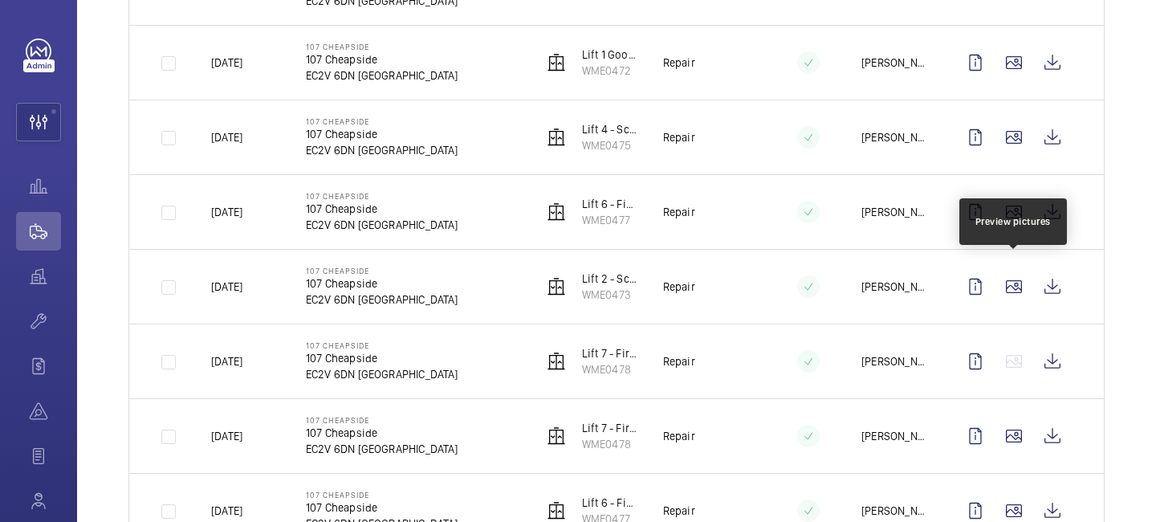
scroll to position [671, 0]
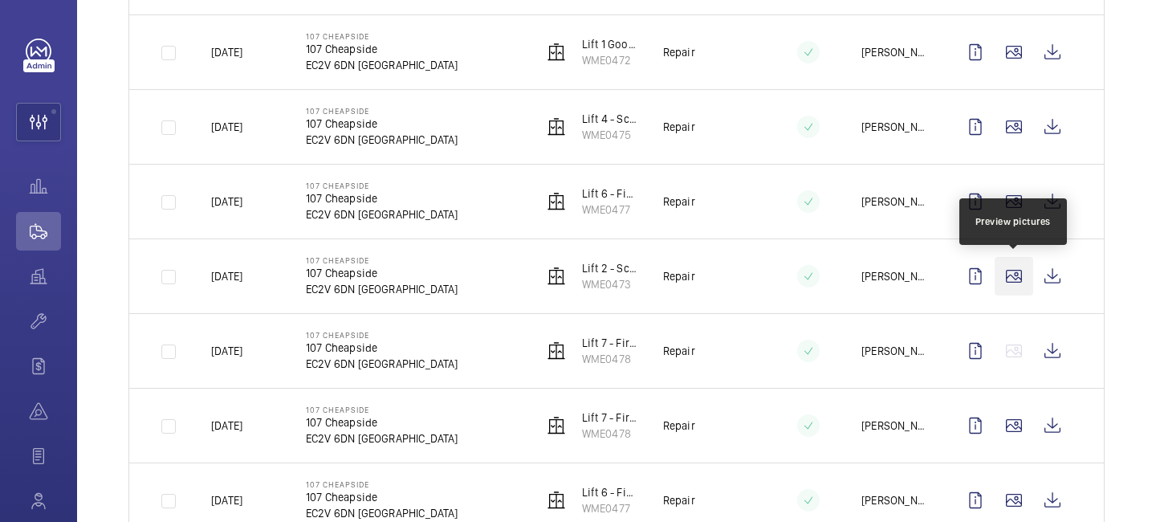
click at [1012, 295] on wm-front-icon-button at bounding box center [1014, 276] width 39 height 39
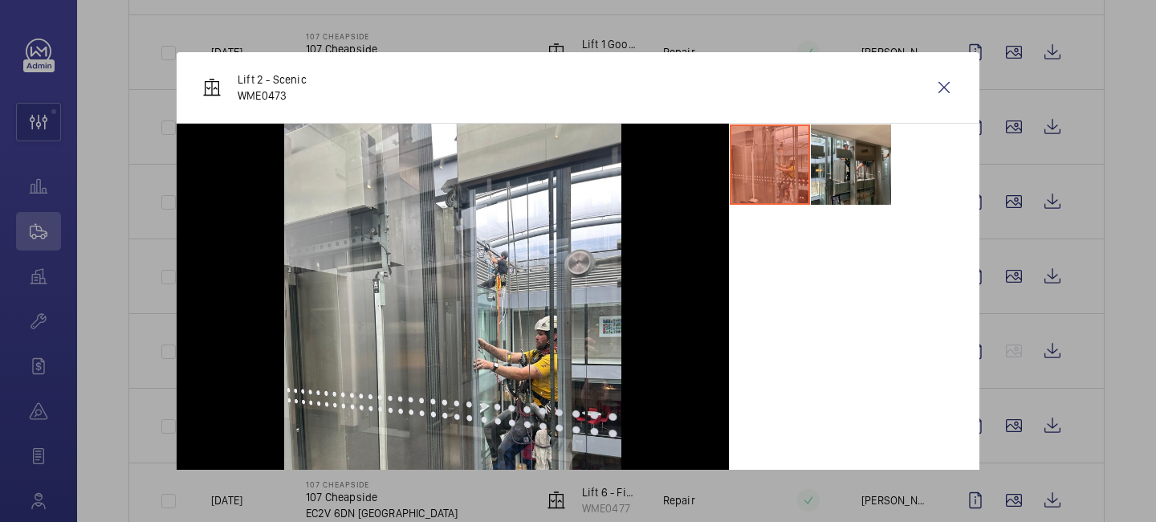
drag, startPoint x: 1012, startPoint y: 295, endPoint x: 1039, endPoint y: 323, distance: 39.2
click at [1039, 323] on div at bounding box center [578, 261] width 1156 height 522
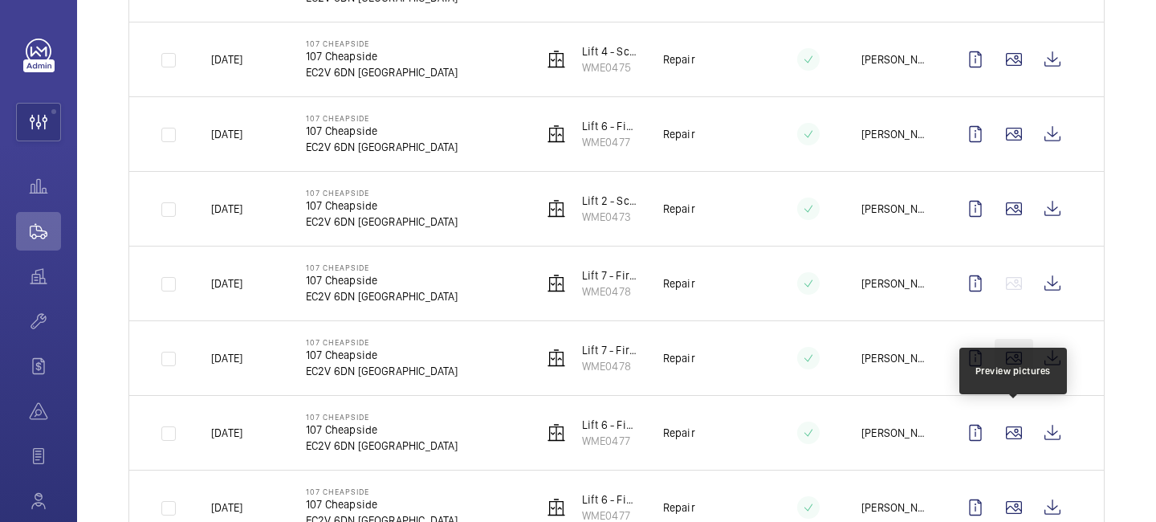
scroll to position [776, 0]
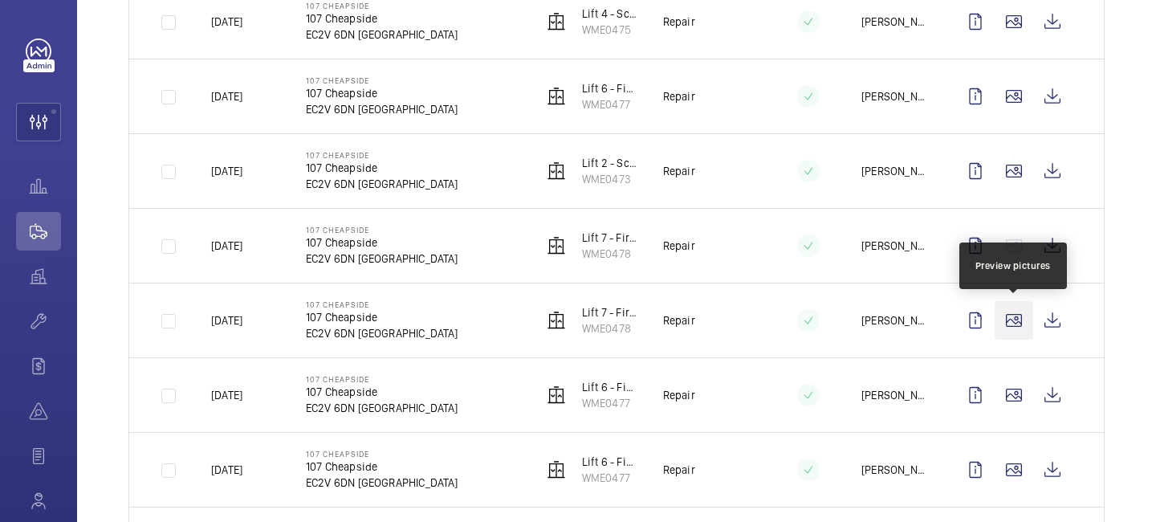
click at [1018, 323] on wm-front-icon-button at bounding box center [1014, 320] width 39 height 39
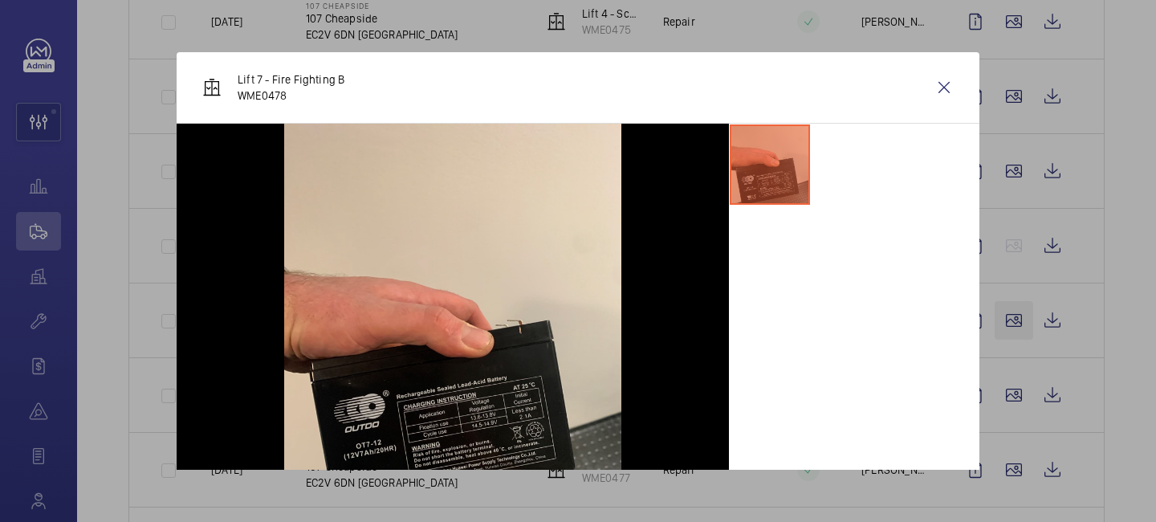
click at [1018, 323] on div at bounding box center [578, 261] width 1156 height 522
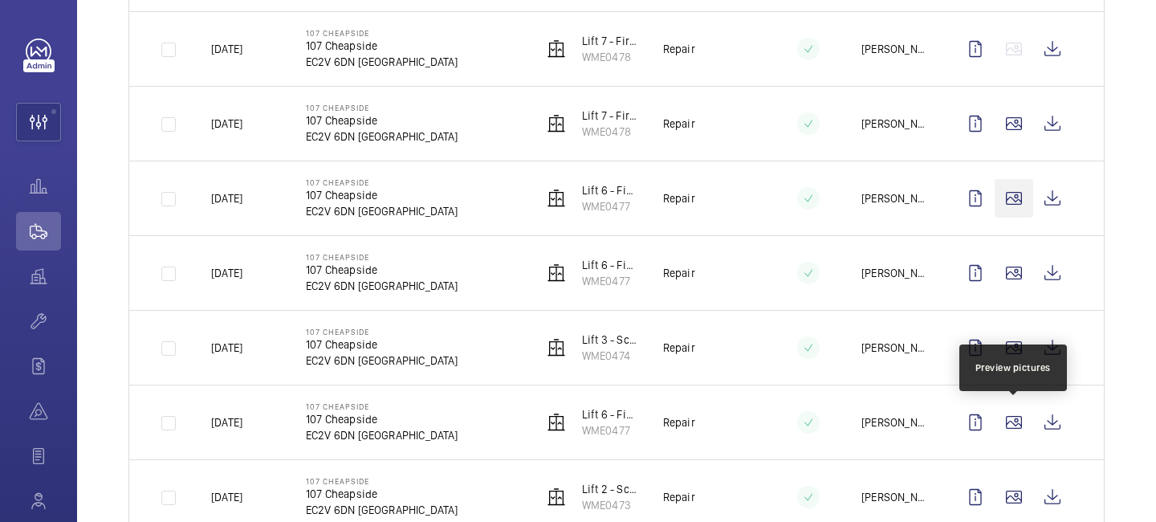
scroll to position [982, 0]
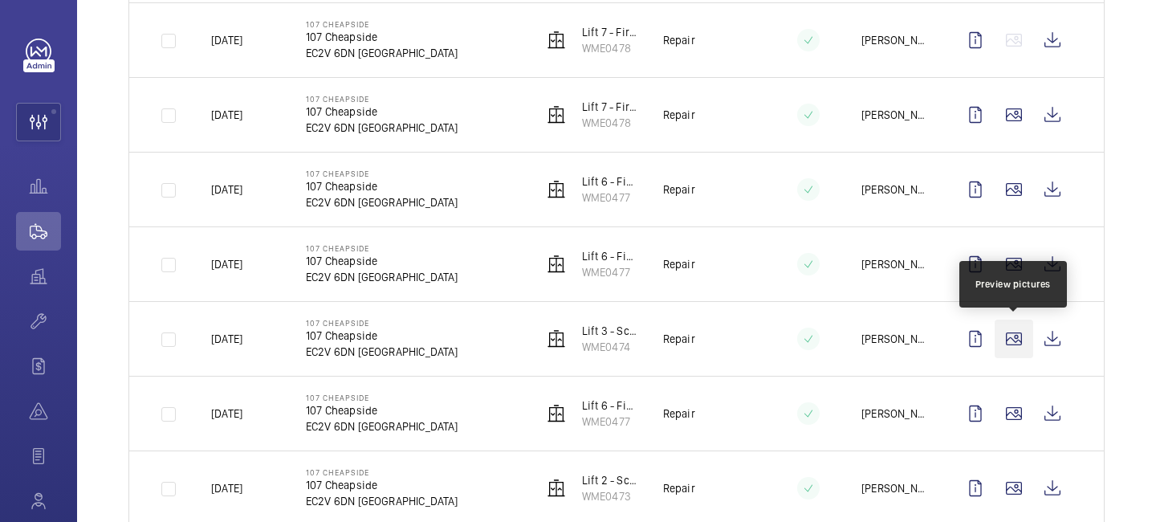
click at [1014, 346] on wm-front-icon-button at bounding box center [1014, 339] width 39 height 39
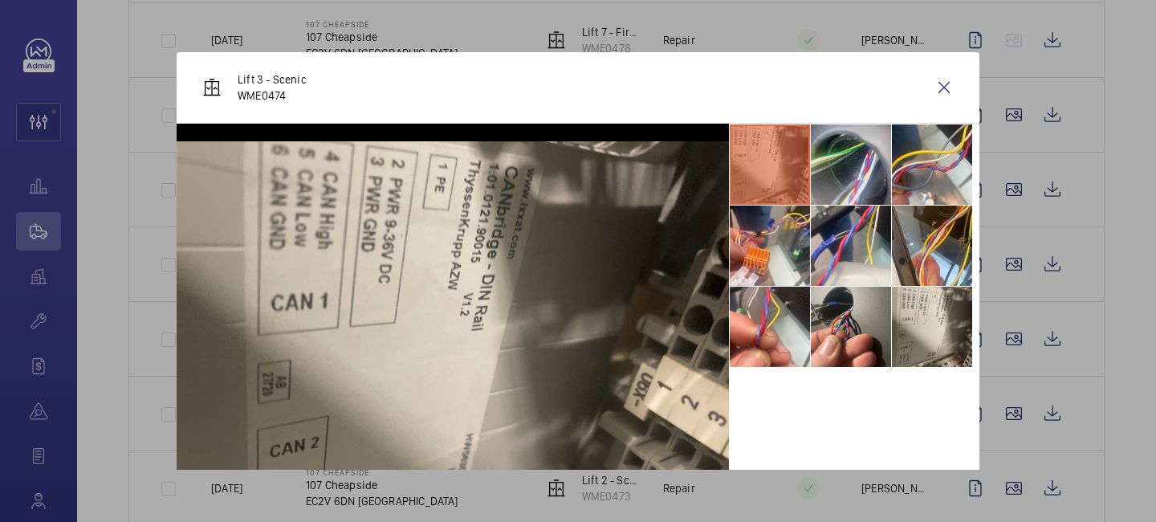
click at [862, 165] on li at bounding box center [851, 164] width 80 height 80
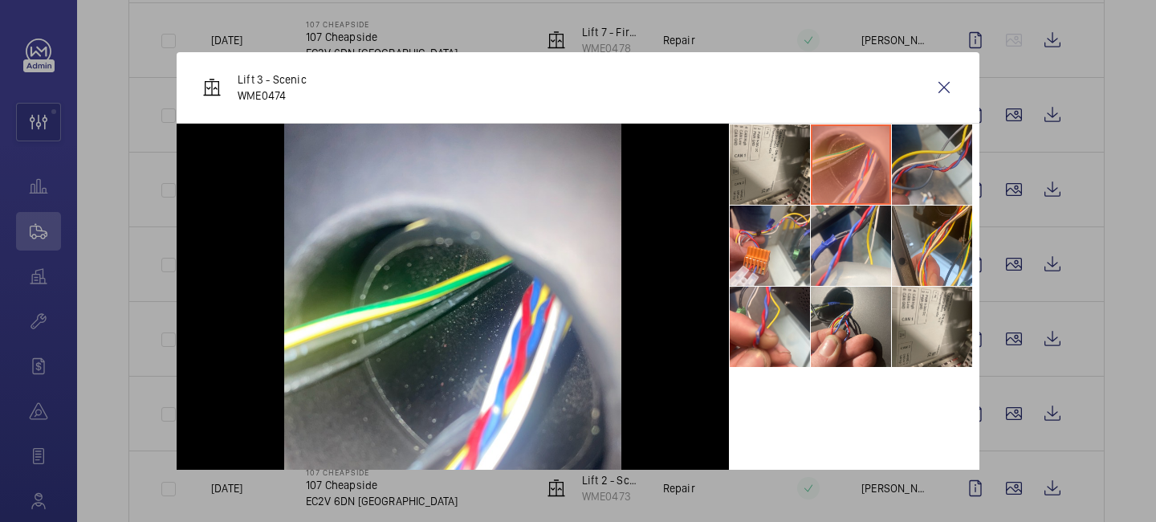
click at [915, 171] on li at bounding box center [932, 164] width 80 height 80
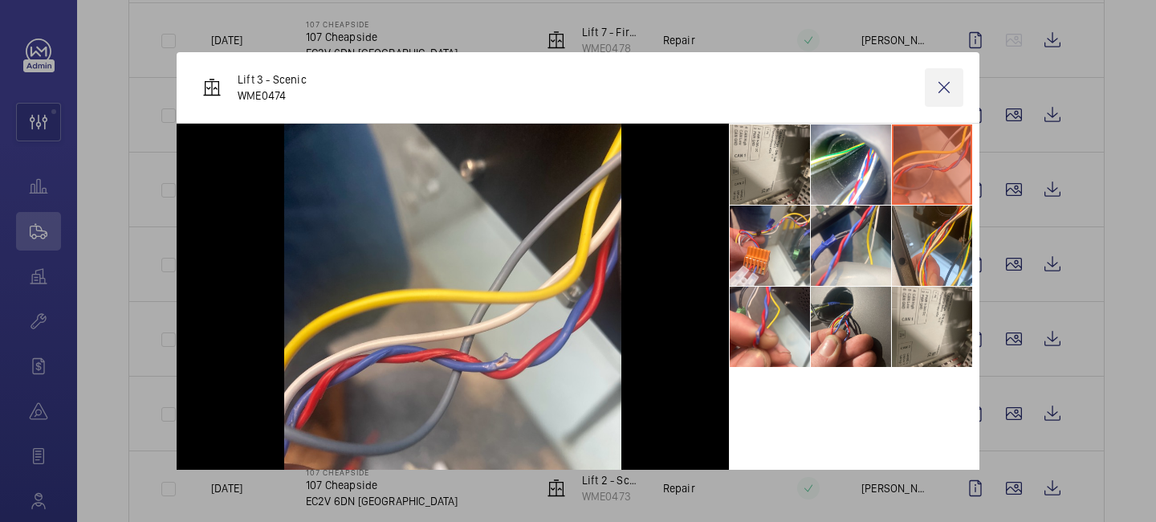
click at [936, 96] on wm-front-icon-button at bounding box center [944, 87] width 39 height 39
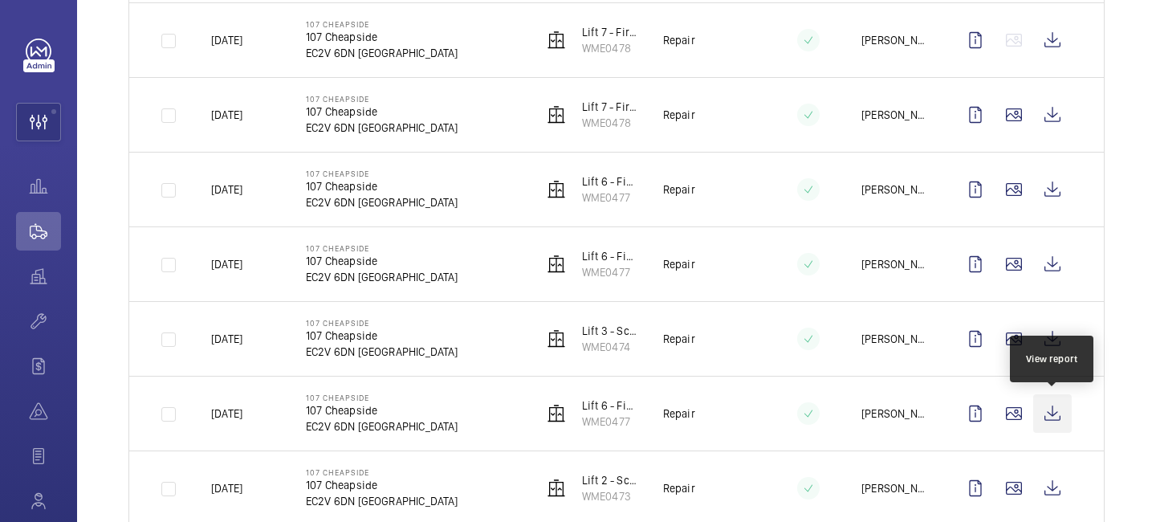
click at [1054, 412] on wm-front-icon-button at bounding box center [1052, 413] width 39 height 39
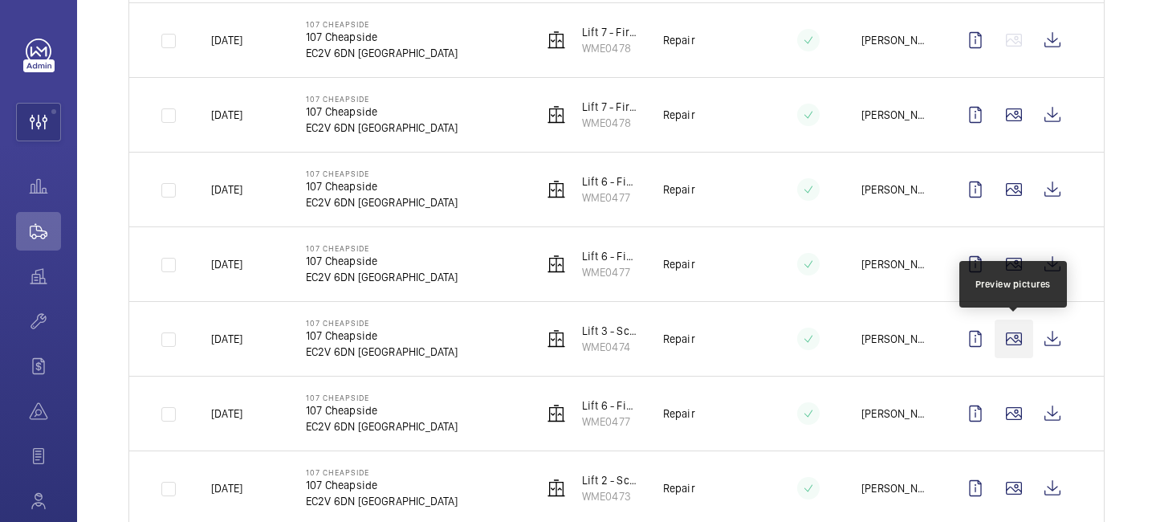
click at [1011, 348] on wm-front-icon-button at bounding box center [1014, 339] width 39 height 39
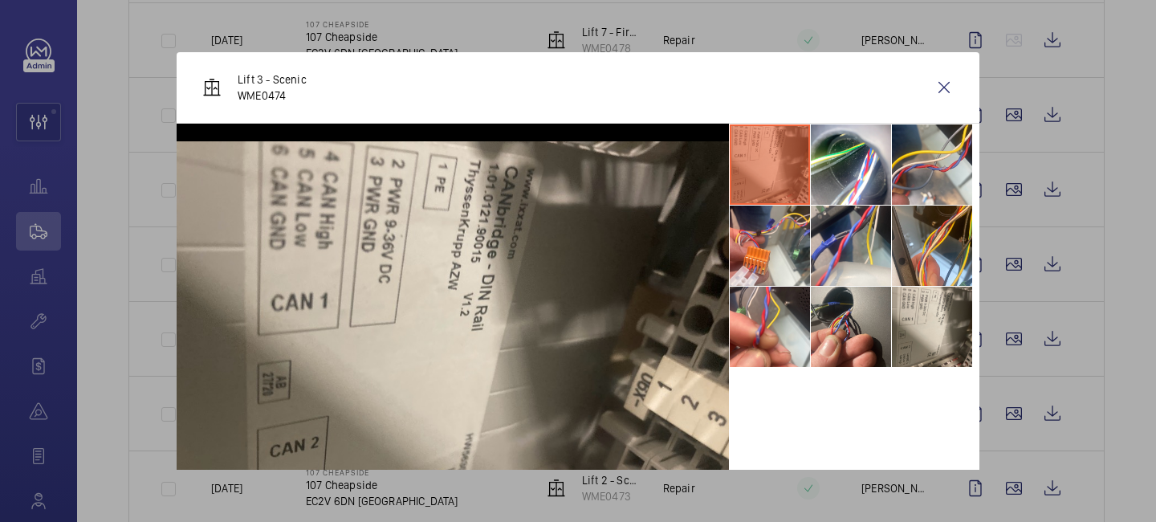
click at [1080, 350] on div at bounding box center [578, 261] width 1156 height 522
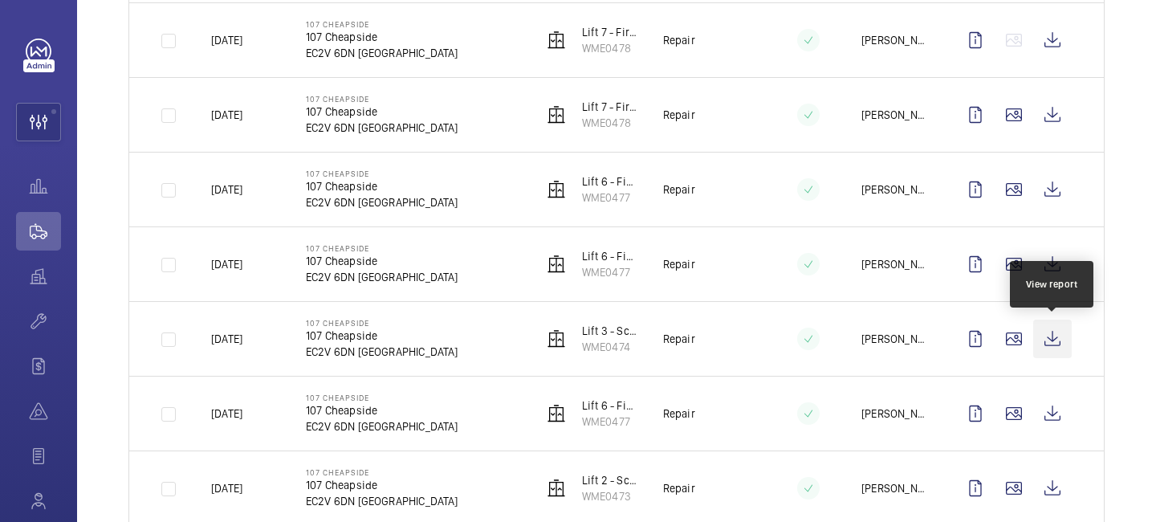
click at [1060, 344] on wm-front-icon-button at bounding box center [1052, 339] width 39 height 39
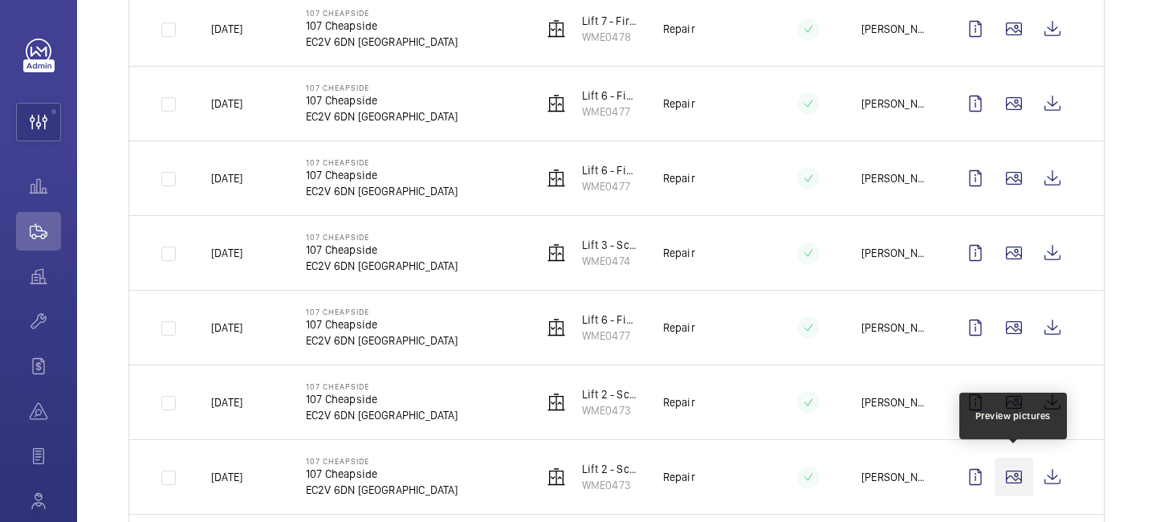
scroll to position [1074, 0]
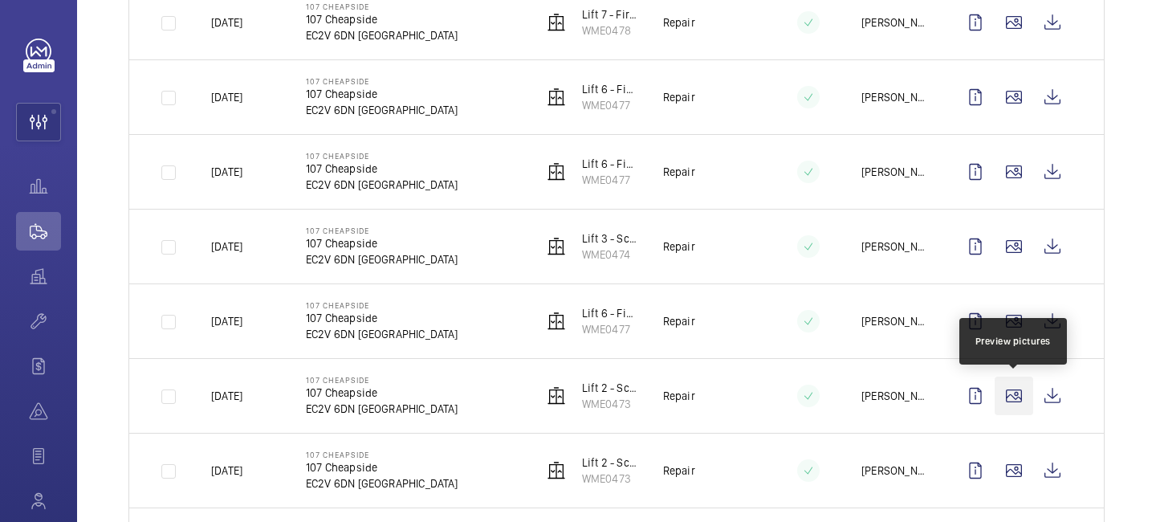
click at [1016, 392] on wm-front-icon-button at bounding box center [1014, 396] width 39 height 39
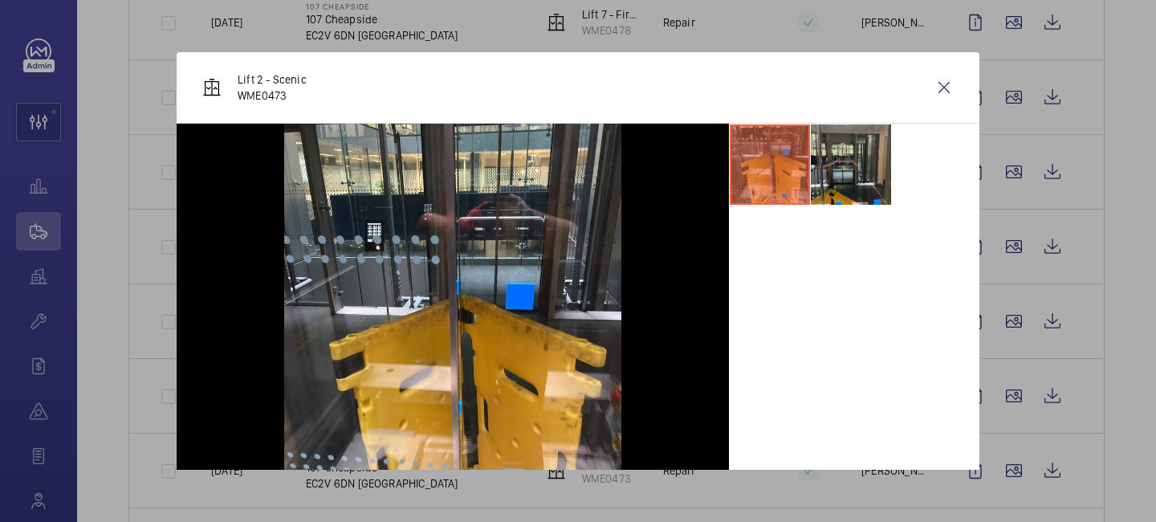
click at [1092, 401] on div at bounding box center [578, 261] width 1156 height 522
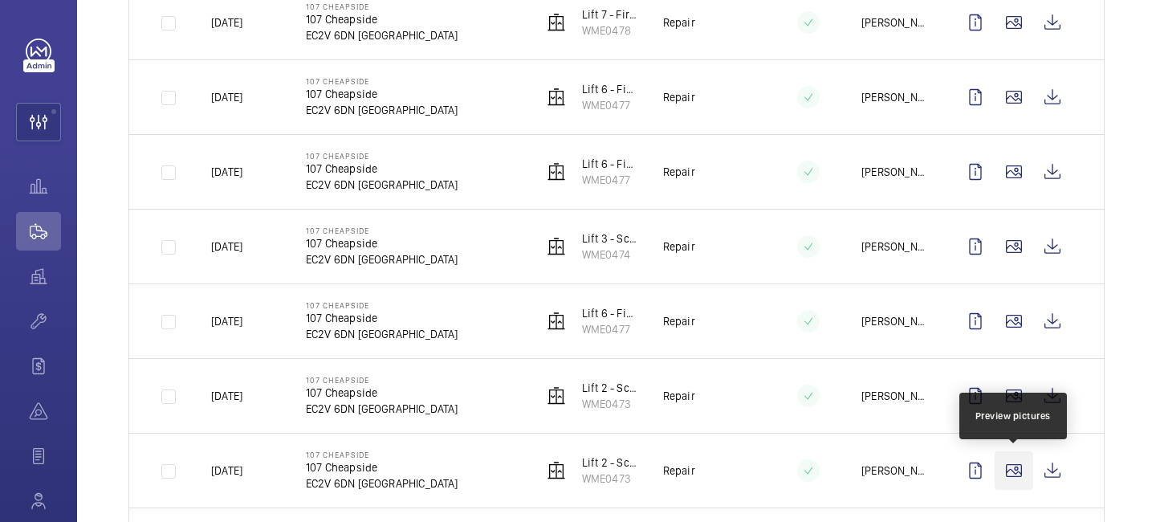
click at [1011, 473] on wm-front-icon-button at bounding box center [1014, 470] width 39 height 39
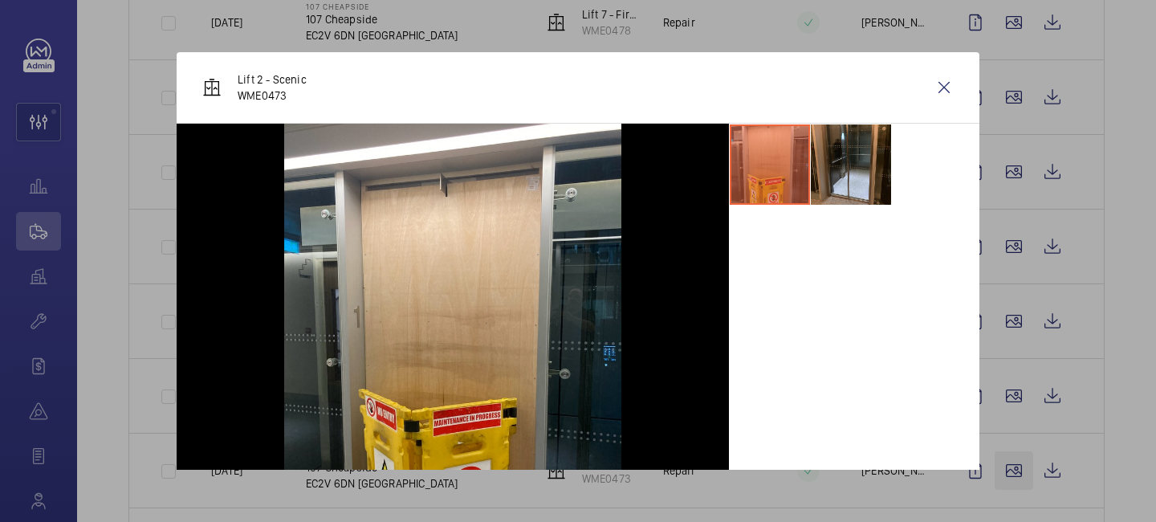
click at [1011, 473] on div at bounding box center [578, 261] width 1156 height 522
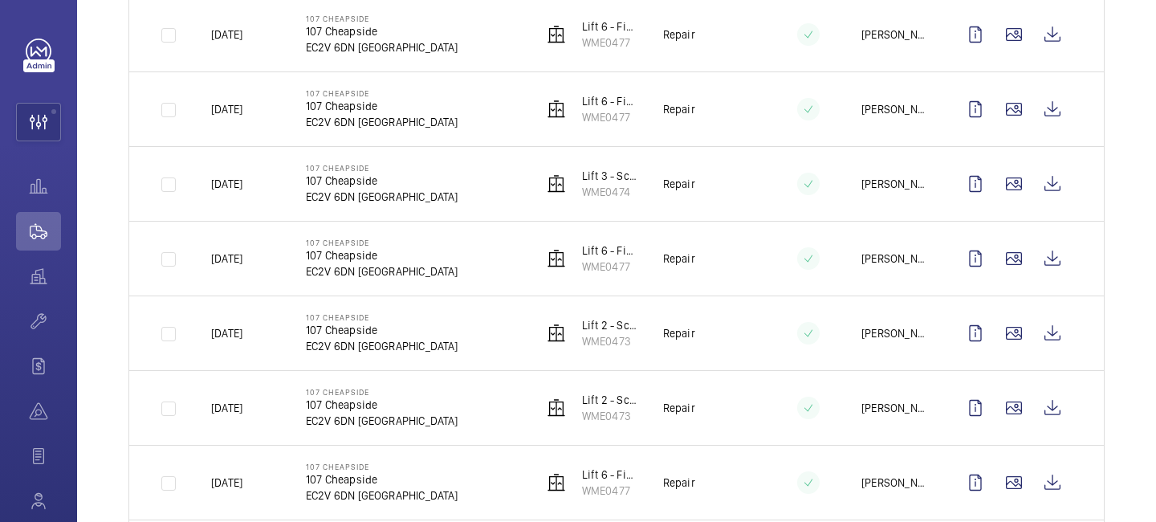
scroll to position [1241, 0]
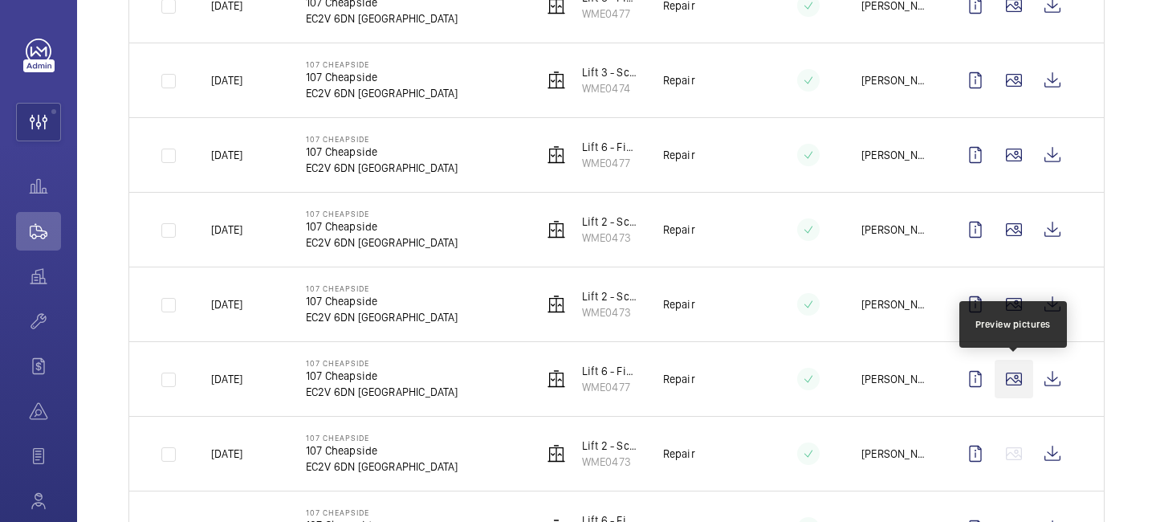
click at [1007, 381] on wm-front-icon-button at bounding box center [1014, 379] width 39 height 39
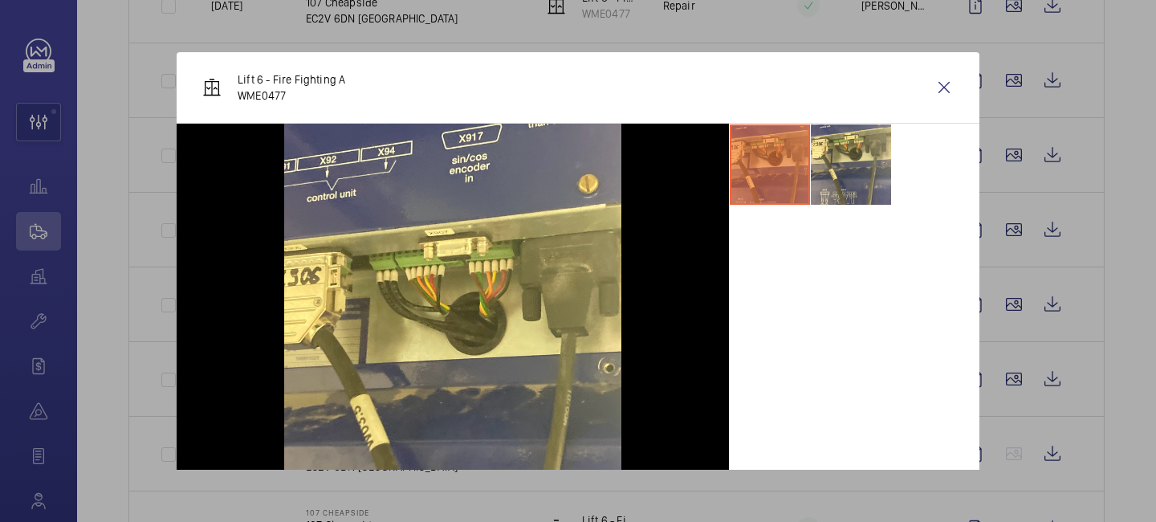
click at [1073, 386] on div at bounding box center [578, 261] width 1156 height 522
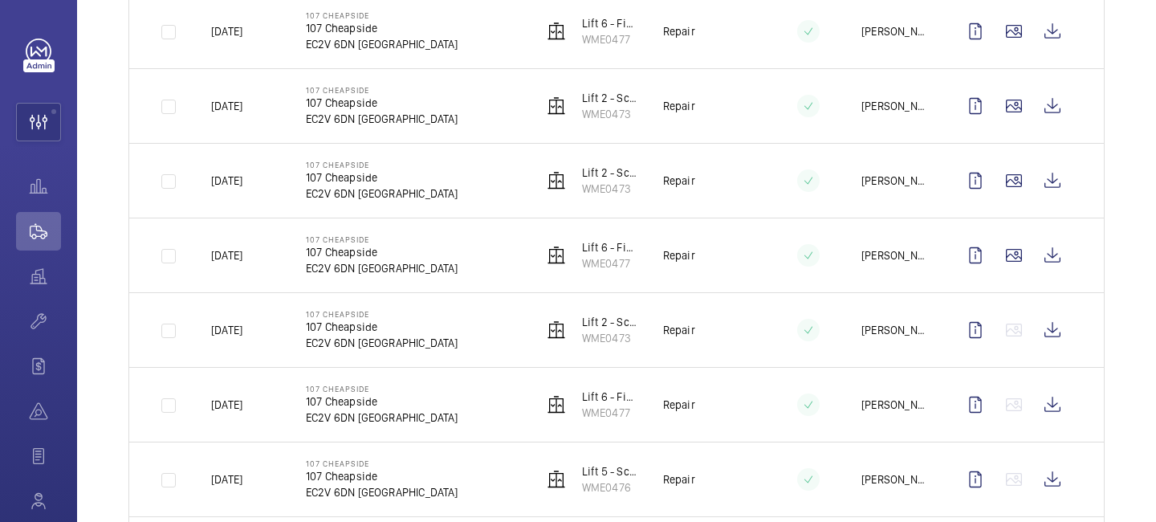
scroll to position [1427, 0]
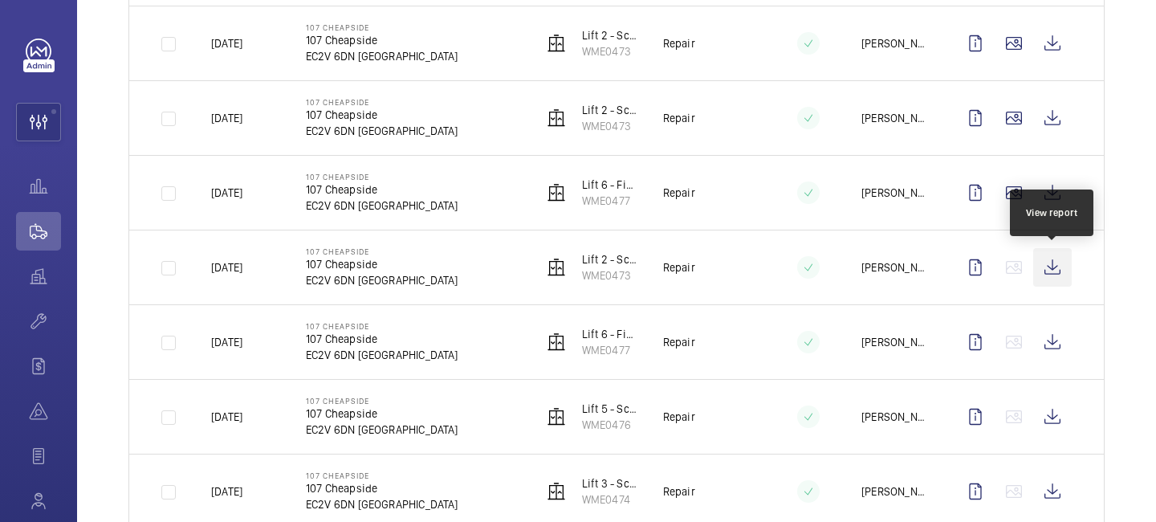
click at [1045, 271] on wm-front-icon-button at bounding box center [1052, 267] width 39 height 39
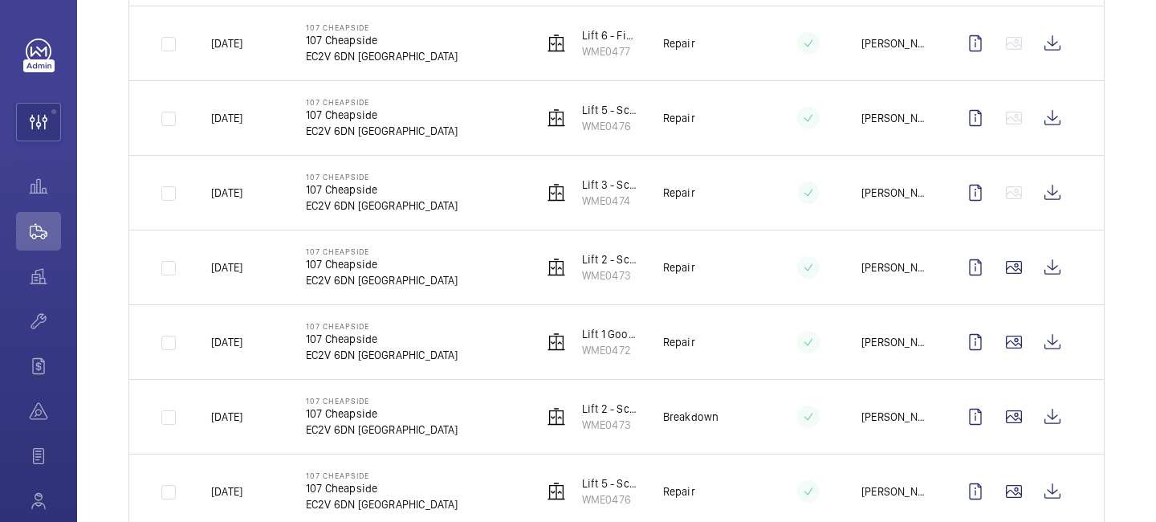
scroll to position [1739, 0]
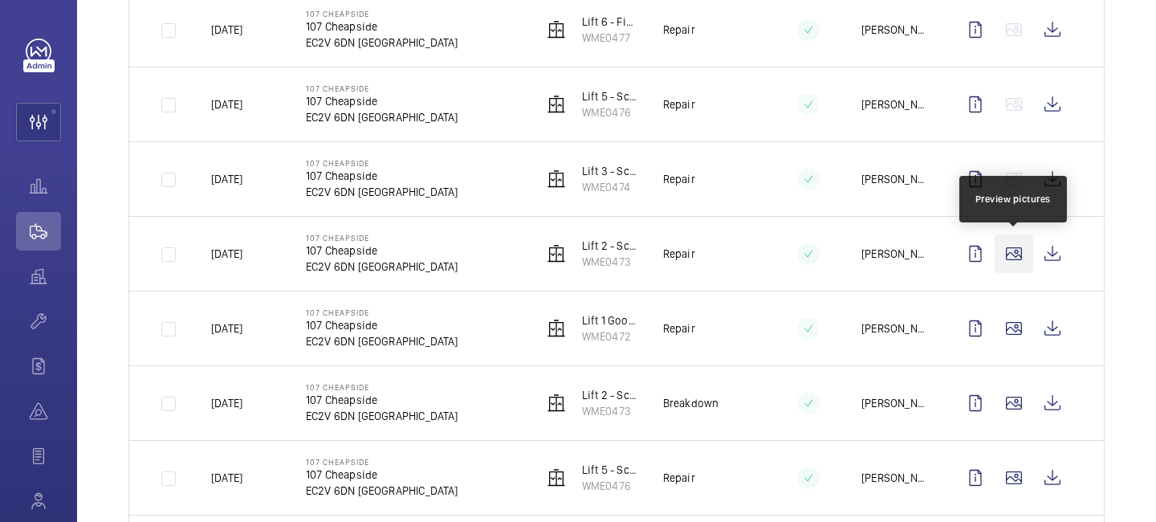
click at [1013, 260] on wm-front-icon-button at bounding box center [1014, 253] width 39 height 39
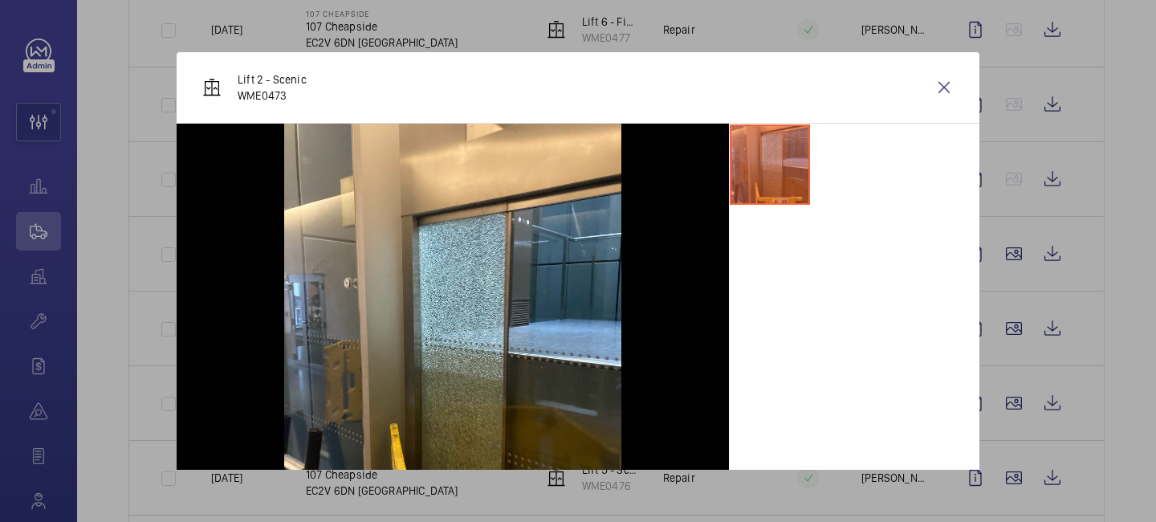
click at [1013, 338] on div at bounding box center [578, 261] width 1156 height 522
click at [1013, 338] on wm-front-icon-button at bounding box center [1014, 328] width 39 height 39
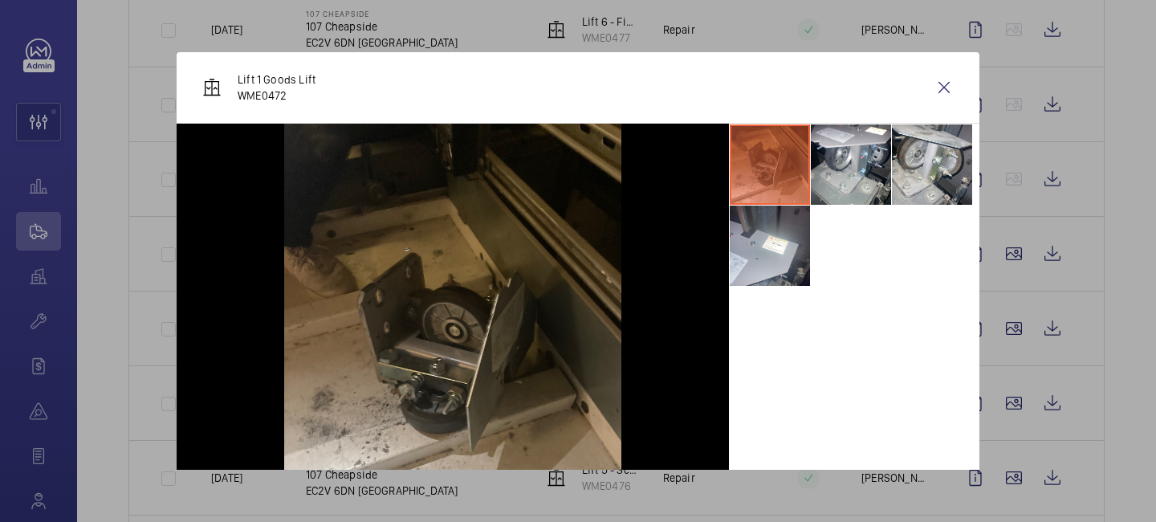
click at [1013, 338] on div at bounding box center [578, 261] width 1156 height 522
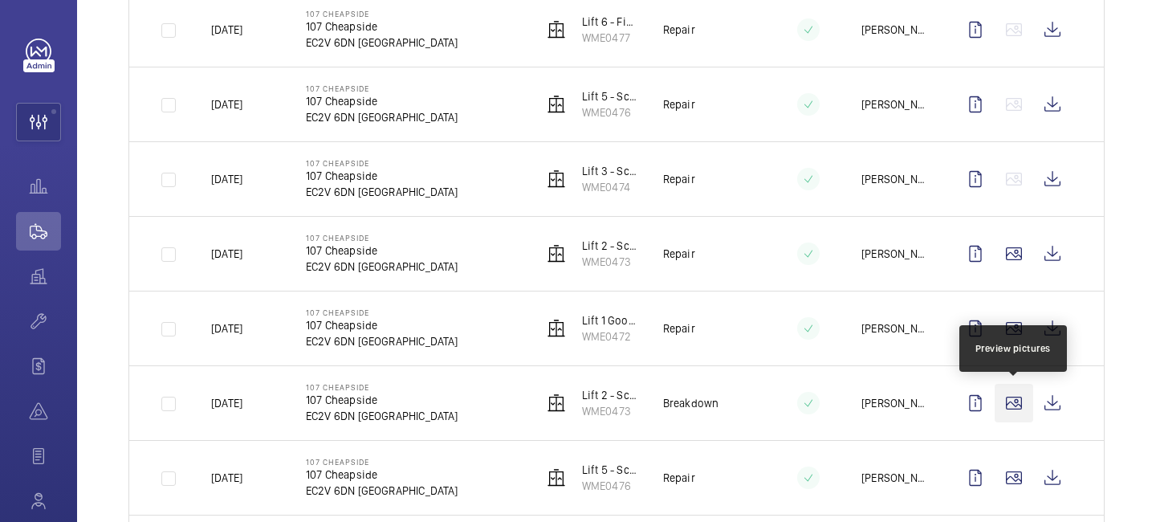
click at [1013, 402] on wm-front-icon-button at bounding box center [1014, 403] width 39 height 39
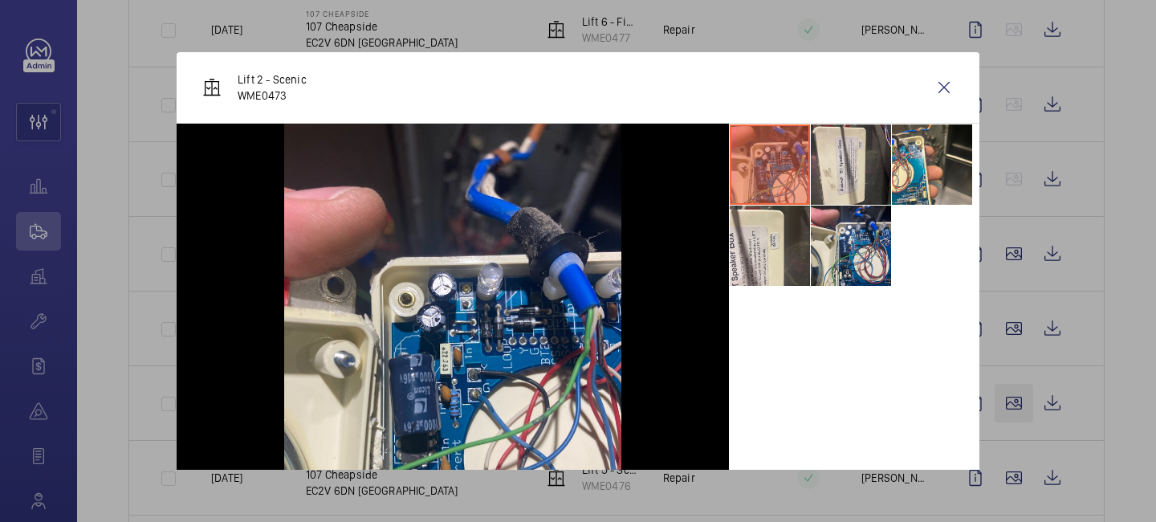
click at [1013, 402] on div at bounding box center [578, 261] width 1156 height 522
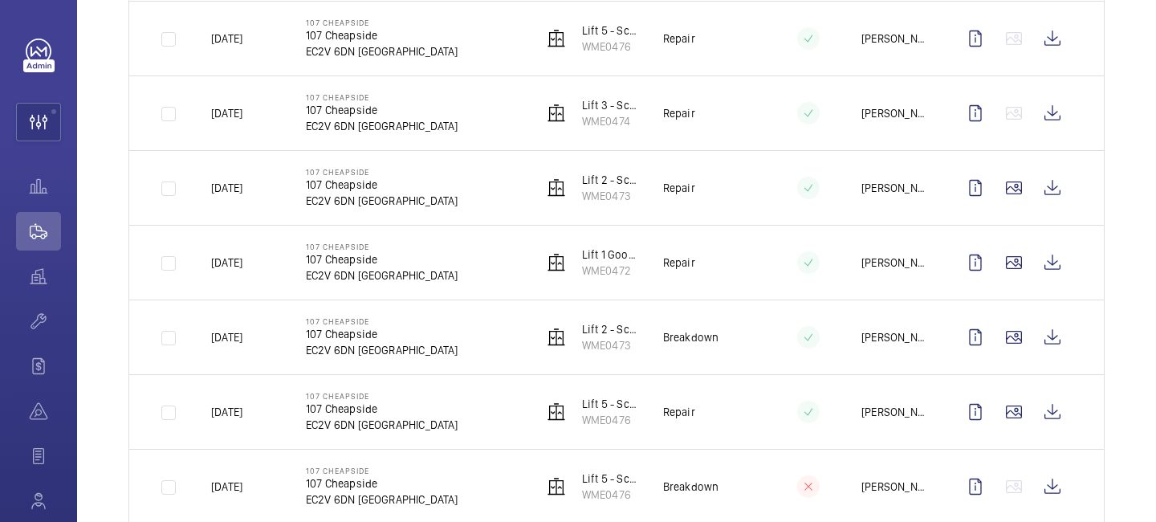
scroll to position [1844, 0]
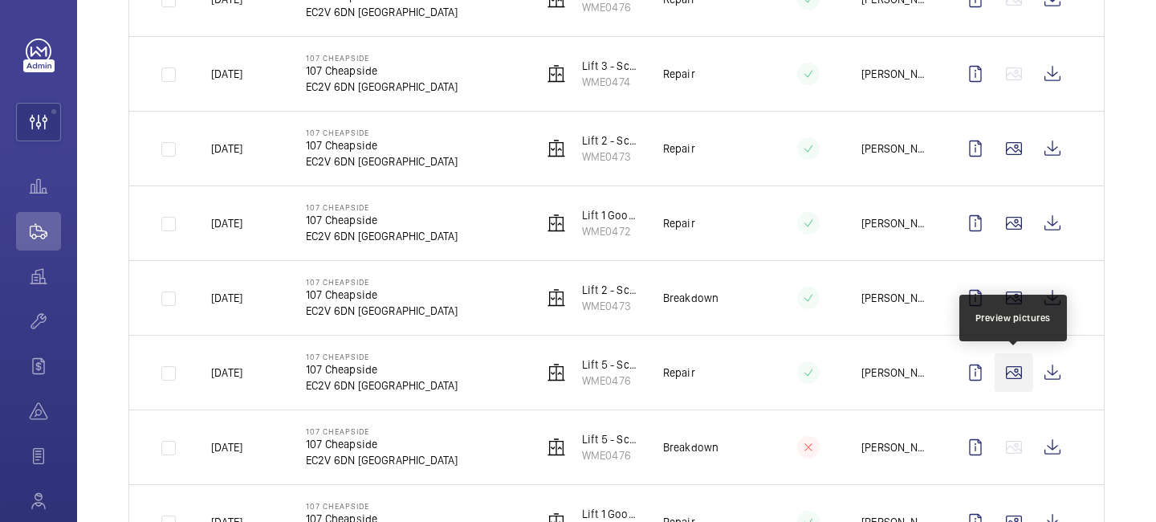
click at [1015, 385] on wm-front-icon-button at bounding box center [1014, 372] width 39 height 39
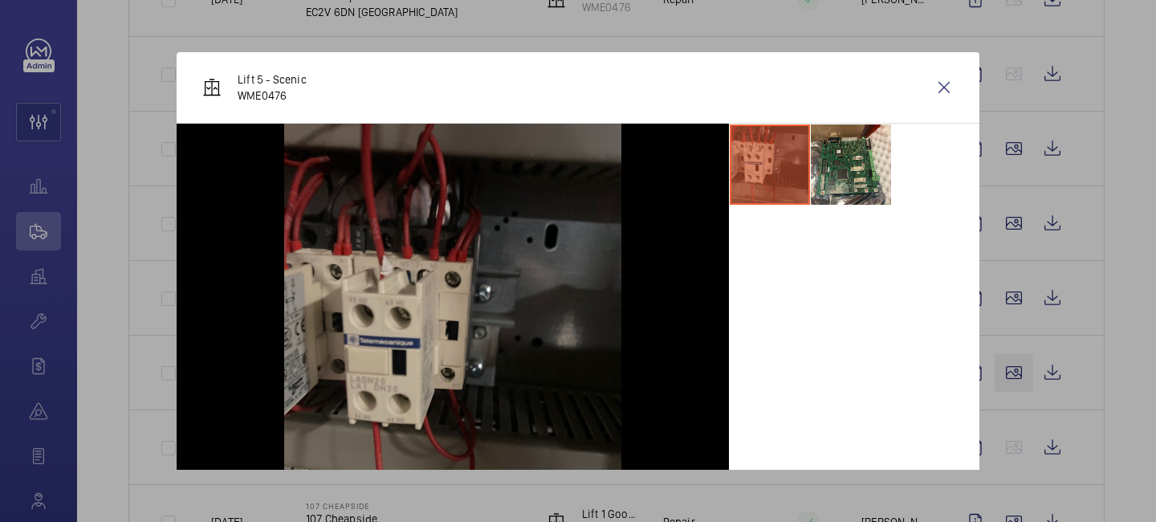
click at [1015, 385] on div at bounding box center [578, 261] width 1156 height 522
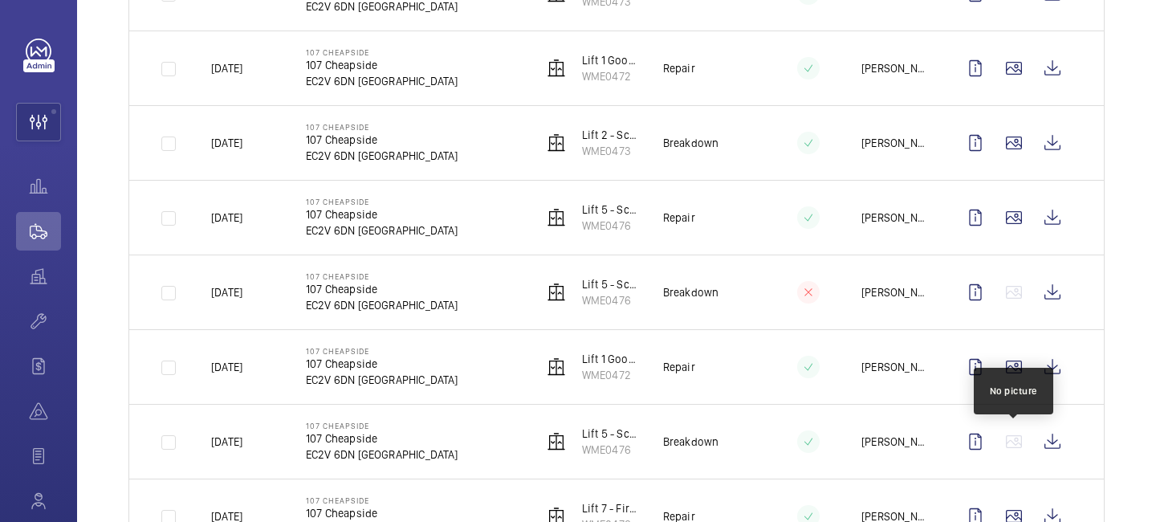
scroll to position [2002, 0]
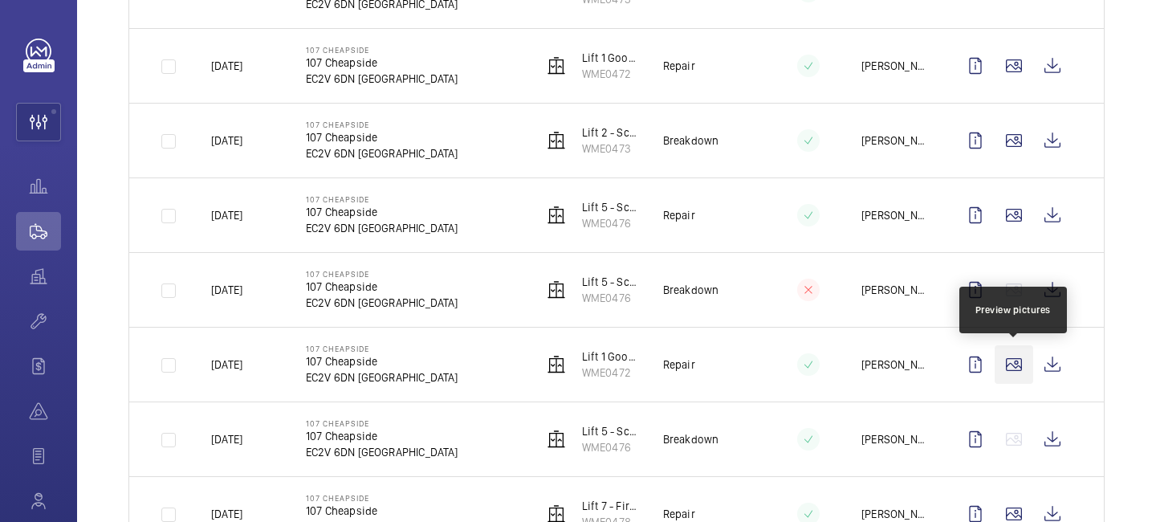
click at [1015, 372] on wm-front-icon-button at bounding box center [1014, 364] width 39 height 39
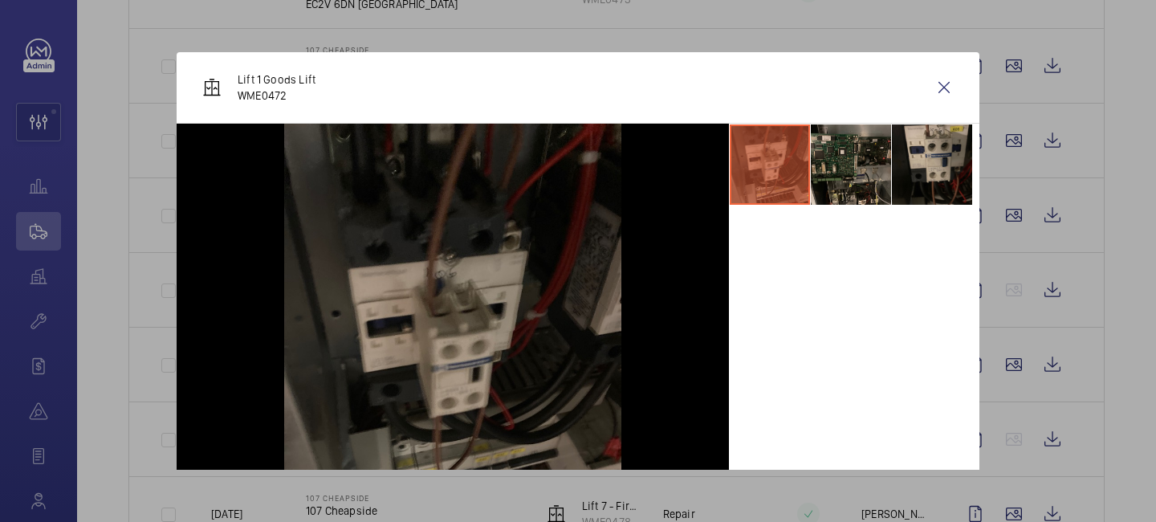
click at [1013, 405] on div at bounding box center [578, 261] width 1156 height 522
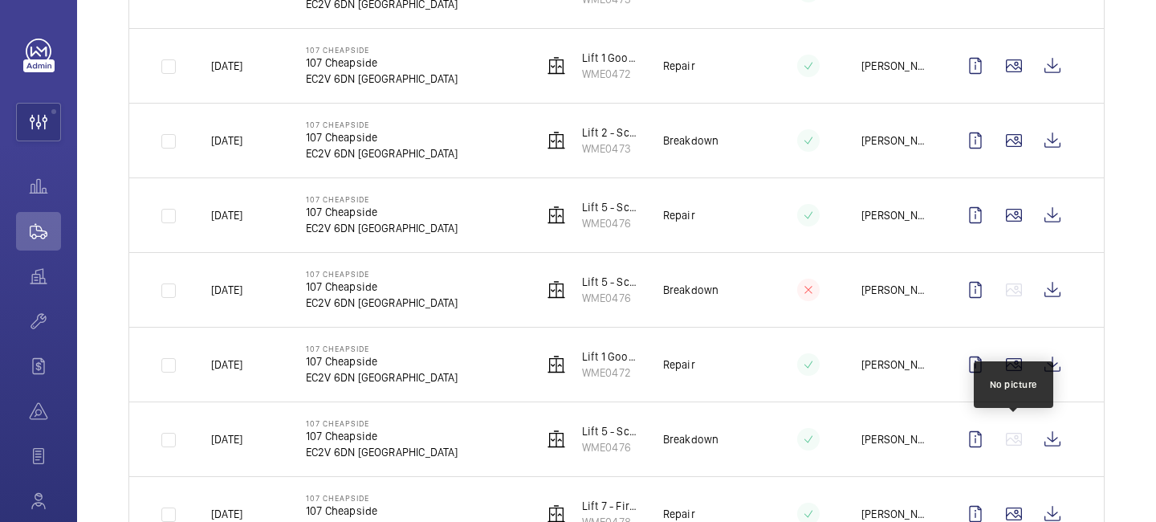
scroll to position [2070, 0]
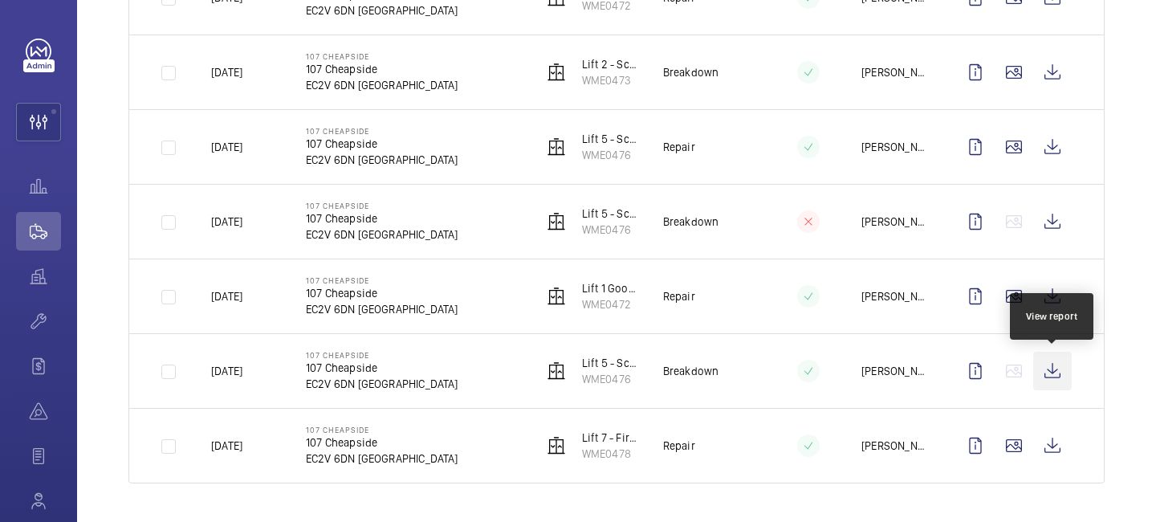
click at [1049, 370] on wm-front-icon-button at bounding box center [1052, 371] width 39 height 39
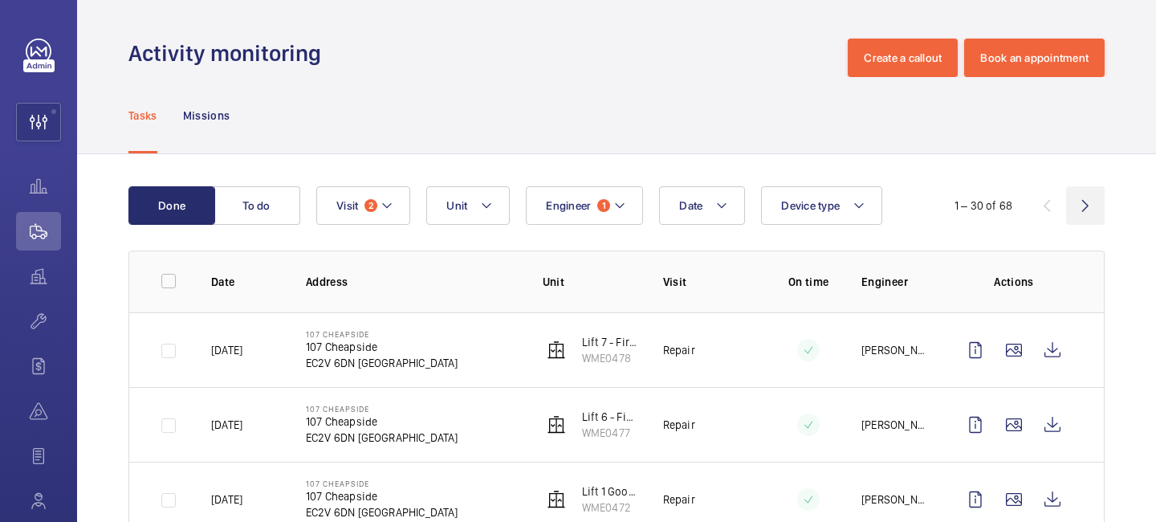
click at [1080, 202] on wm-front-icon-button at bounding box center [1085, 205] width 39 height 39
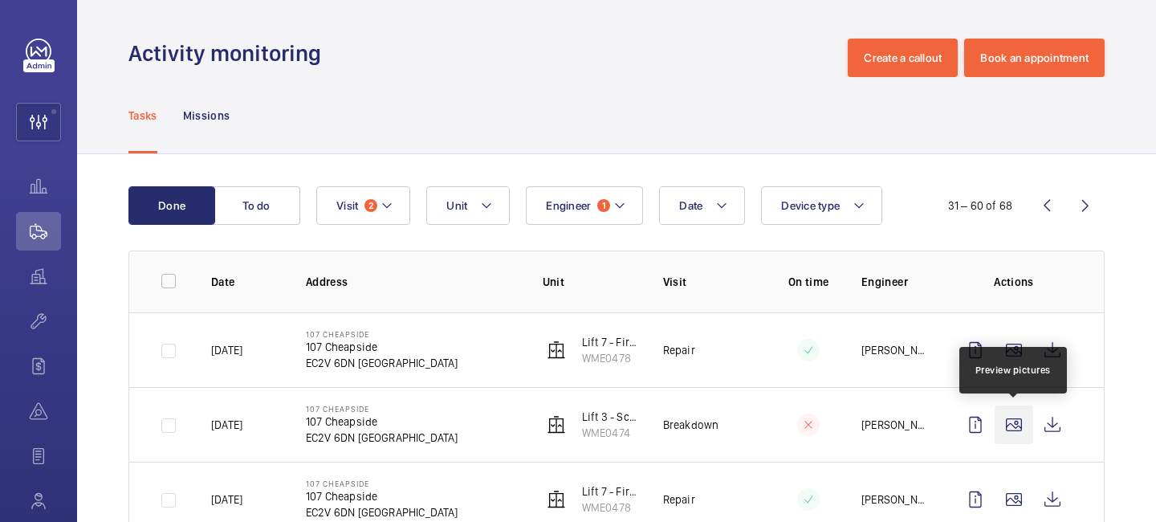
click at [1012, 419] on wm-front-icon-button at bounding box center [1014, 424] width 39 height 39
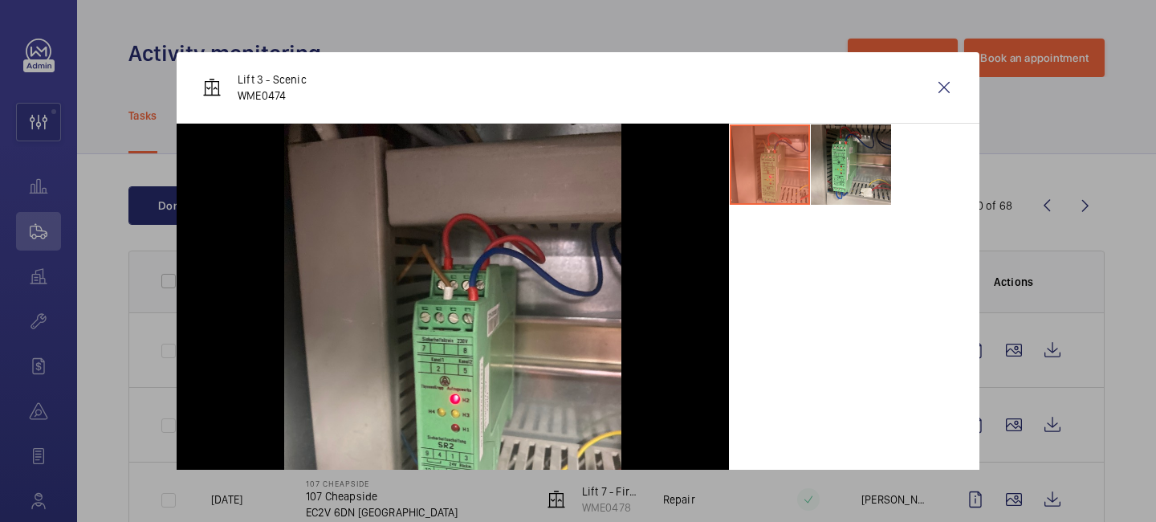
click at [1053, 423] on div at bounding box center [578, 261] width 1156 height 522
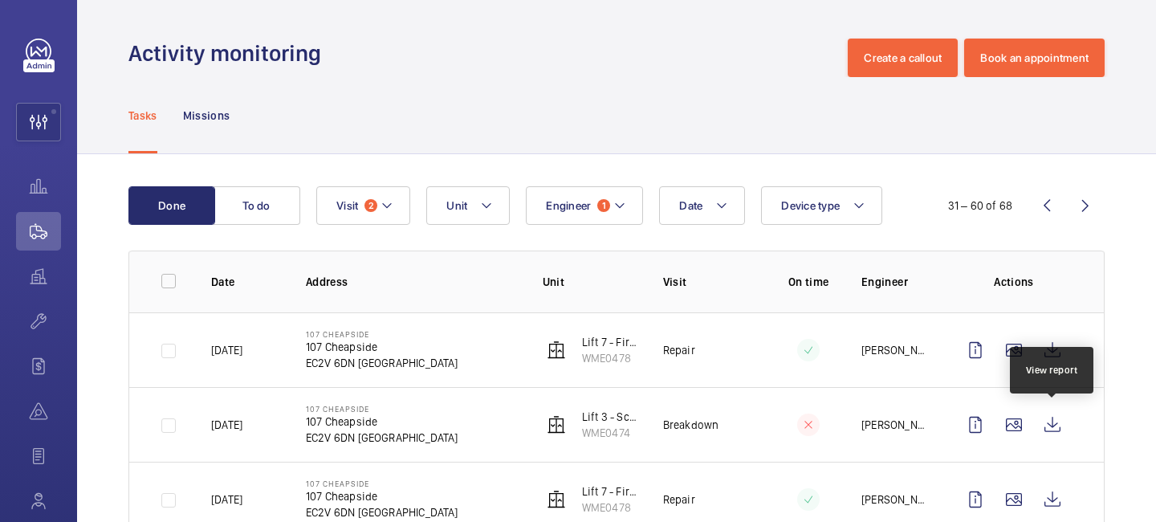
click at [1053, 423] on wm-front-icon-button at bounding box center [1052, 424] width 39 height 39
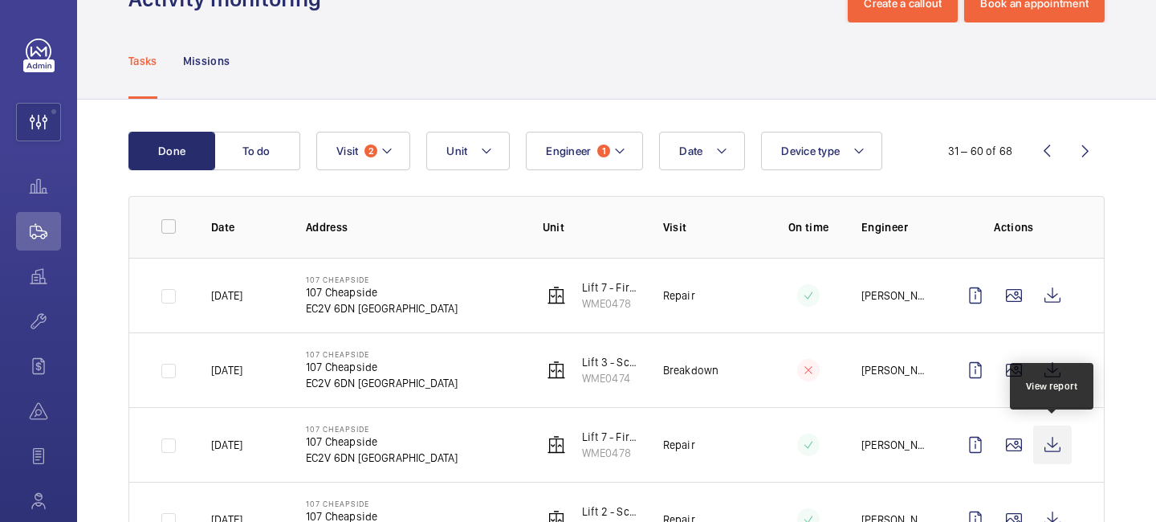
scroll to position [59, 0]
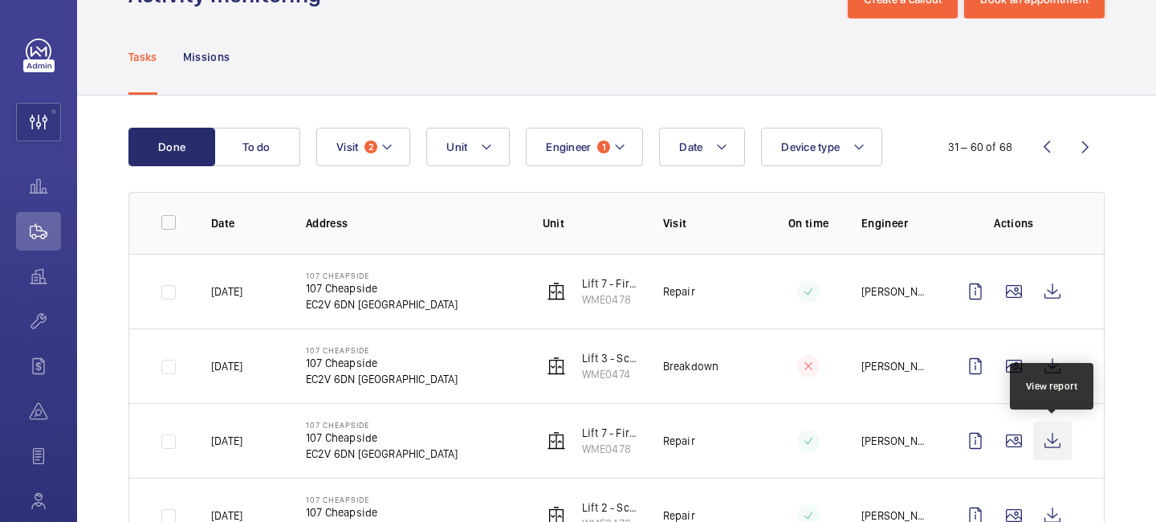
click at [1053, 439] on wm-front-icon-button at bounding box center [1052, 441] width 39 height 39
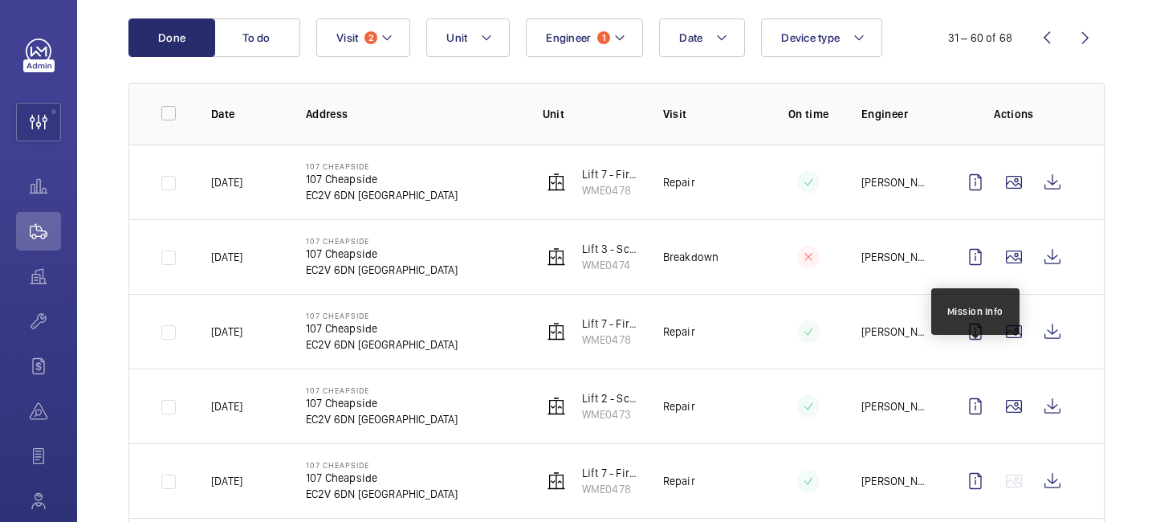
scroll to position [169, 0]
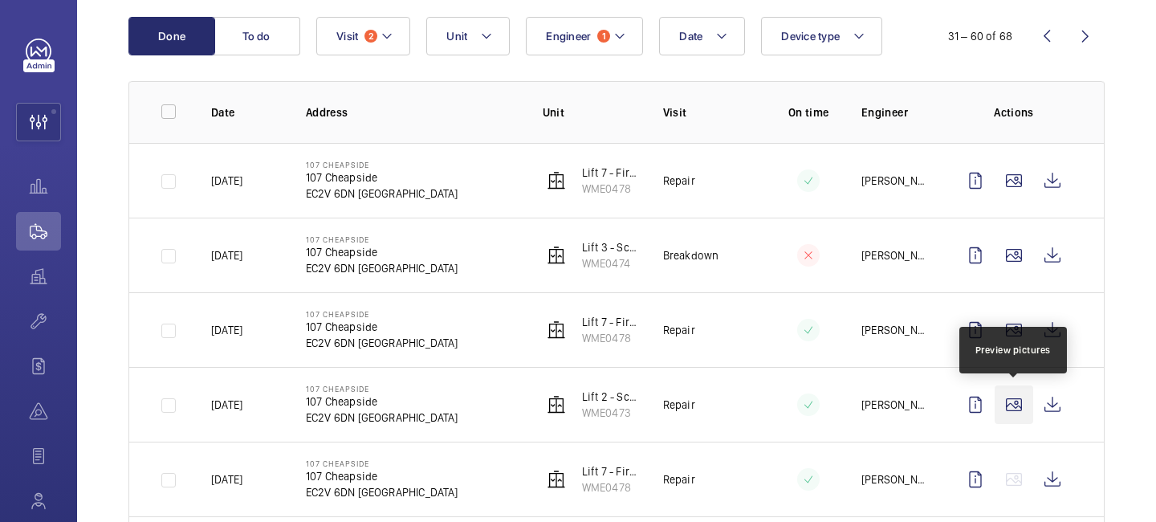
click at [1019, 418] on wm-front-icon-button at bounding box center [1014, 404] width 39 height 39
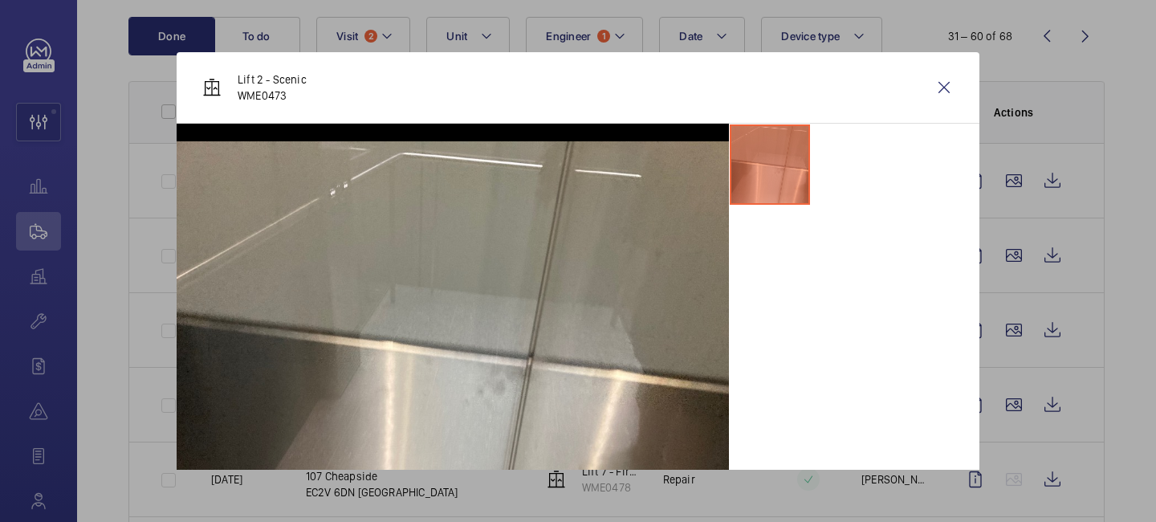
click at [1071, 414] on div at bounding box center [578, 261] width 1156 height 522
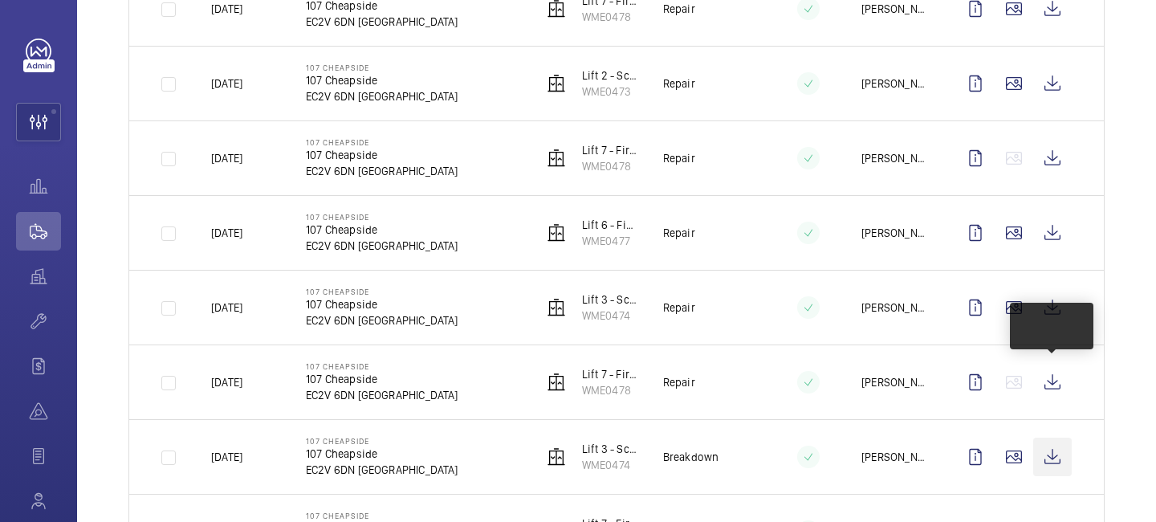
scroll to position [492, 0]
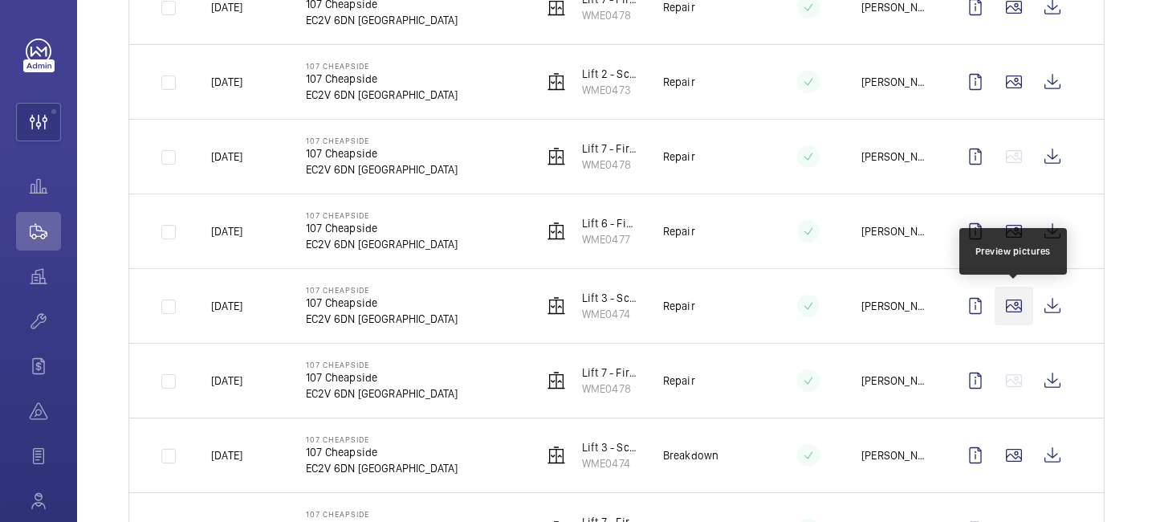
click at [1011, 297] on wm-front-icon-button at bounding box center [1014, 306] width 39 height 39
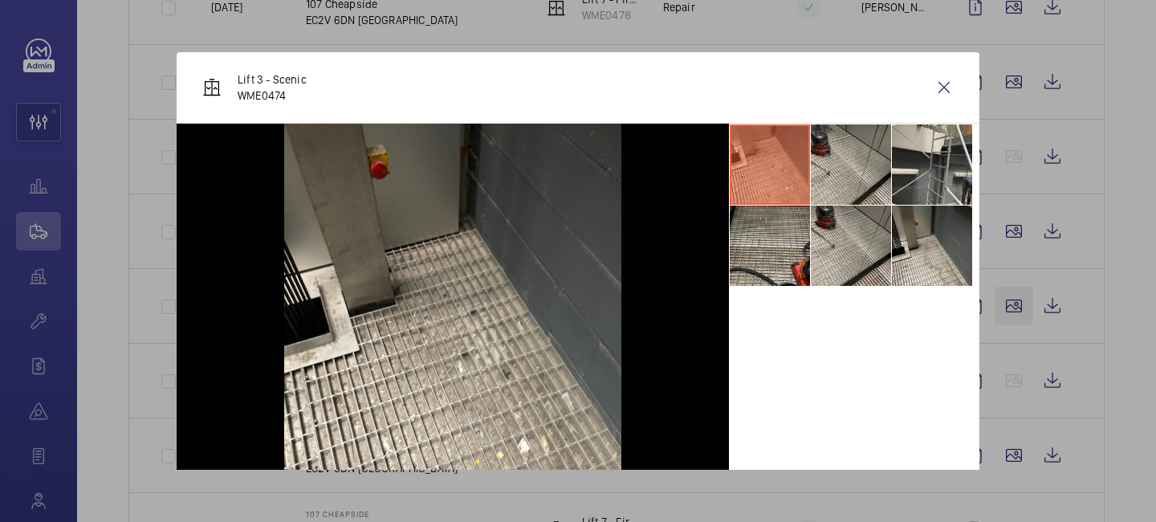
click at [1011, 297] on div at bounding box center [578, 261] width 1156 height 522
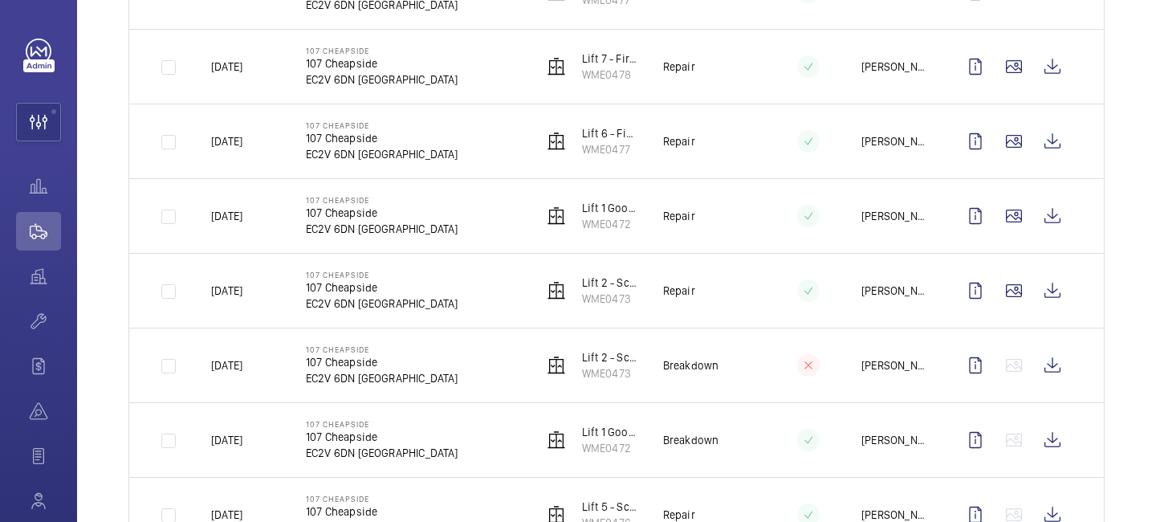
scroll to position [1110, 0]
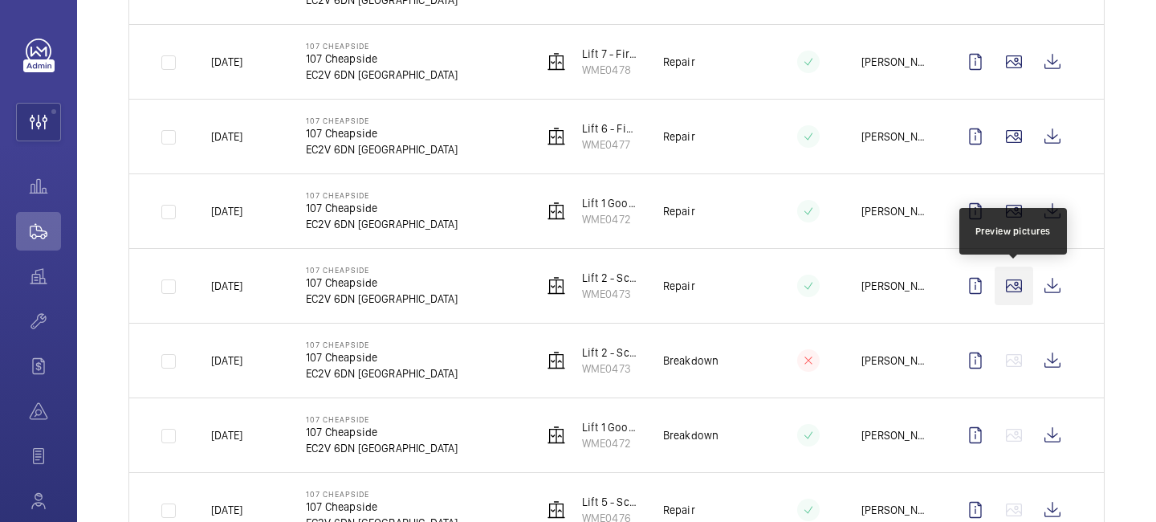
click at [1019, 289] on wm-front-icon-button at bounding box center [1014, 286] width 39 height 39
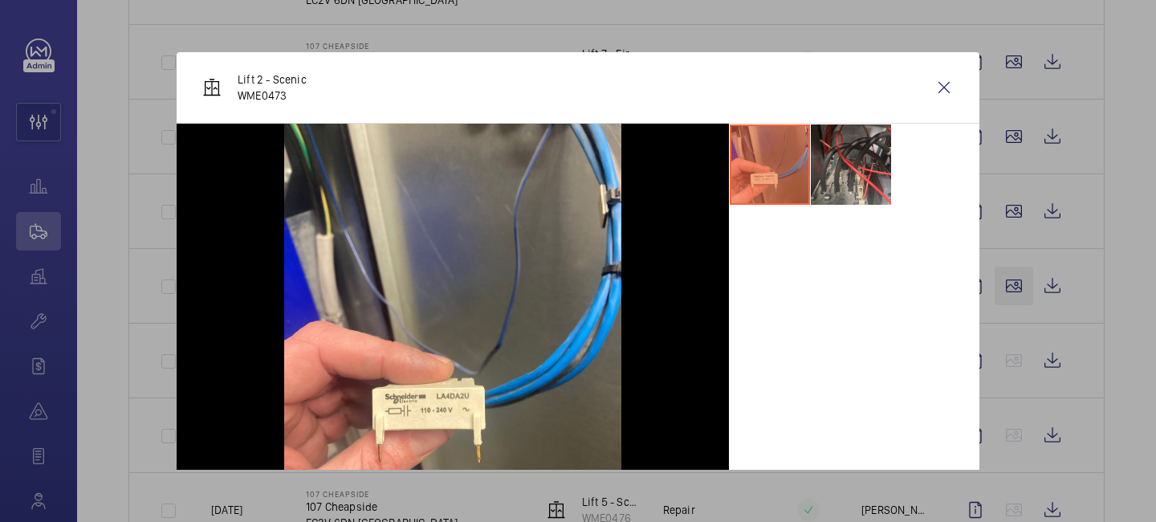
click at [1019, 289] on div at bounding box center [578, 261] width 1156 height 522
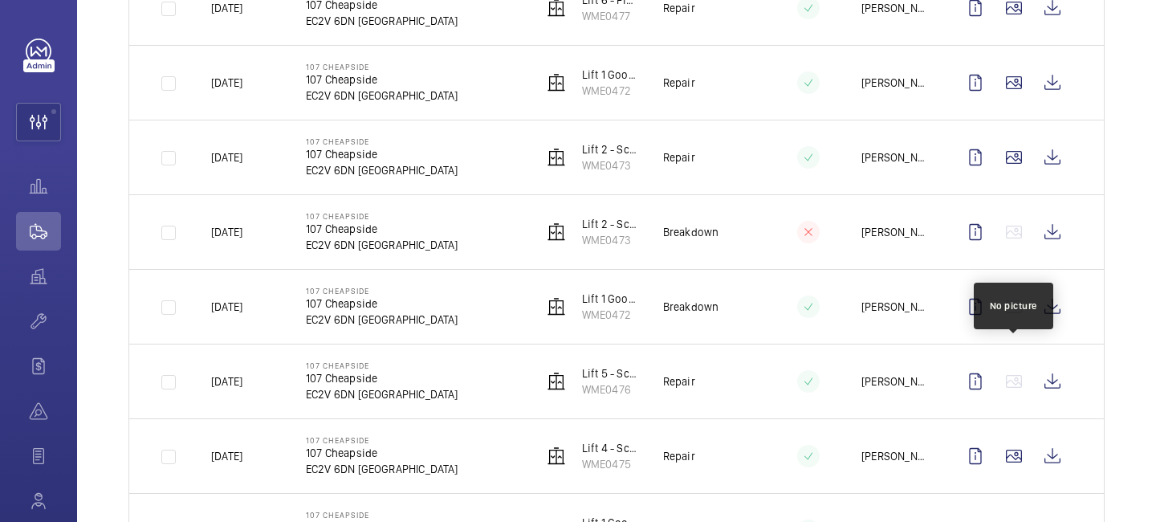
scroll to position [1239, 0]
click at [1021, 389] on wm-front-icon-button at bounding box center [1014, 380] width 39 height 39
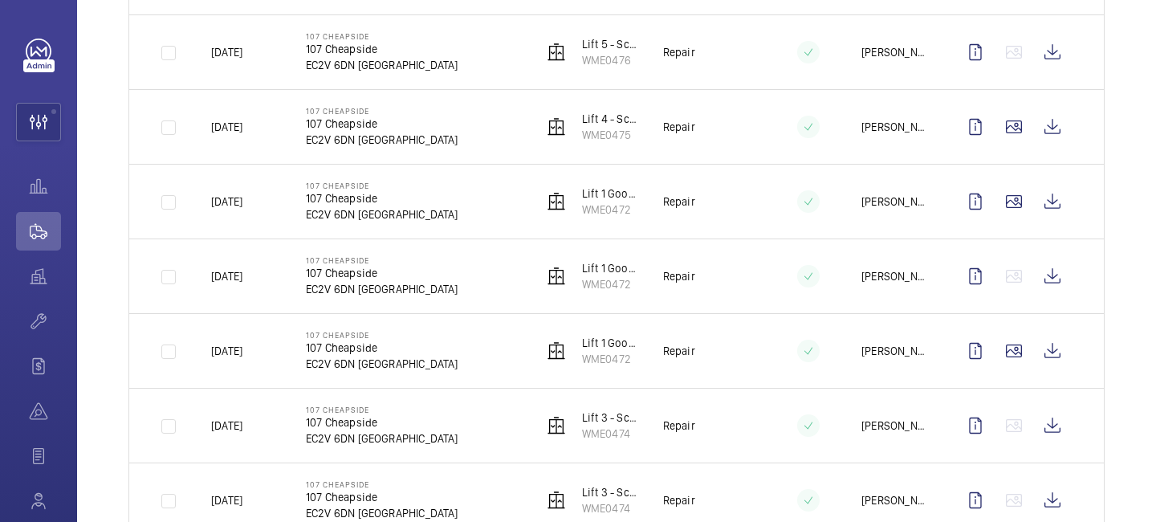
scroll to position [1568, 0]
click at [1019, 354] on wm-front-icon-button at bounding box center [1014, 350] width 39 height 39
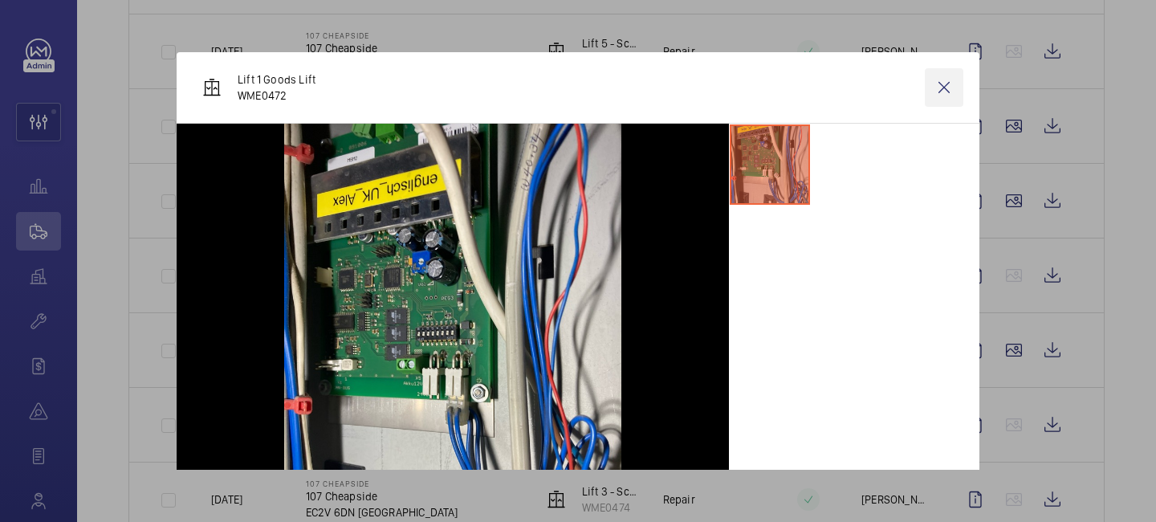
click at [940, 86] on wm-front-icon-button at bounding box center [944, 87] width 39 height 39
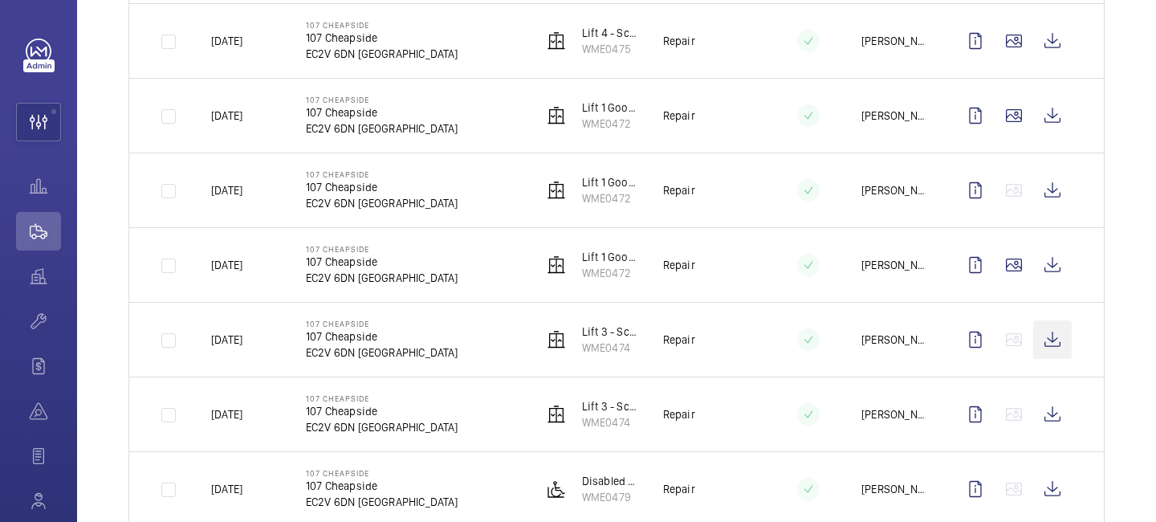
scroll to position [1660, 0]
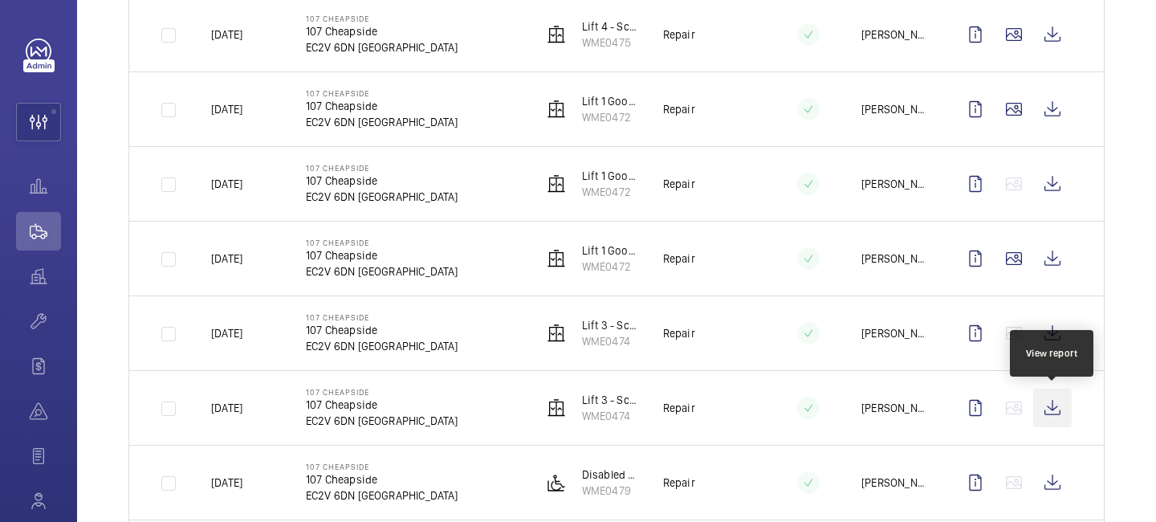
click at [1047, 410] on wm-front-icon-button at bounding box center [1052, 408] width 39 height 39
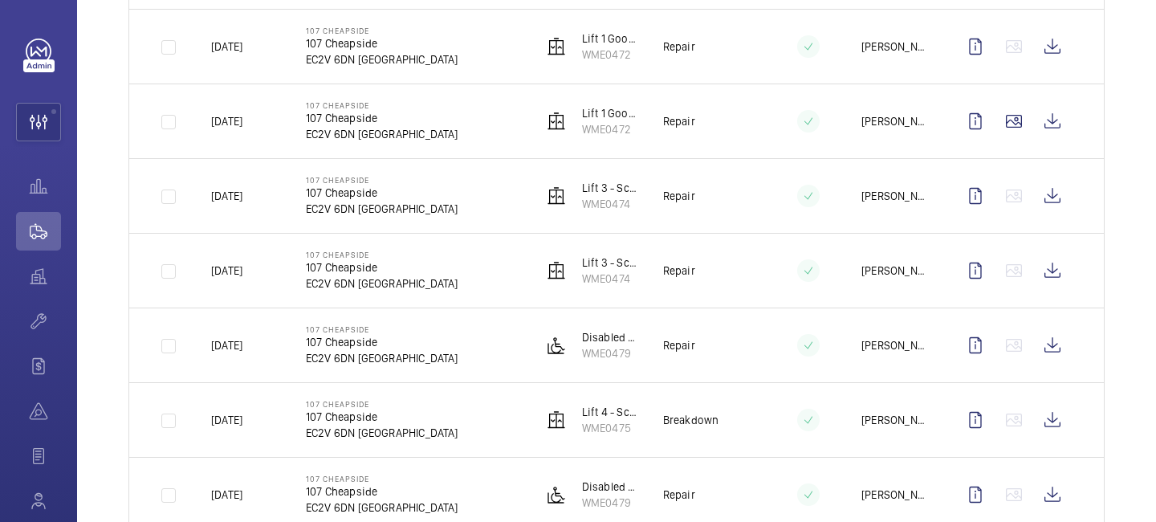
scroll to position [1809, 0]
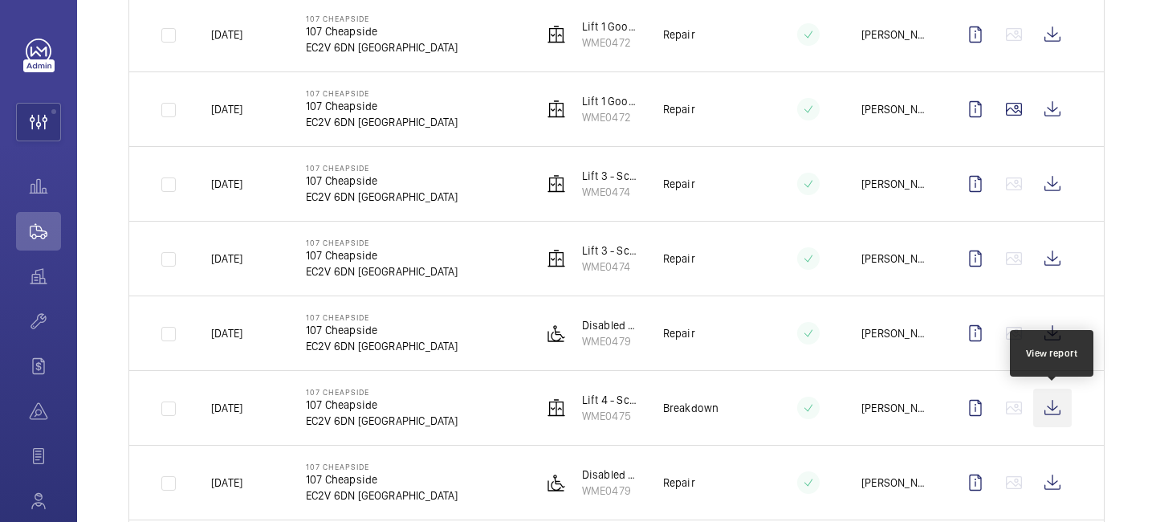
click at [1051, 424] on wm-front-icon-button at bounding box center [1052, 408] width 39 height 39
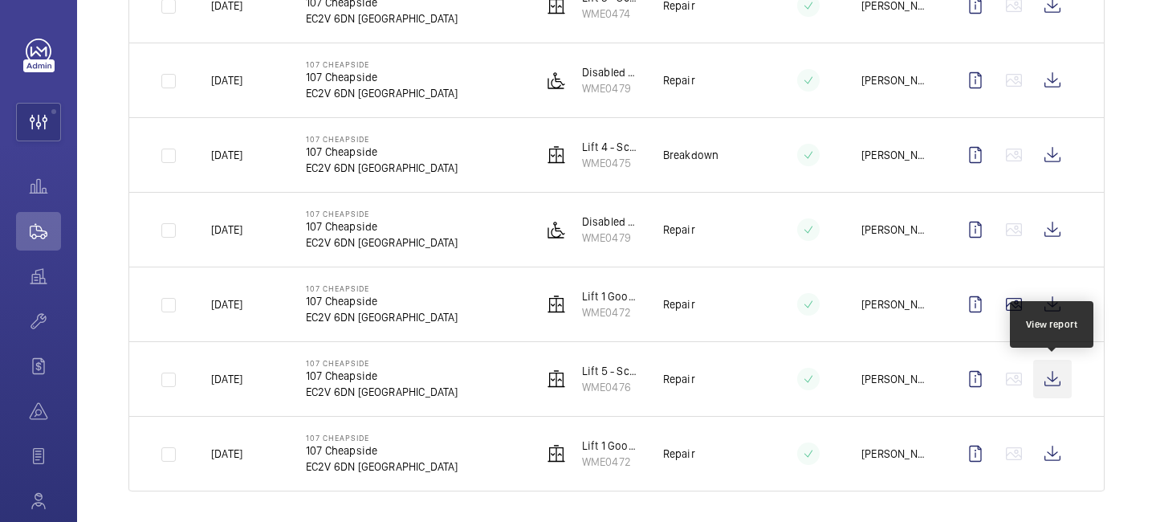
scroll to position [2070, 0]
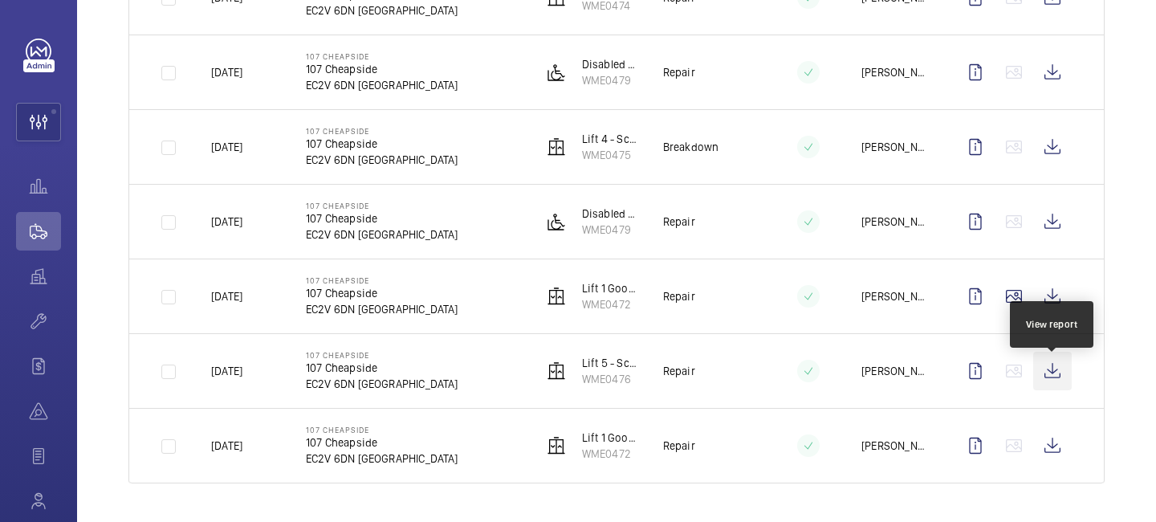
click at [1052, 384] on wm-front-icon-button at bounding box center [1052, 371] width 39 height 39
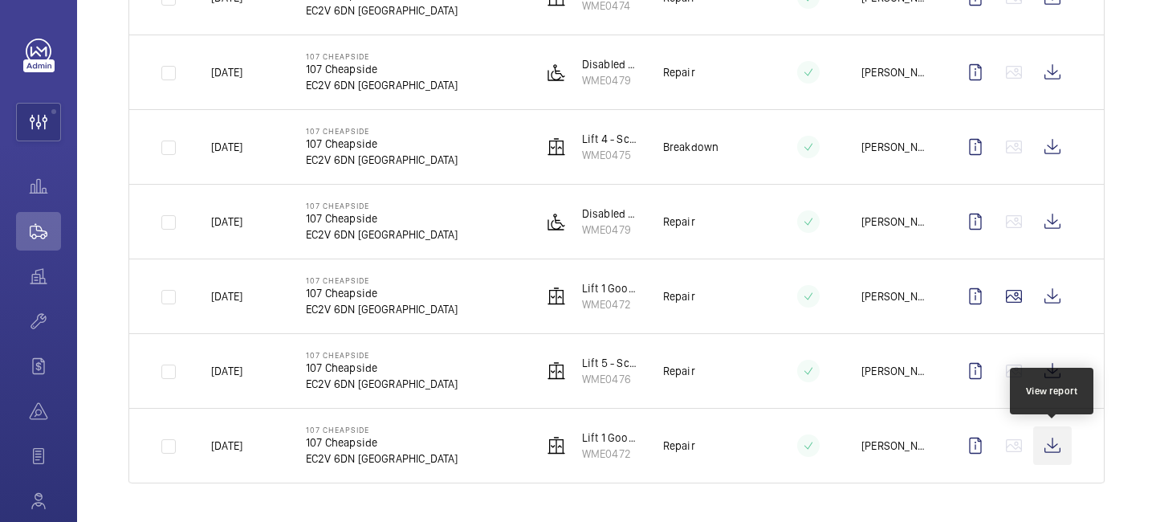
click at [1055, 447] on wm-front-icon-button at bounding box center [1052, 445] width 39 height 39
